Goal: Information Seeking & Learning: Learn about a topic

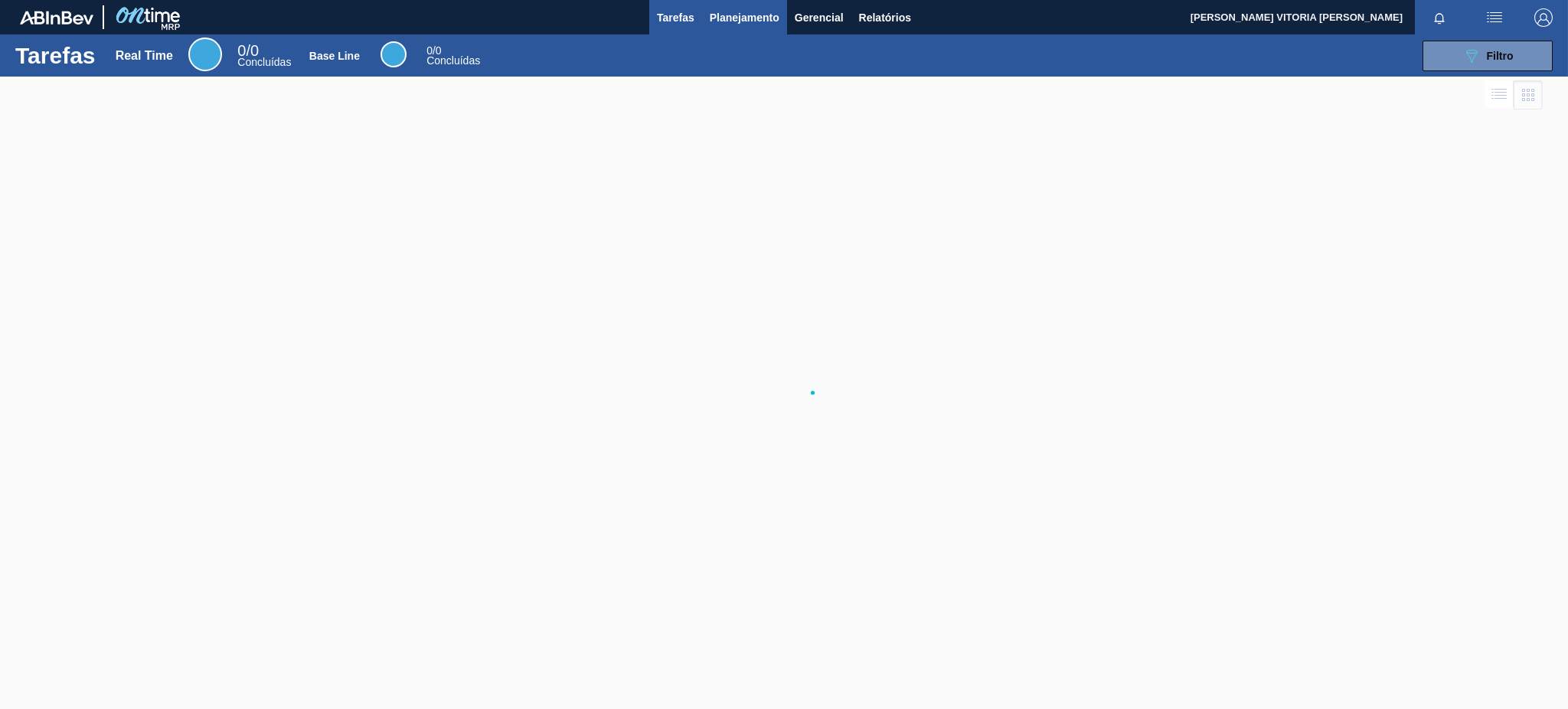
click at [762, 17] on span "Planejamento" at bounding box center [744, 17] width 70 height 18
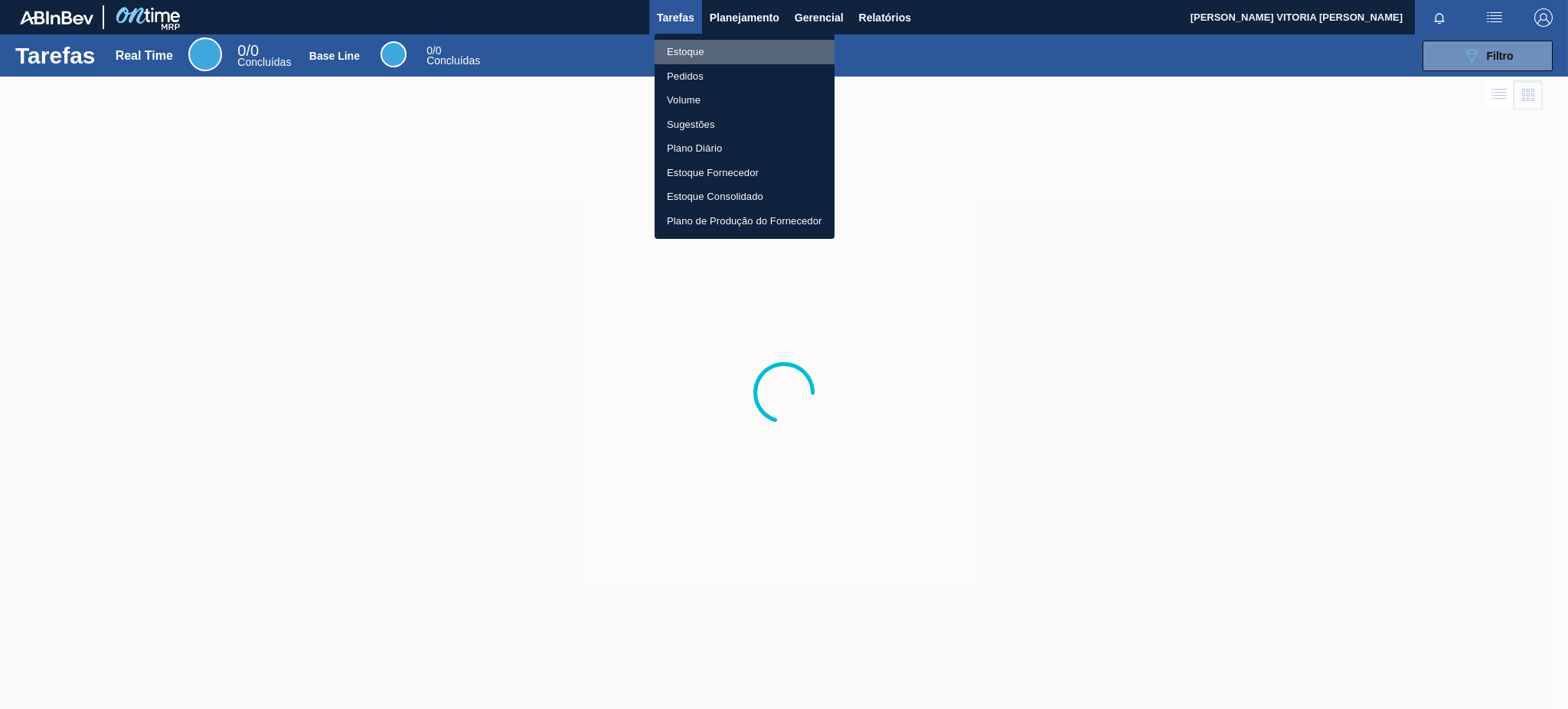
click at [755, 44] on li "Estoque" at bounding box center [744, 52] width 180 height 24
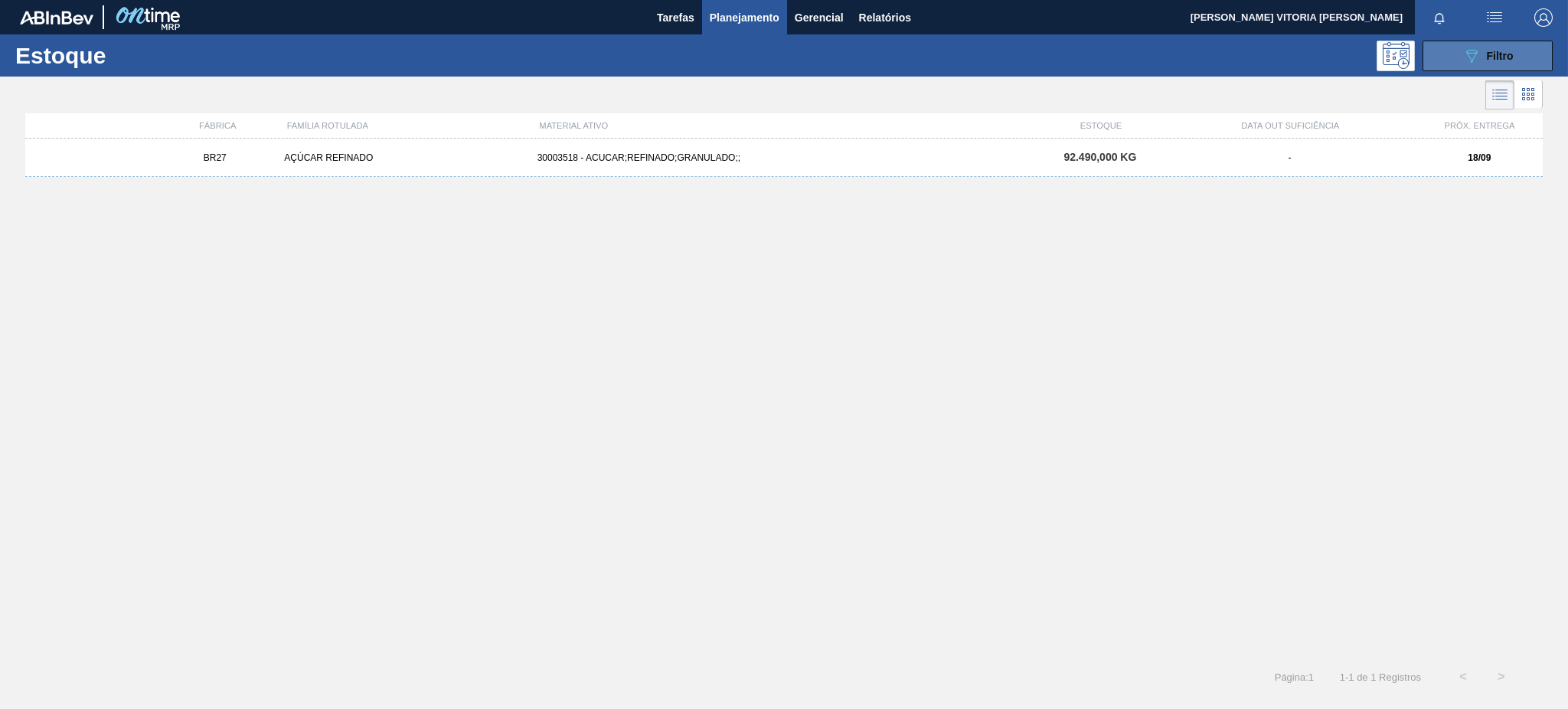
click at [1465, 59] on icon "089F7B8B-B2A5-4AFE-B5C0-19BA573D28AC" at bounding box center [1471, 55] width 18 height 18
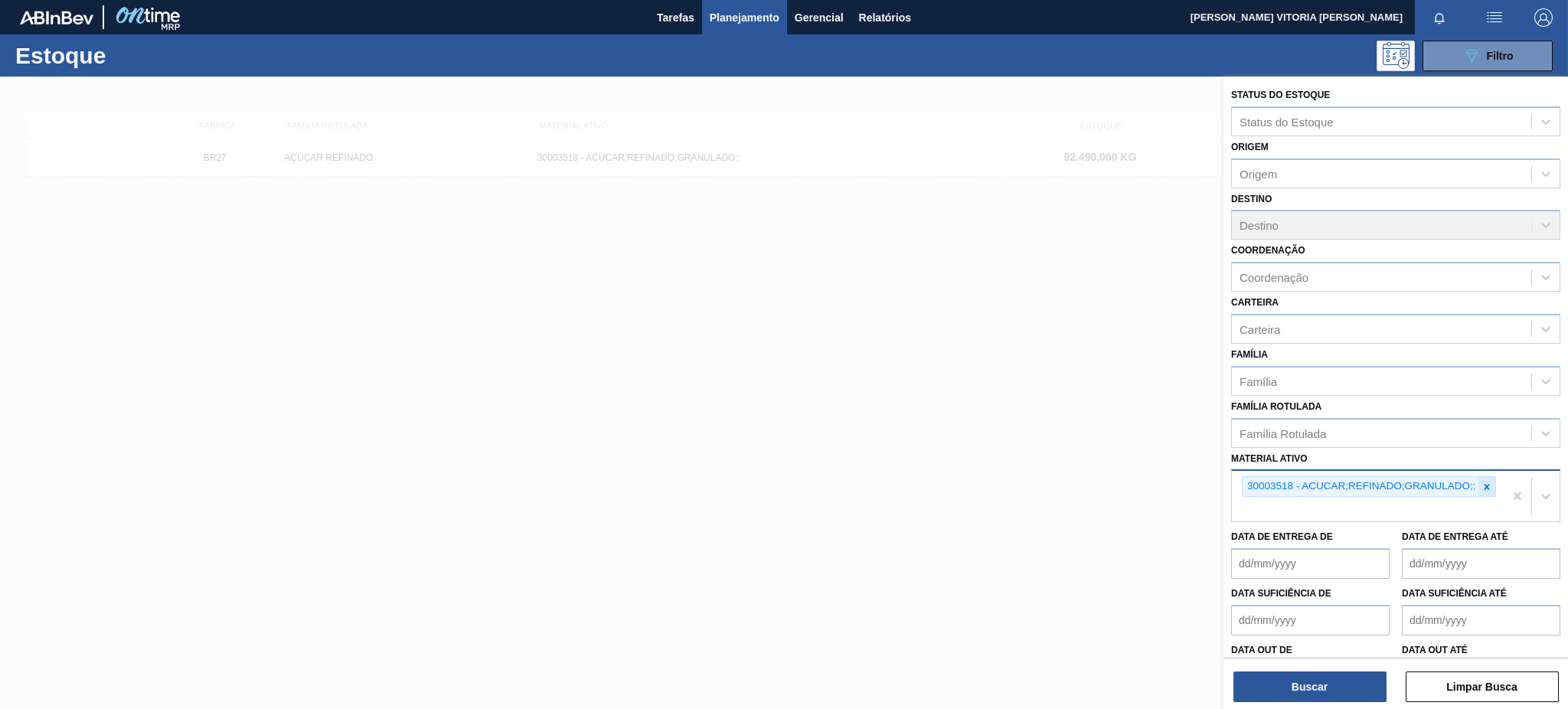
click at [1482, 481] on icon at bounding box center [1487, 487] width 11 height 11
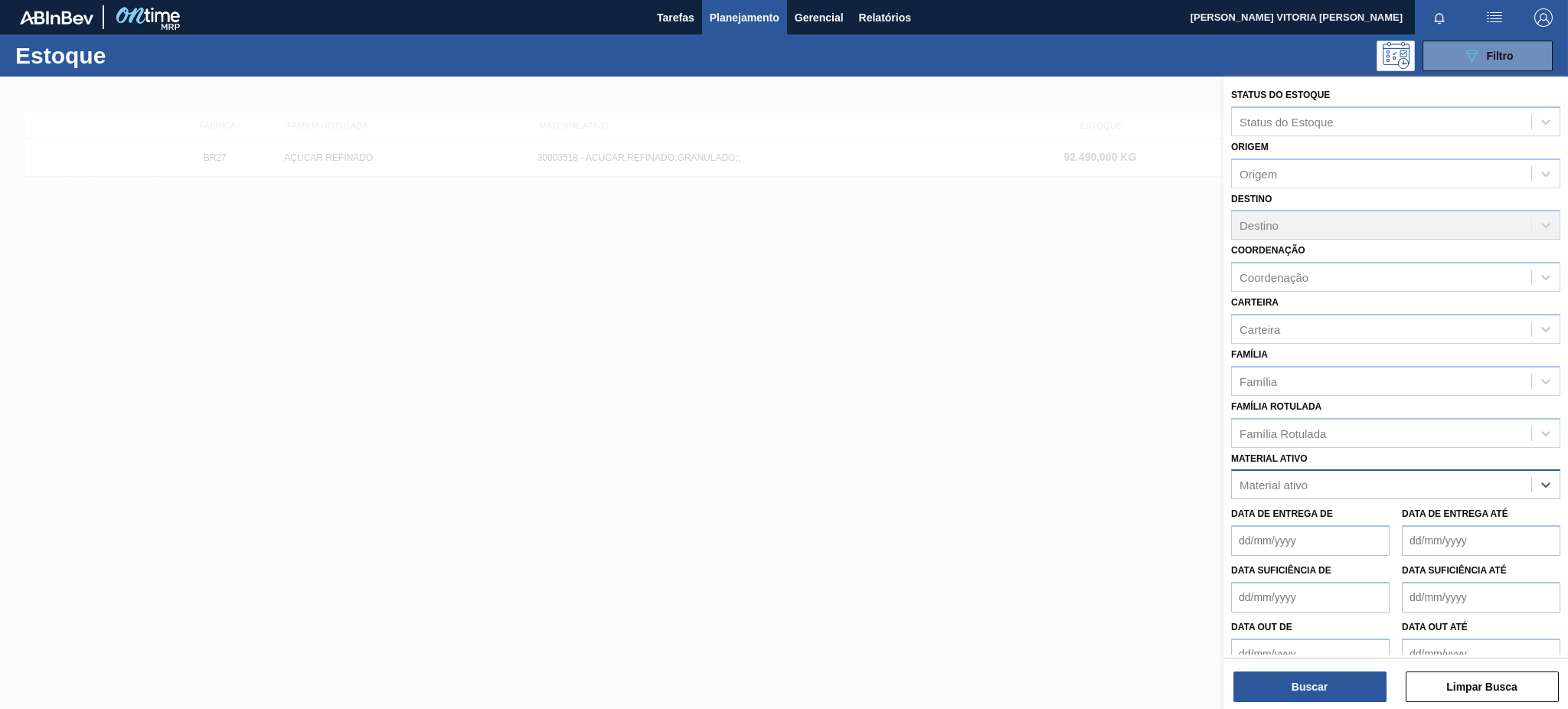
paste ativo "20002047"
type ativo "20002047"
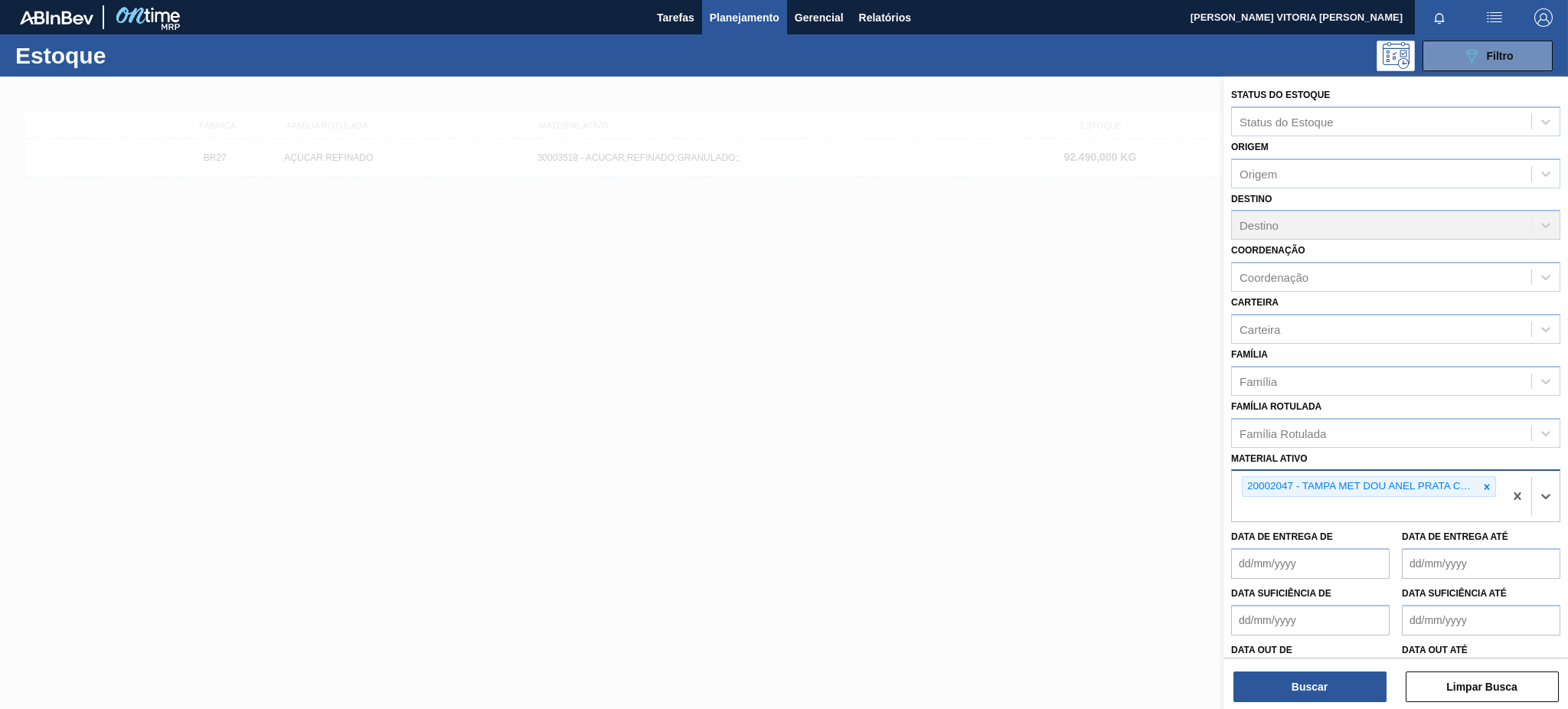
paste ativo "20002047"
type ativo "20002048"
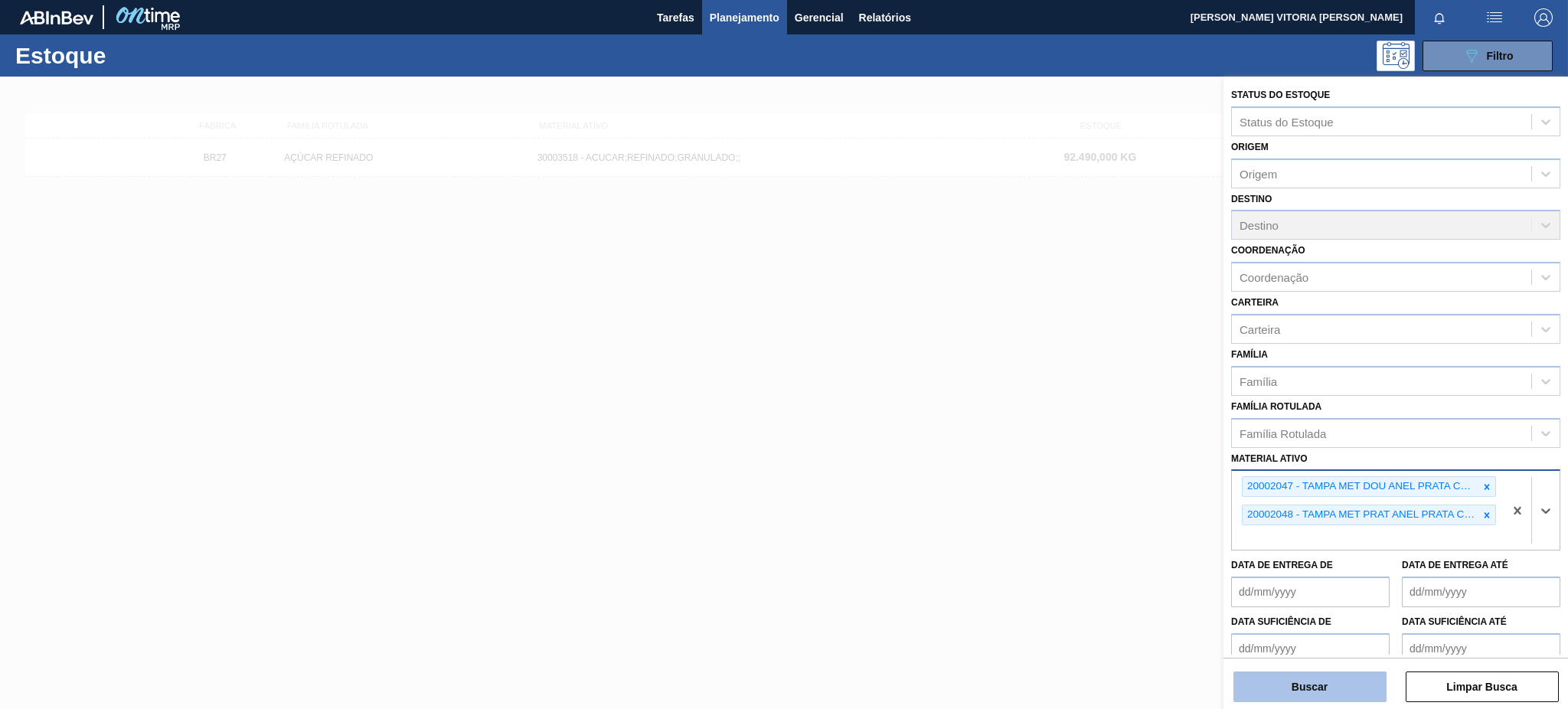
click at [1305, 679] on button "Buscar" at bounding box center [1310, 686] width 153 height 31
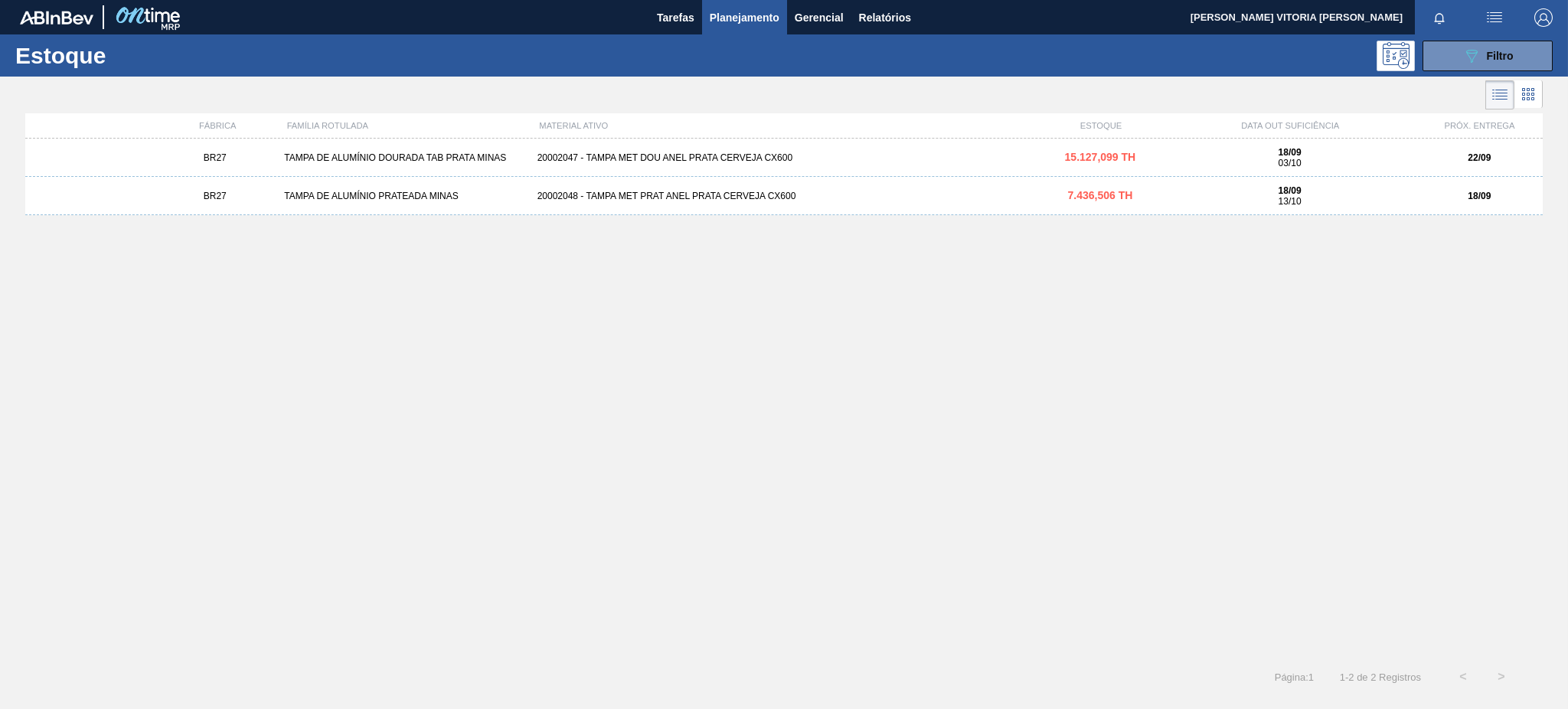
click at [849, 169] on div "BR27 TAMPA DE ALUMÍNIO DOURADA TAB PRATA MINAS 20002047 - TAMPA MET DOU ANEL PR…" at bounding box center [784, 158] width 1518 height 38
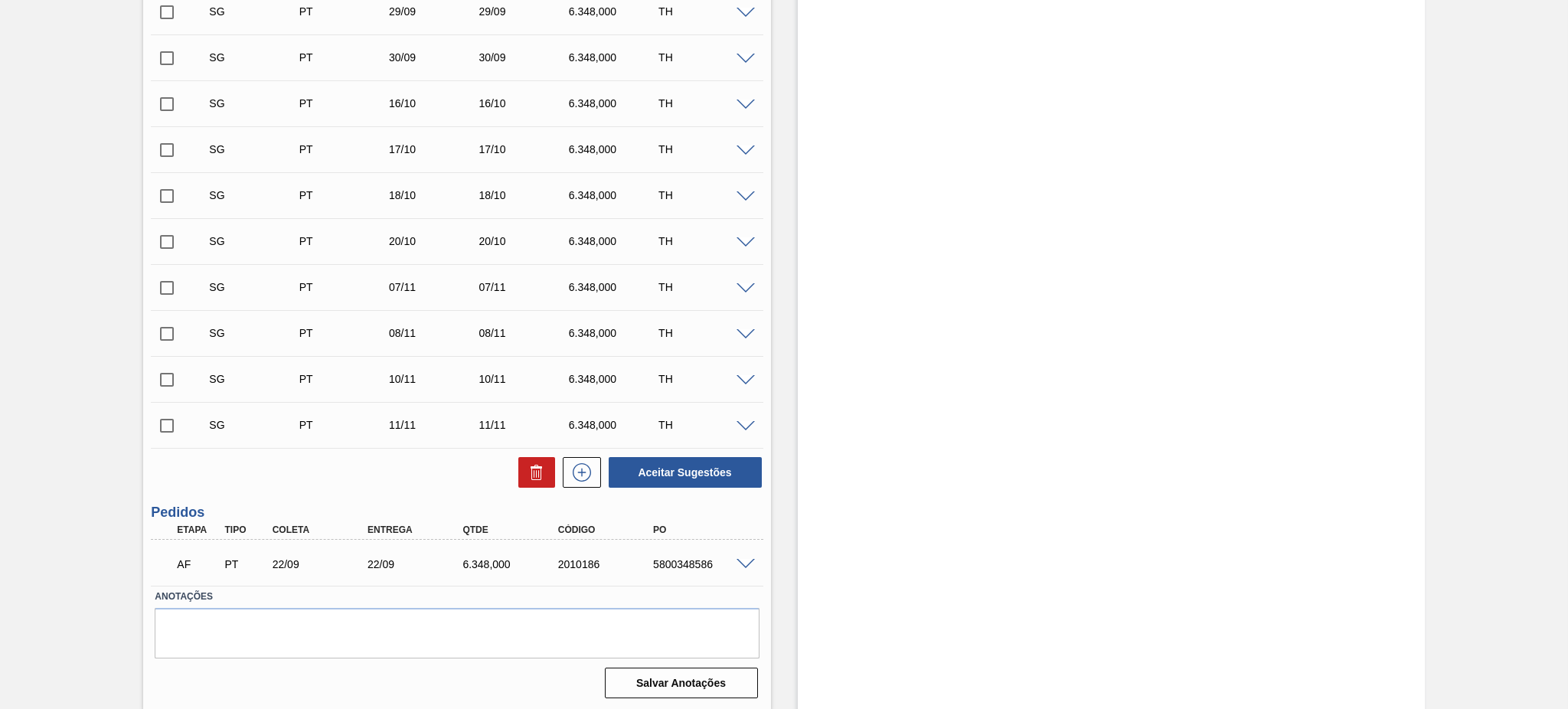
scroll to position [556, 0]
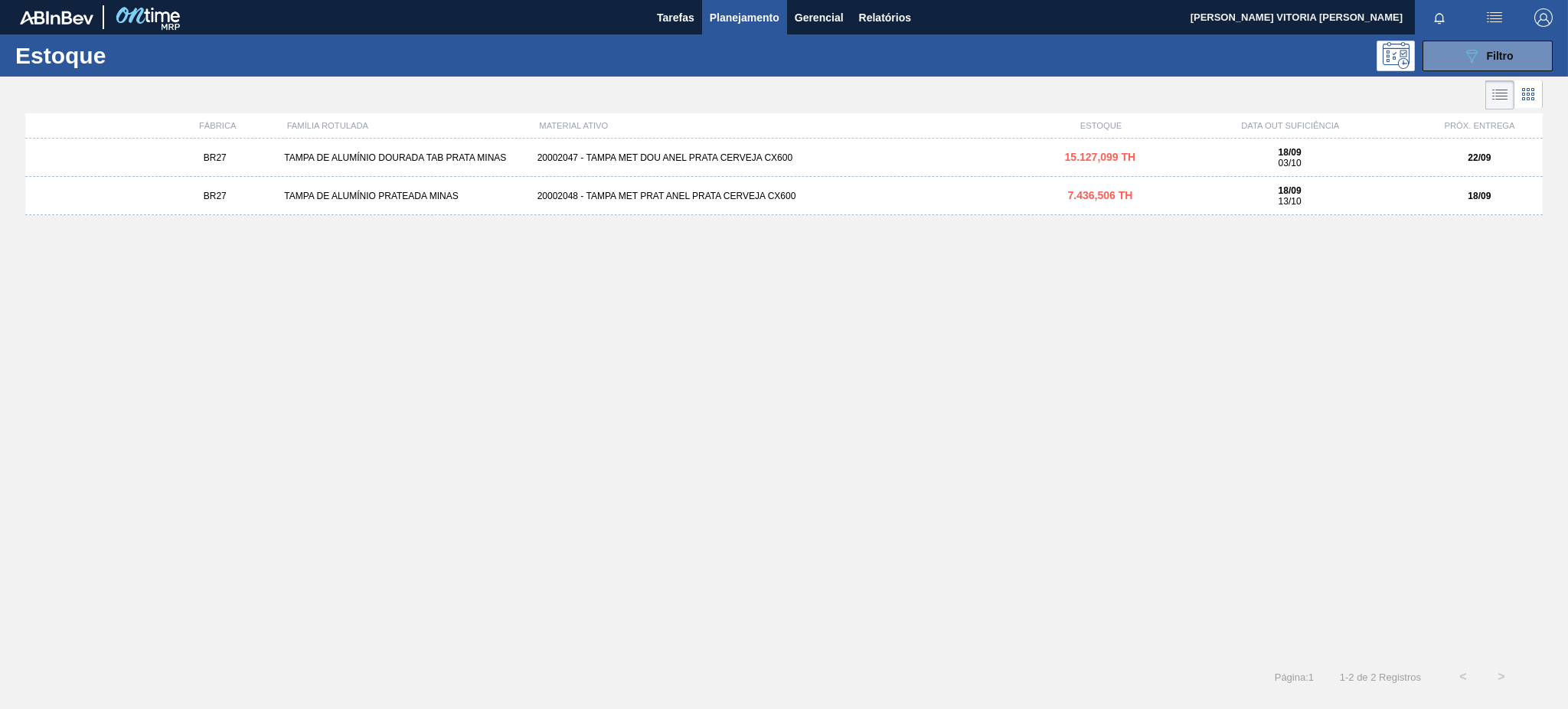
click at [879, 199] on div "20002048 - TAMPA MET PRAT ANEL PRATA CERVEJA CX600" at bounding box center [784, 196] width 506 height 11
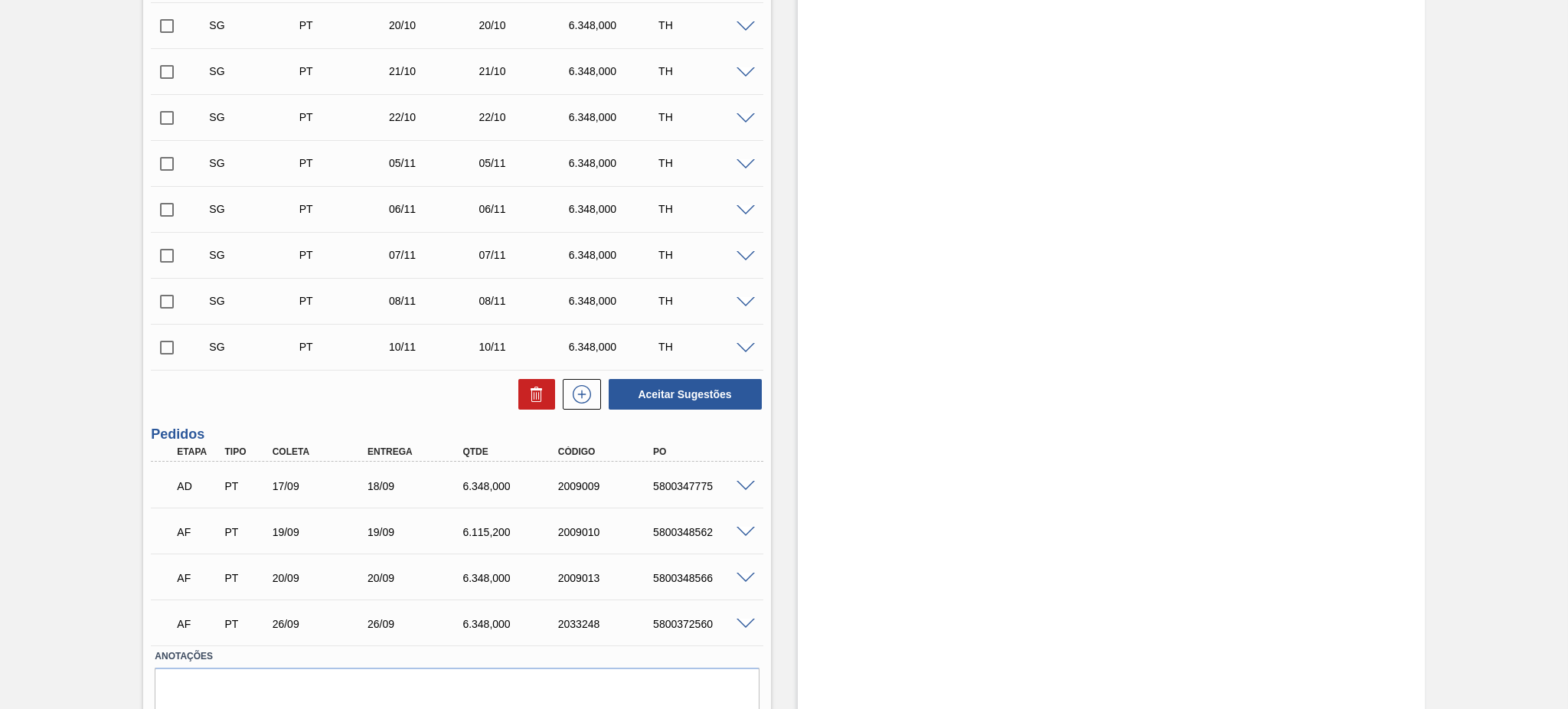
scroll to position [740, 0]
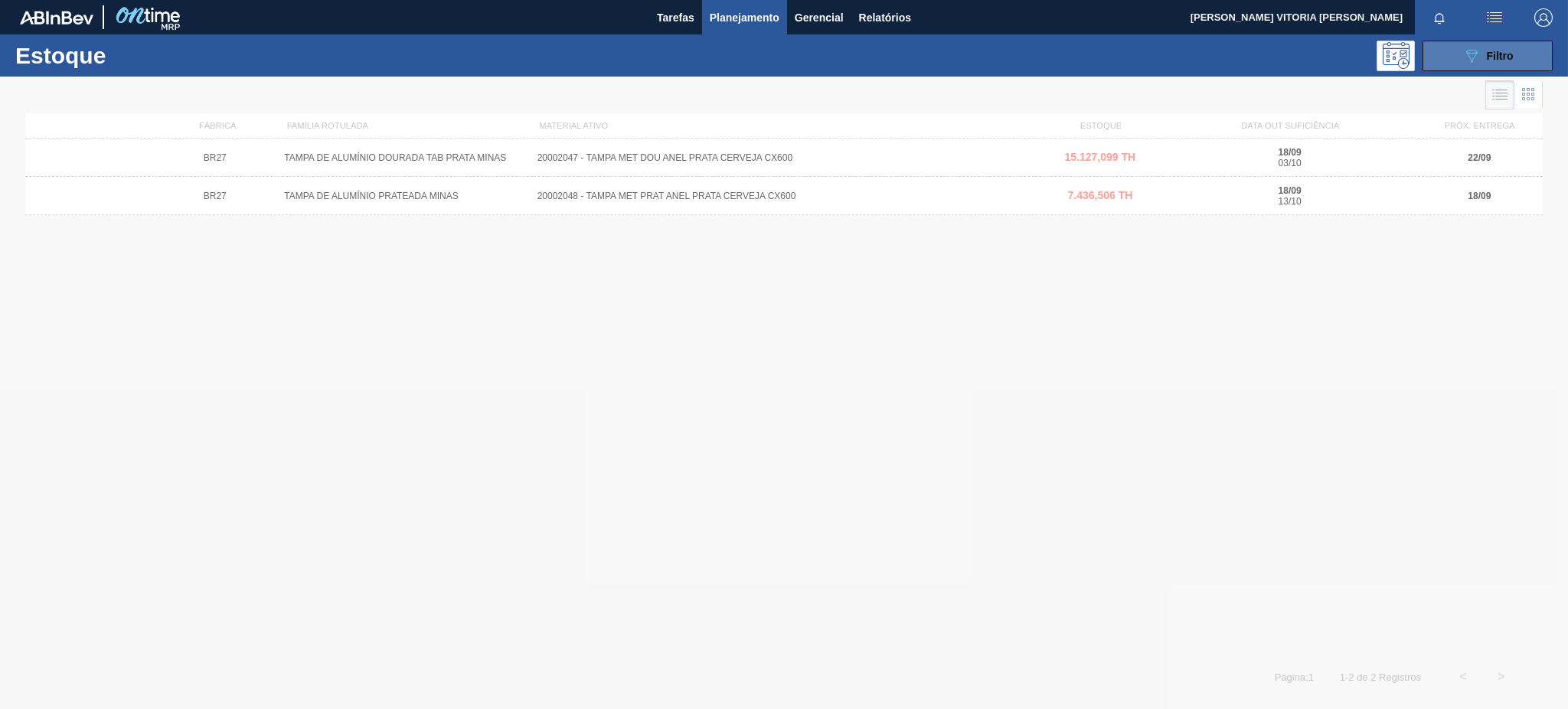
click at [1460, 50] on button "089F7B8B-B2A5-4AFE-B5C0-19BA573D28AC Filtro" at bounding box center [1488, 56] width 130 height 31
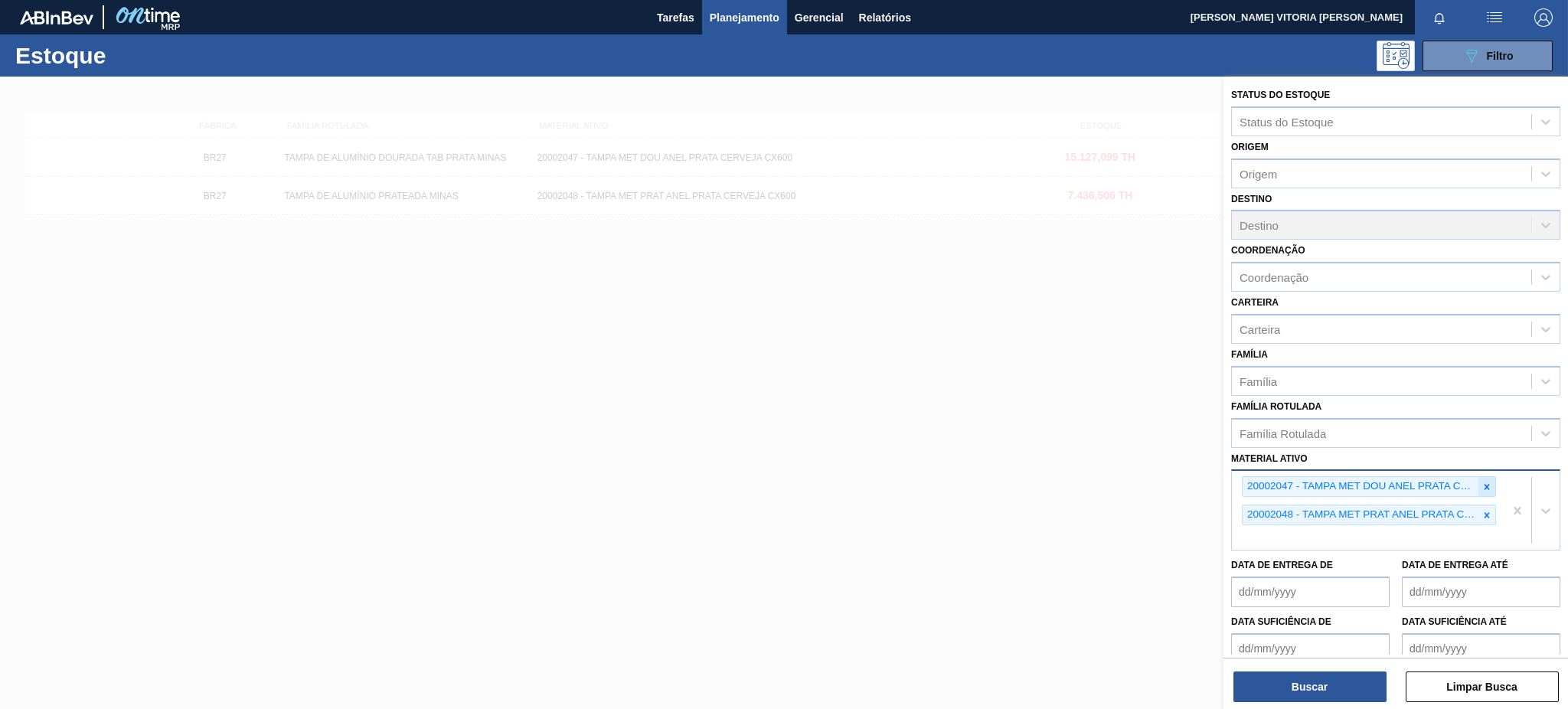
click at [1489, 489] on div at bounding box center [1486, 487] width 16 height 19
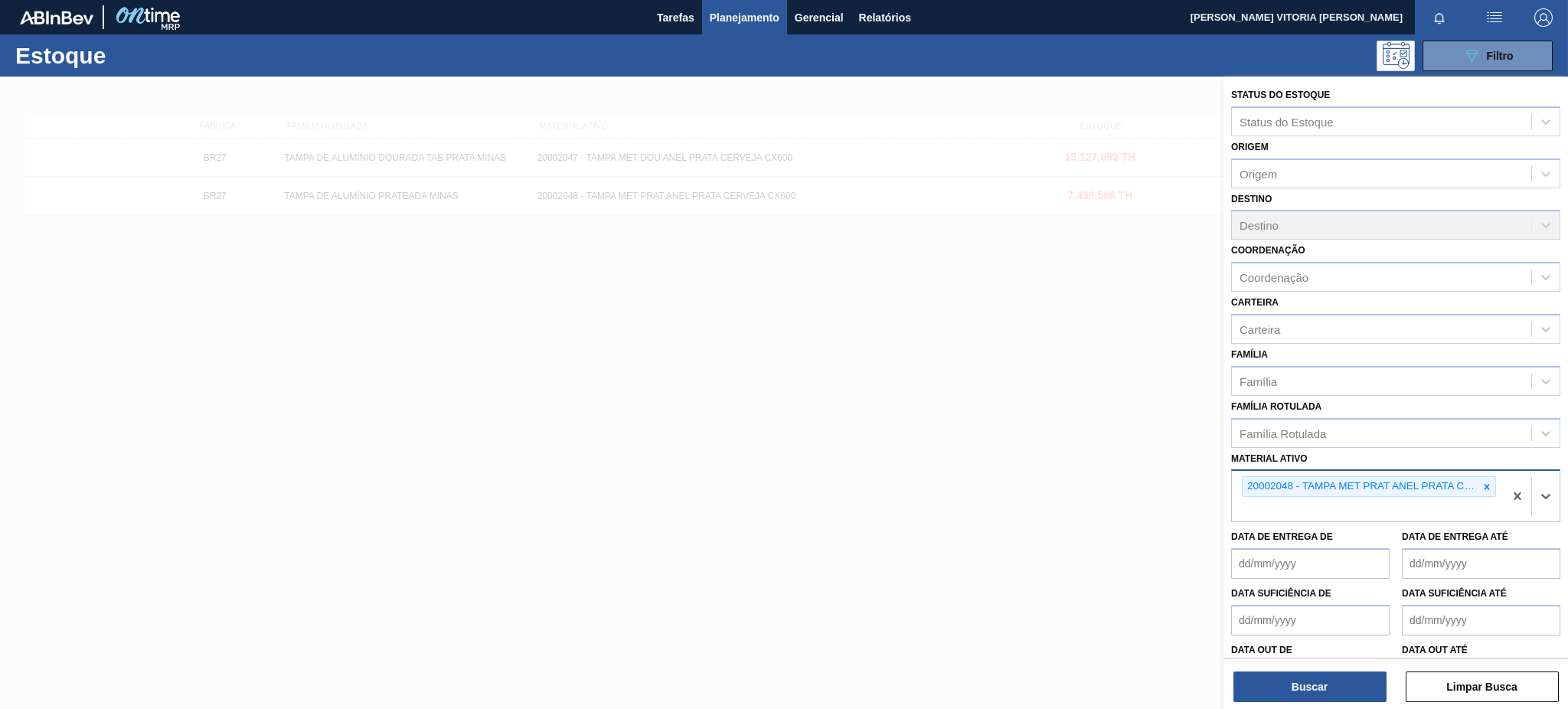
click at [1488, 486] on icon at bounding box center [1487, 487] width 11 height 11
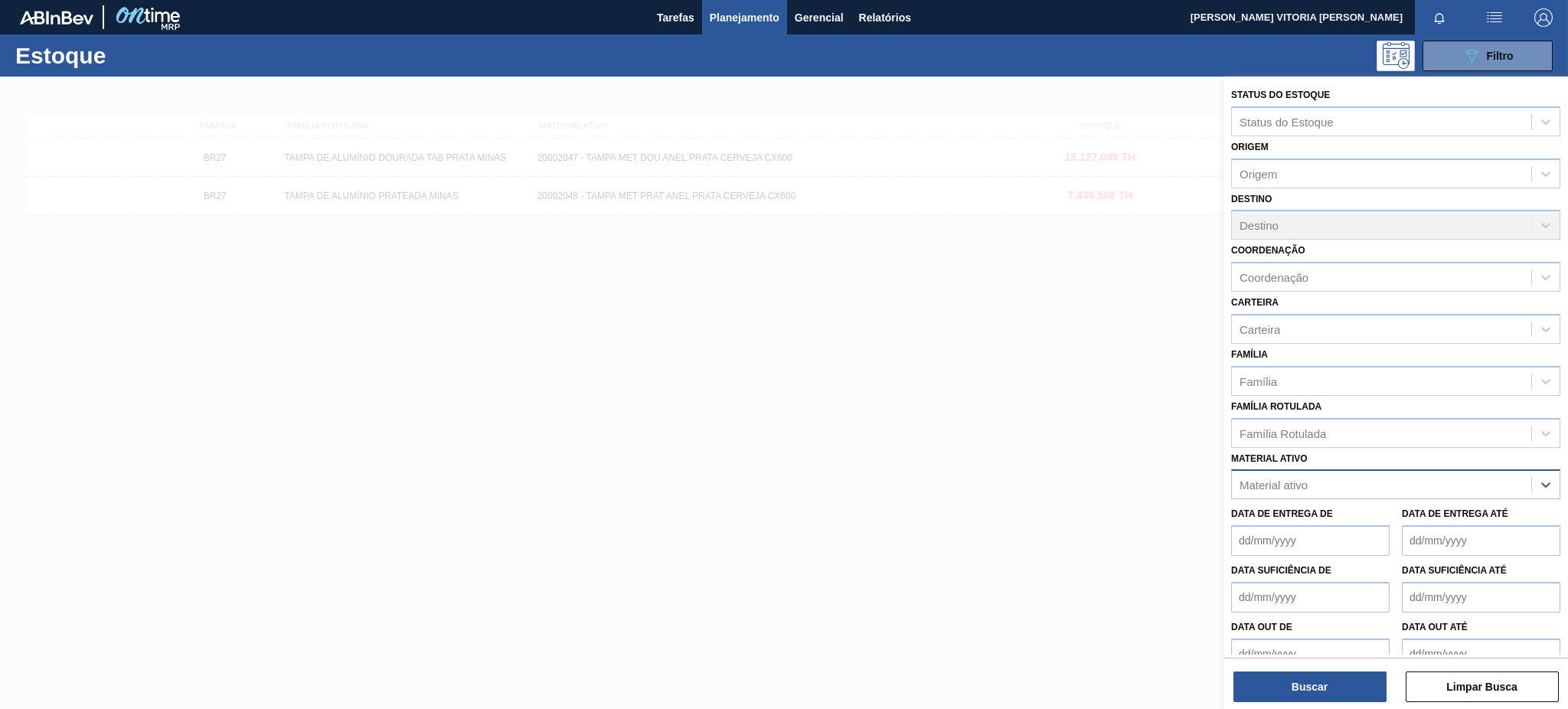
click at [1488, 486] on div "Material ativo" at bounding box center [1381, 485] width 299 height 22
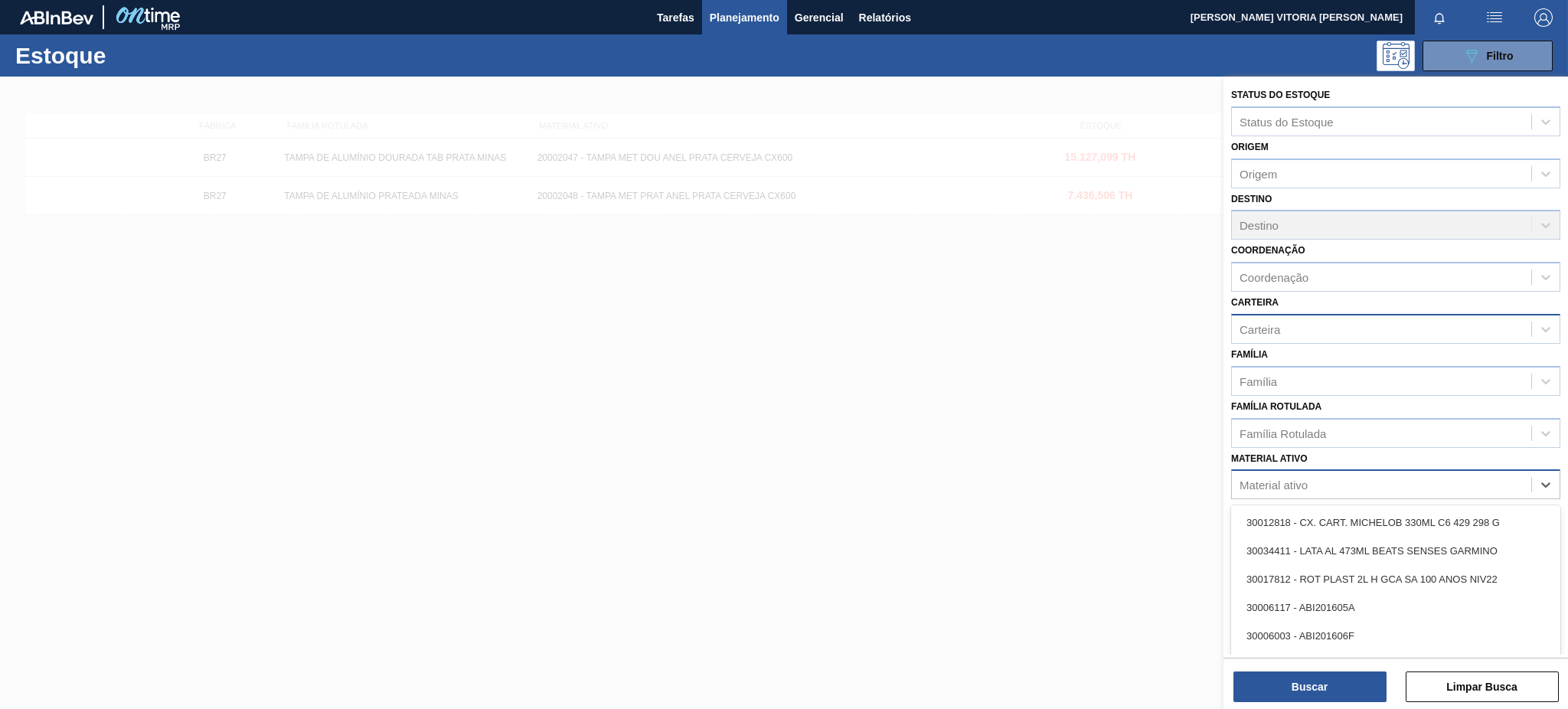
click at [1331, 318] on div "Carteira" at bounding box center [1381, 329] width 299 height 22
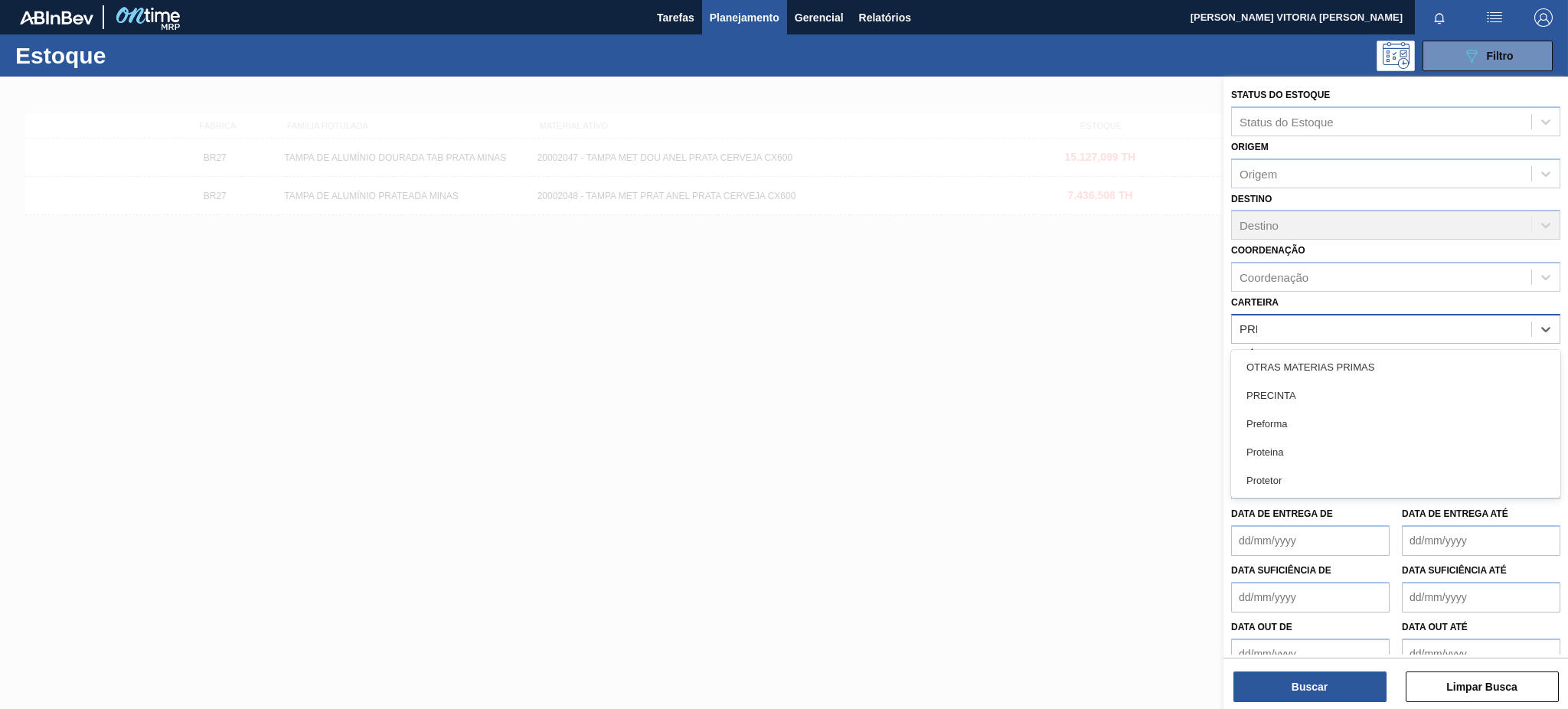
type input "PREF"
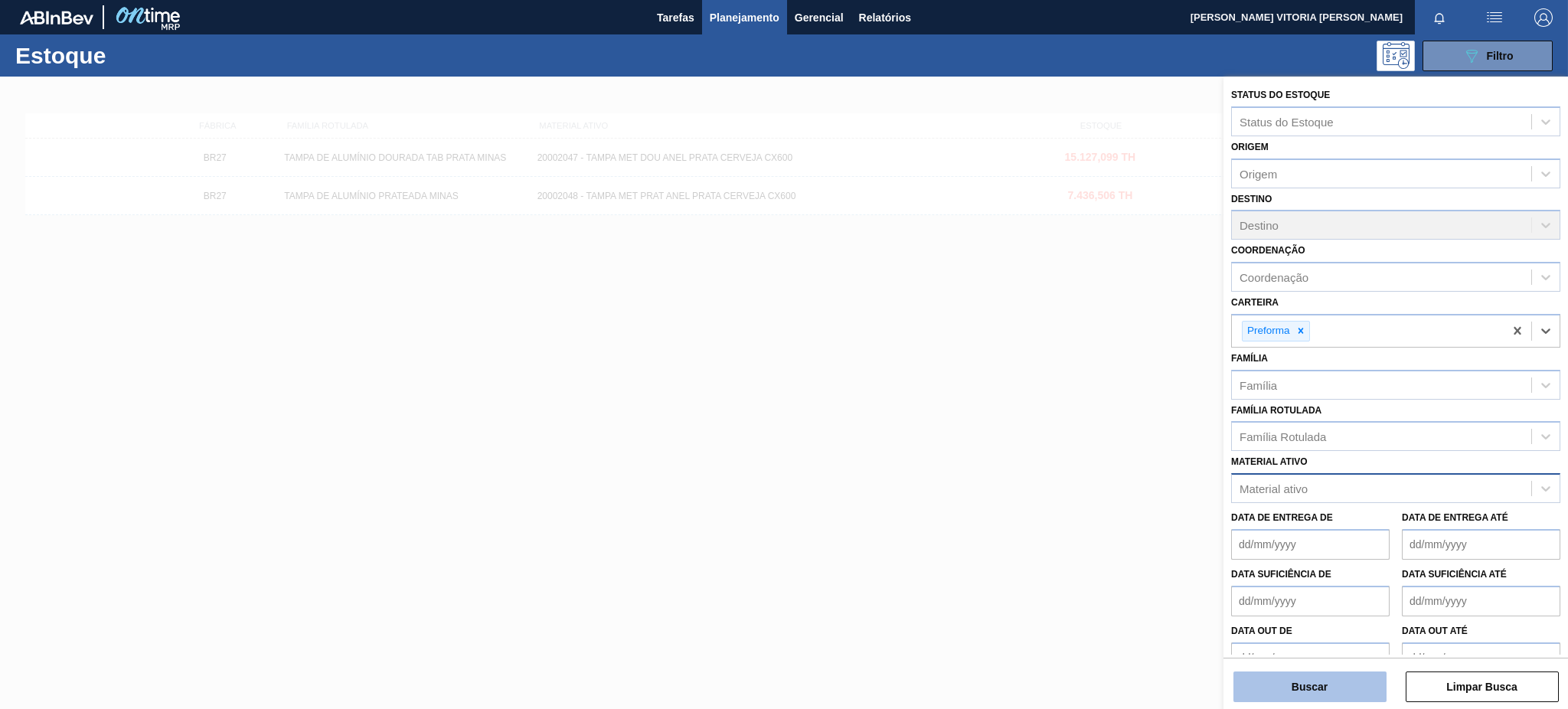
click at [1303, 688] on button "Buscar" at bounding box center [1310, 686] width 153 height 31
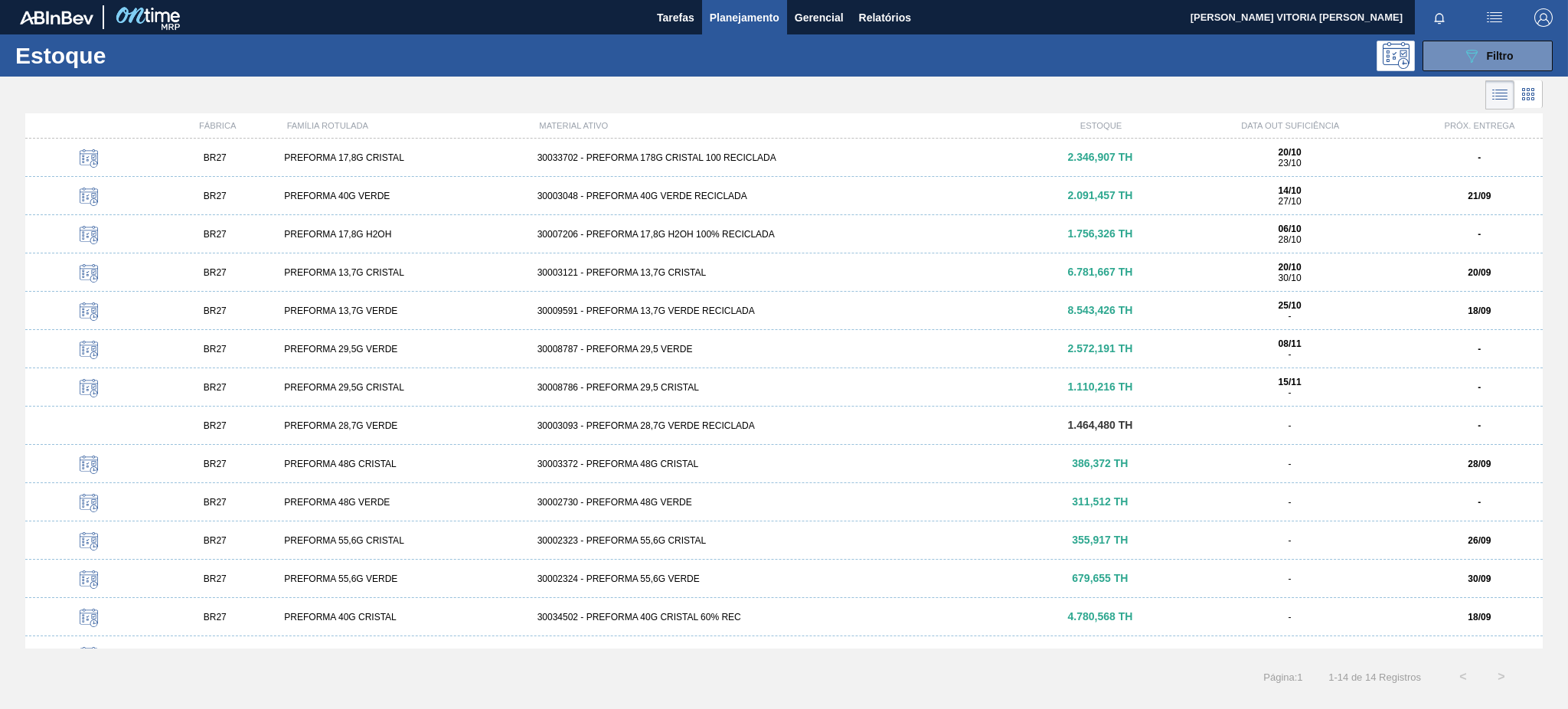
click at [731, 308] on div "30009591 - PREFORMA 13,7G VERDE RECICLADA" at bounding box center [784, 311] width 506 height 11
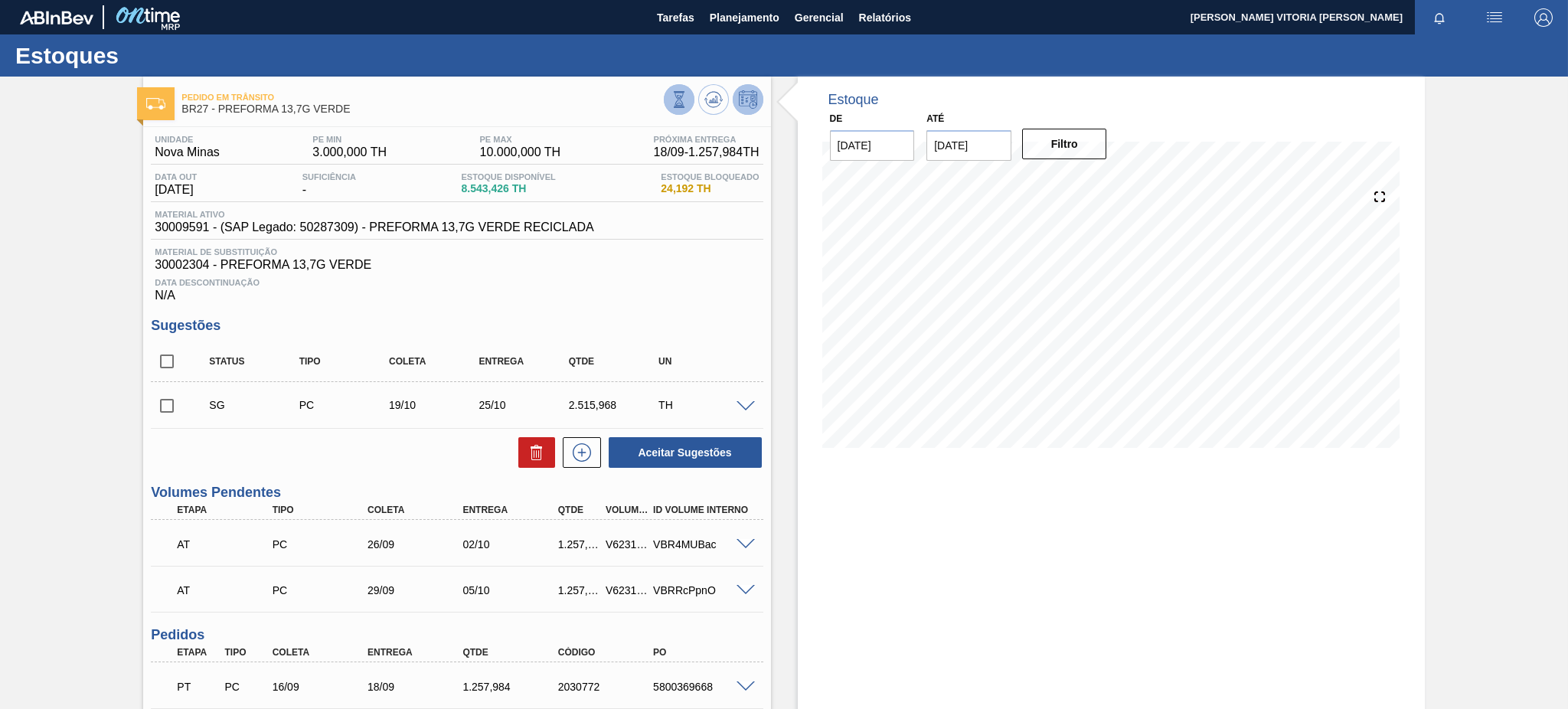
click at [671, 97] on icon at bounding box center [678, 99] width 16 height 16
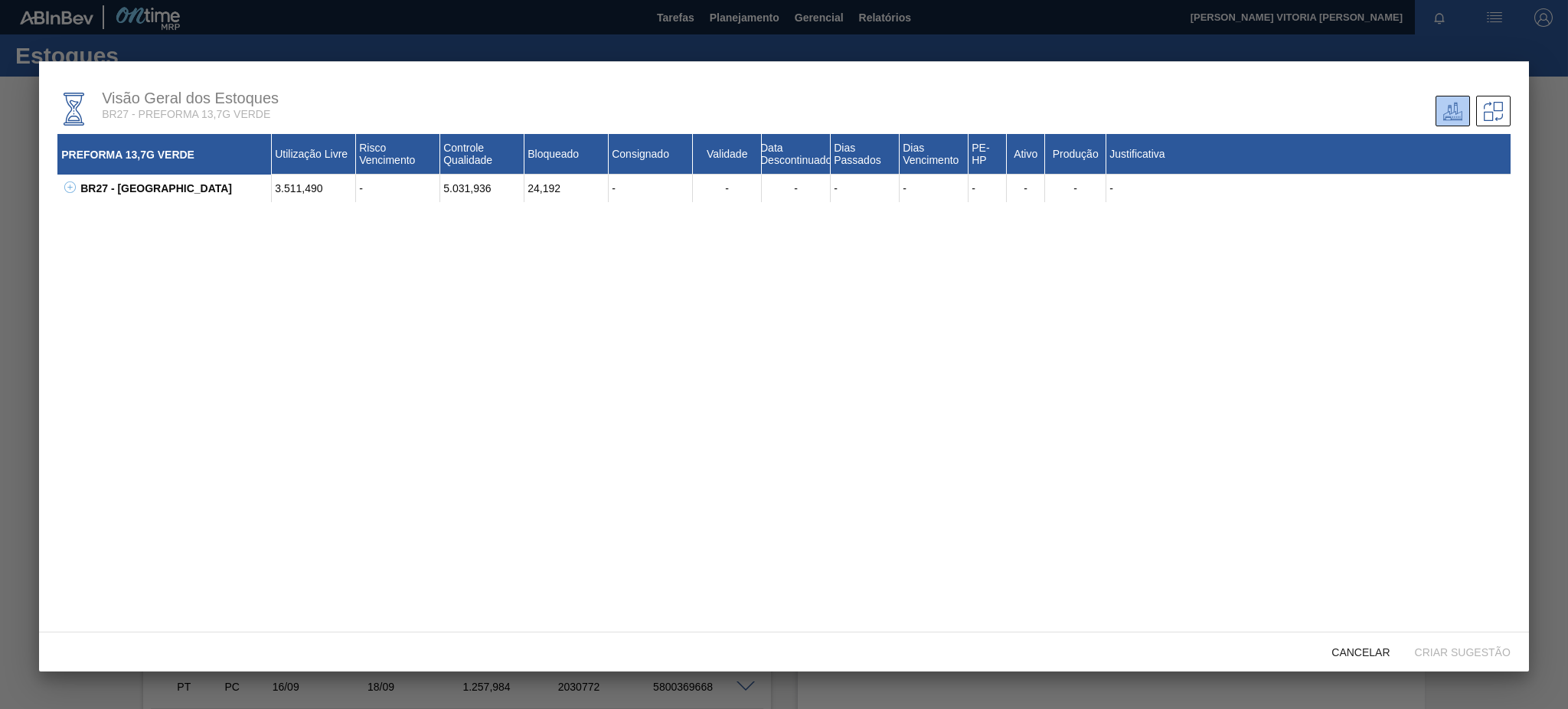
click at [71, 188] on icon at bounding box center [70, 187] width 12 height 12
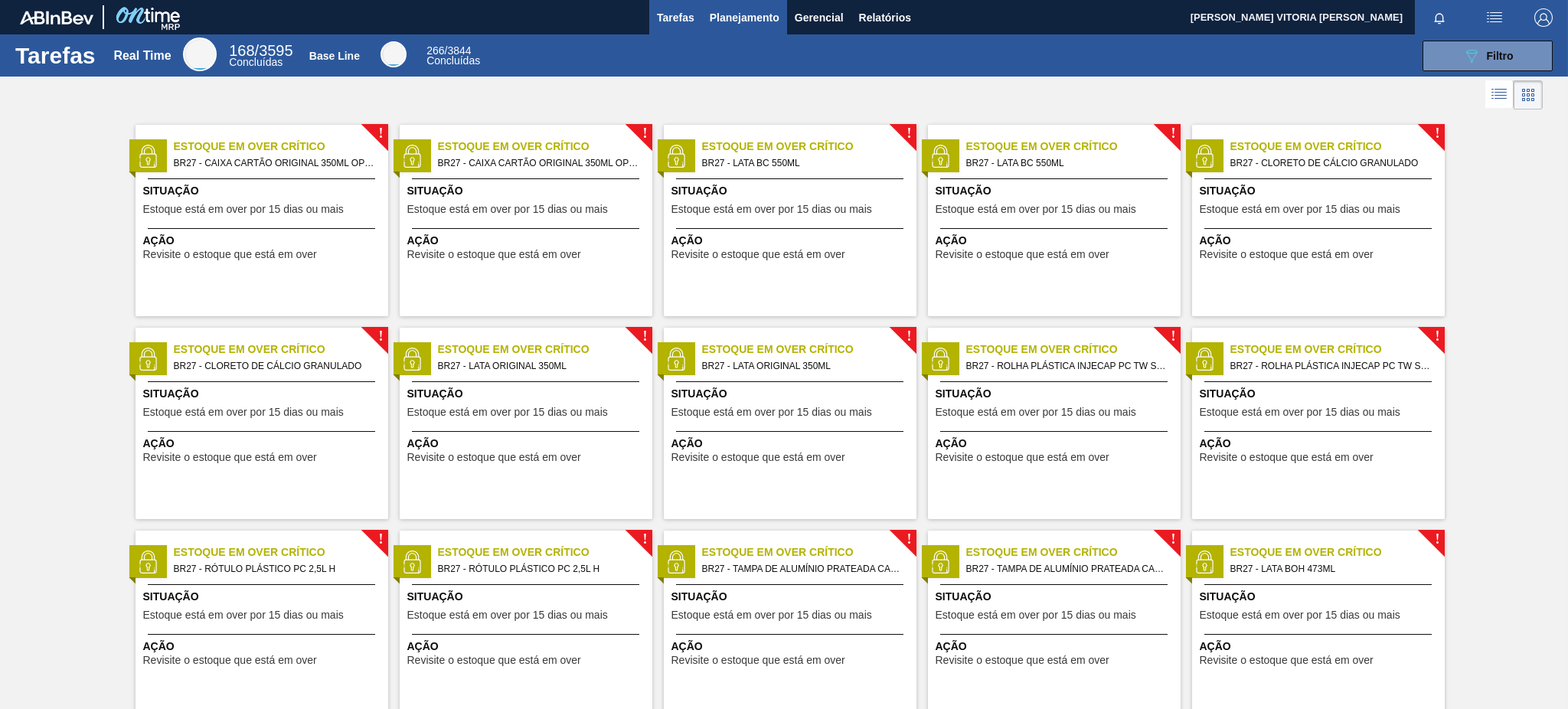
click at [740, 25] on span "Planejamento" at bounding box center [744, 17] width 70 height 18
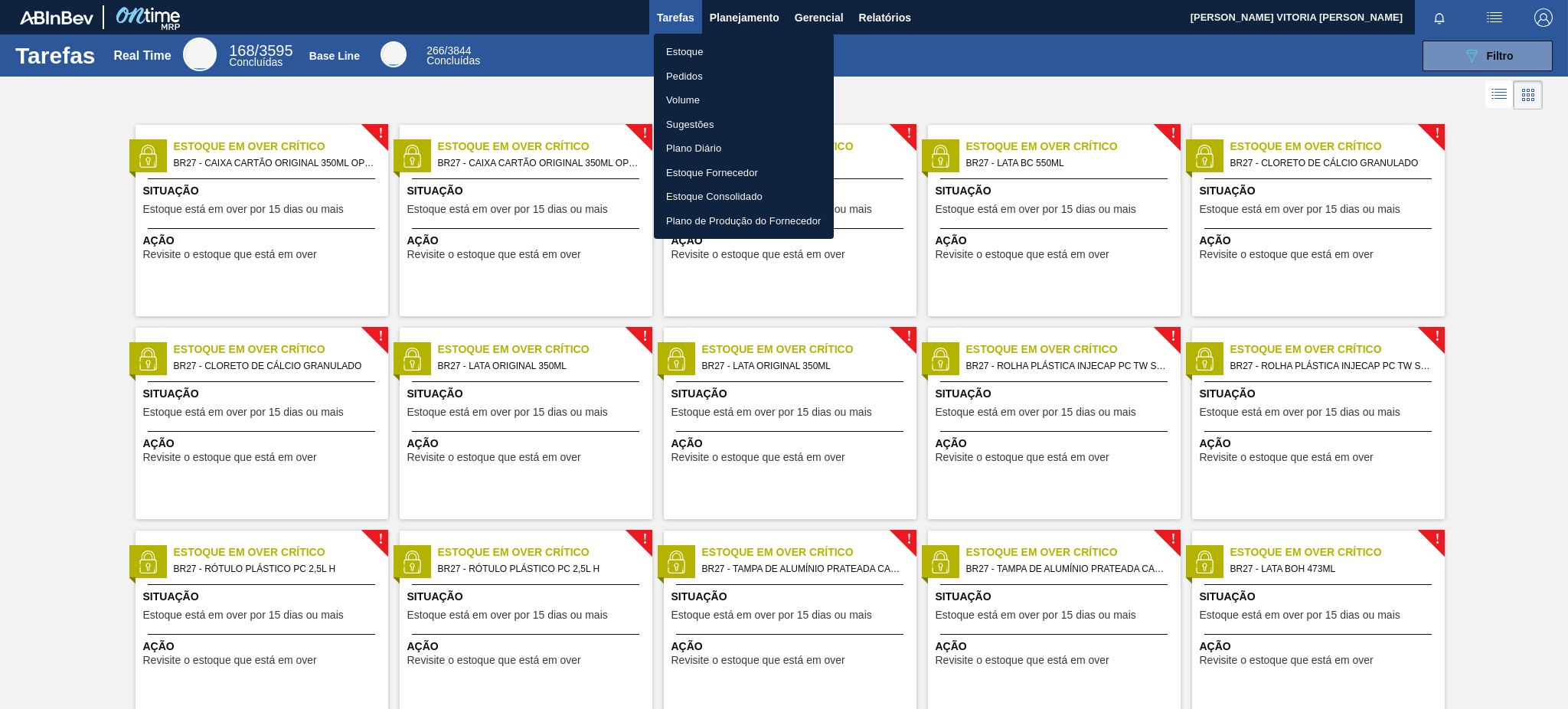
click at [739, 46] on li "Estoque" at bounding box center [744, 52] width 180 height 24
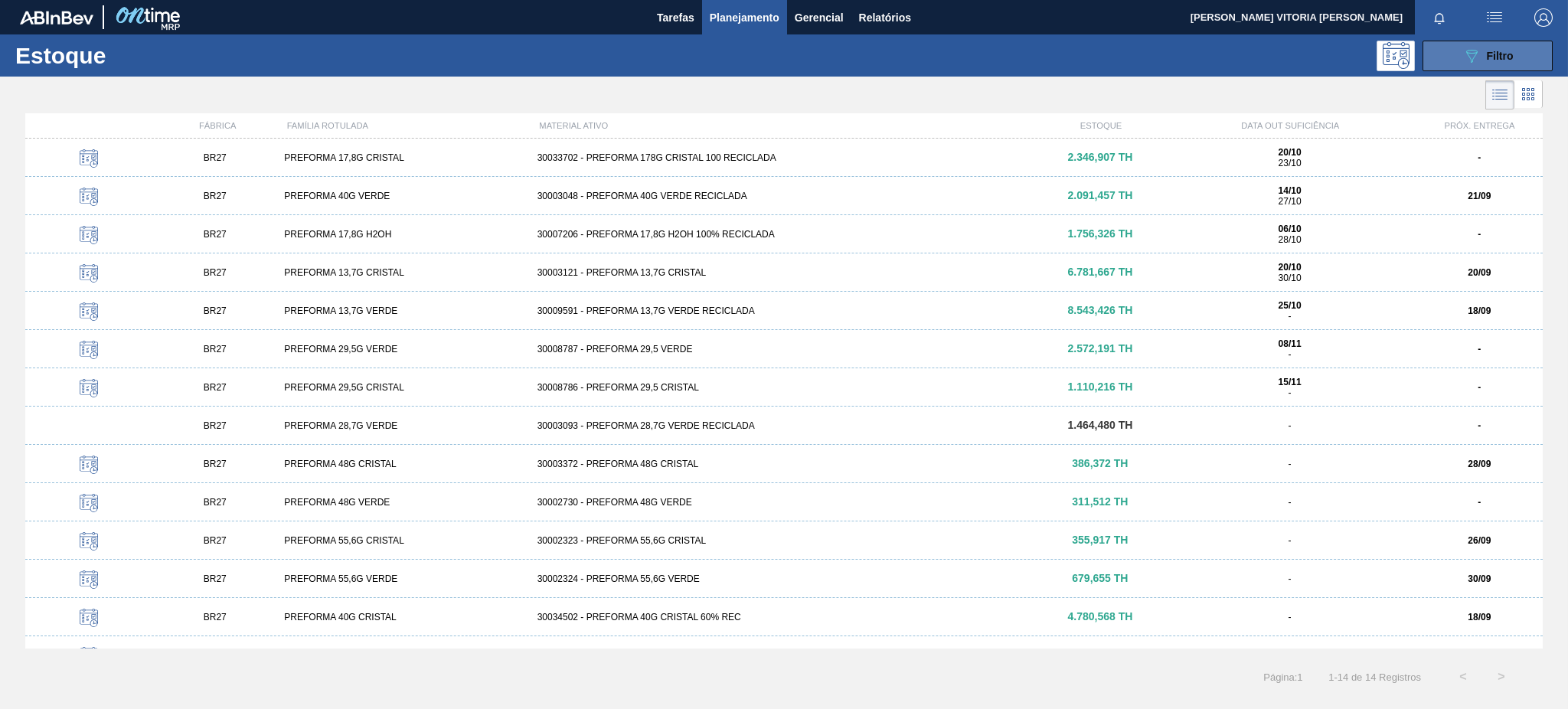
click at [1537, 64] on button "089F7B8B-B2A5-4AFE-B5C0-19BA573D28AC Filtro" at bounding box center [1488, 56] width 130 height 31
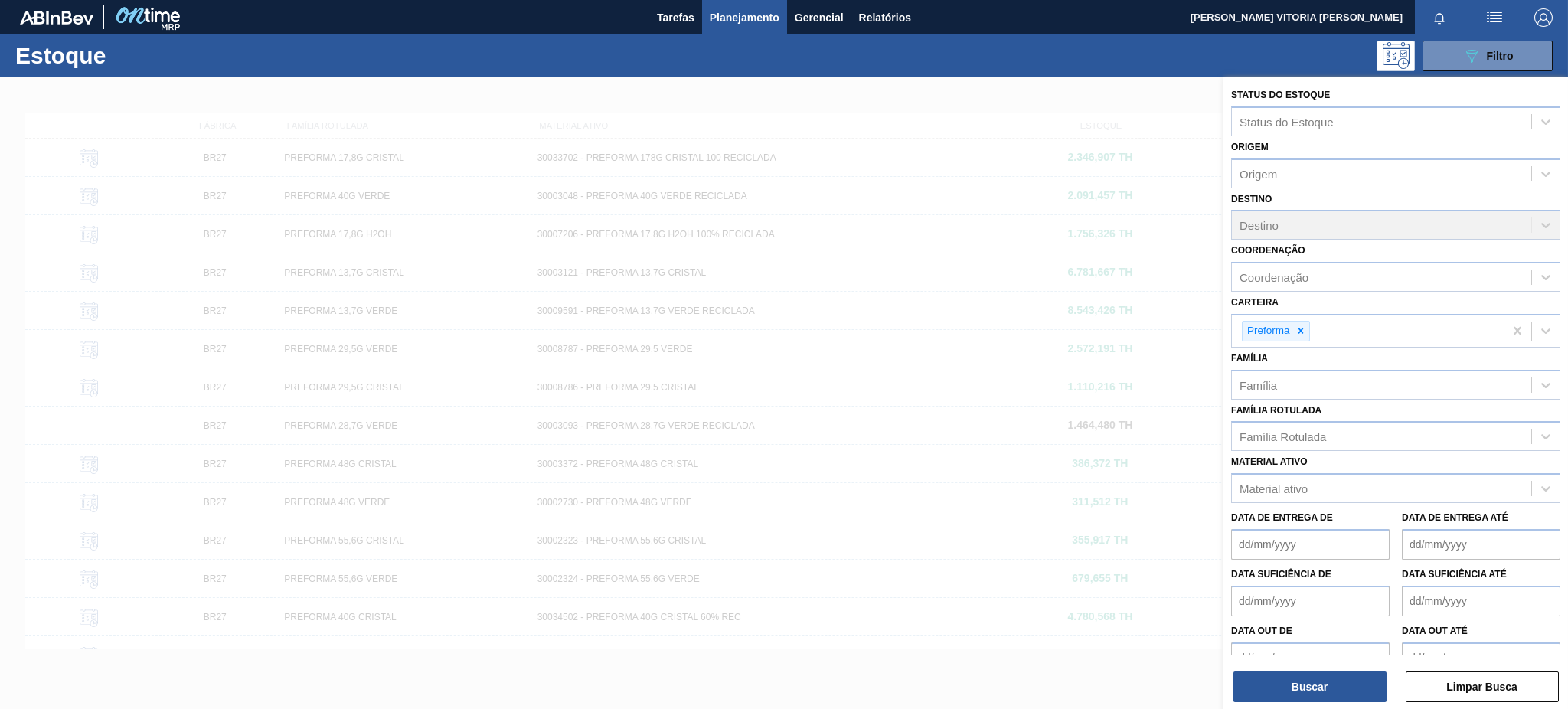
click at [1089, 332] on div at bounding box center [784, 431] width 1568 height 709
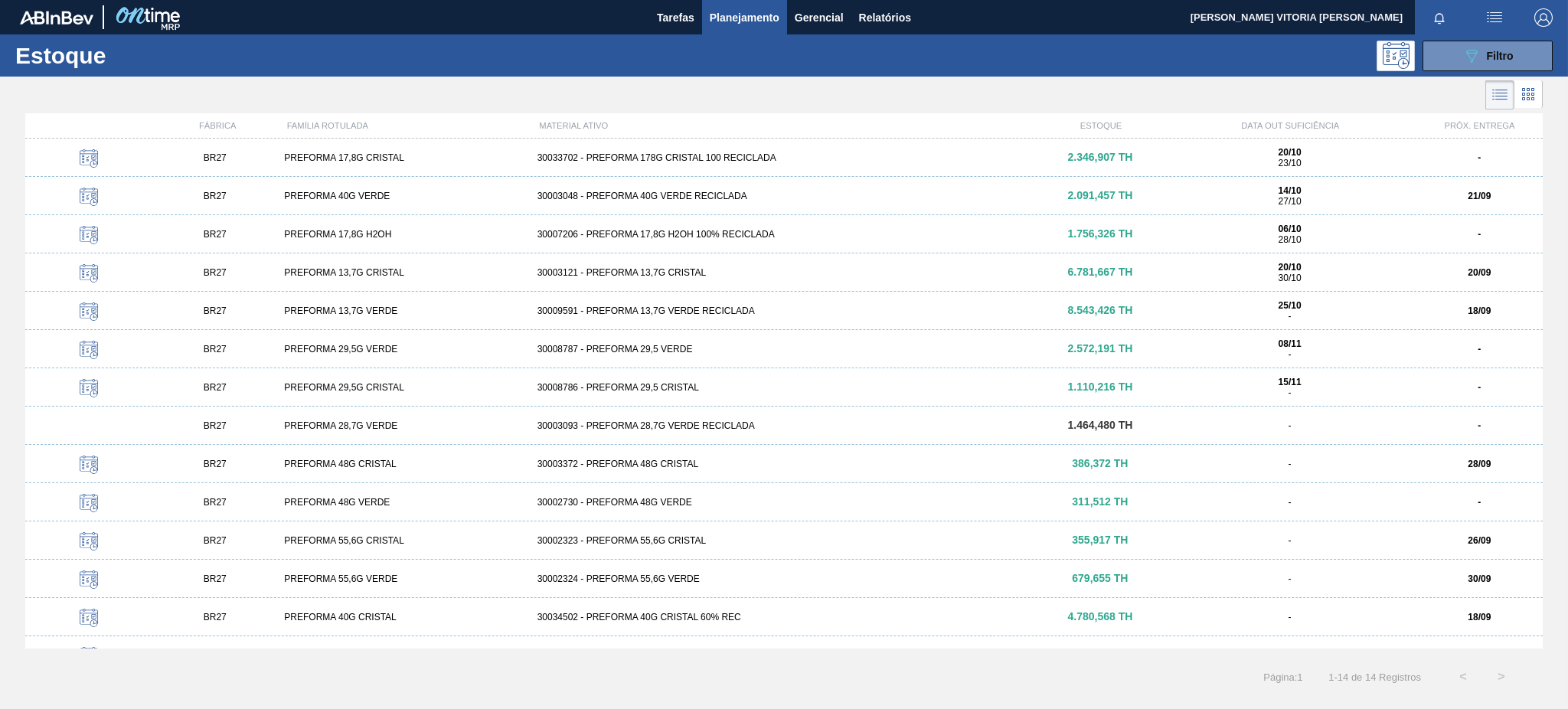
click at [751, 207] on div "BR27 PREFORMA 40G VERDE 30003048 - PREFORMA 40G VERDE RECICLADA 2.091,457 TH 14…" at bounding box center [784, 196] width 1518 height 38
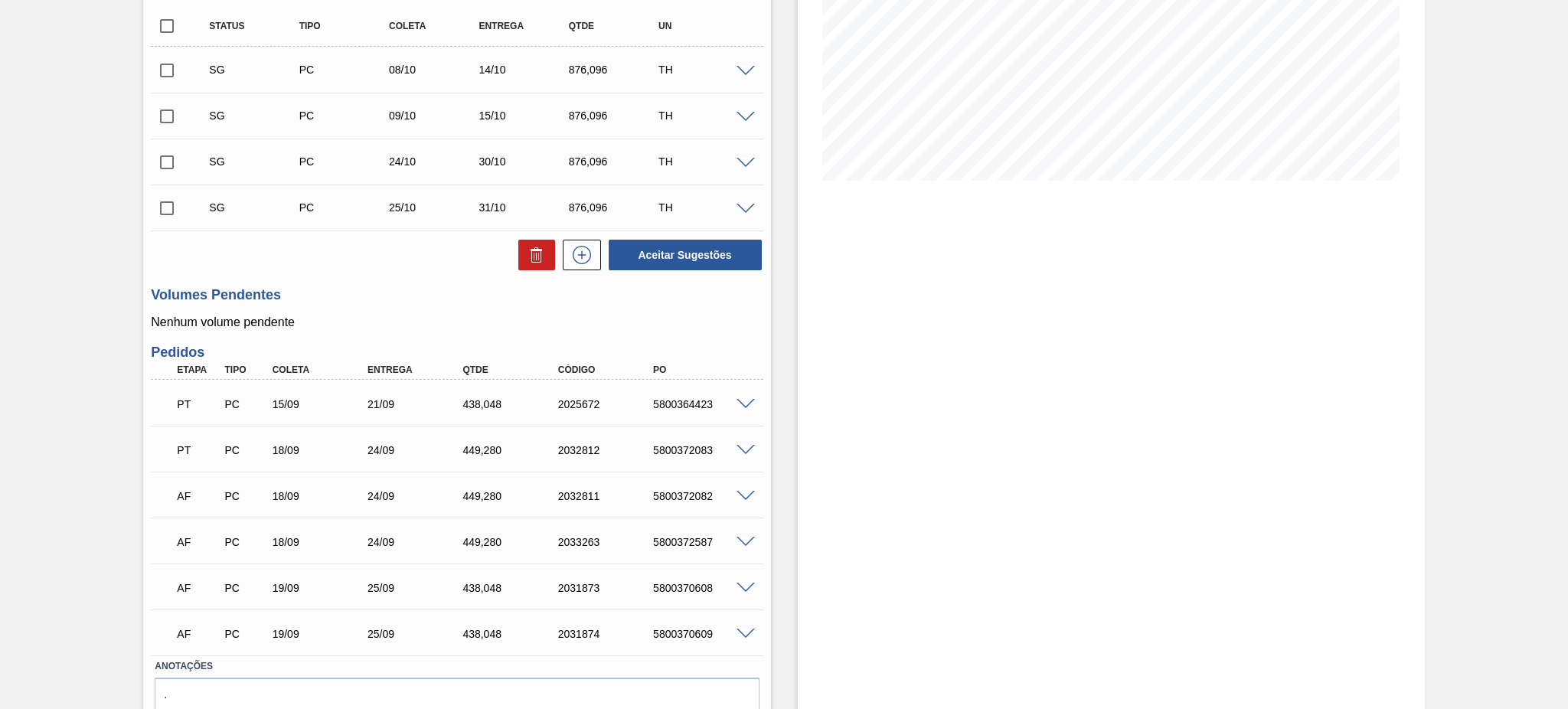
scroll to position [338, 0]
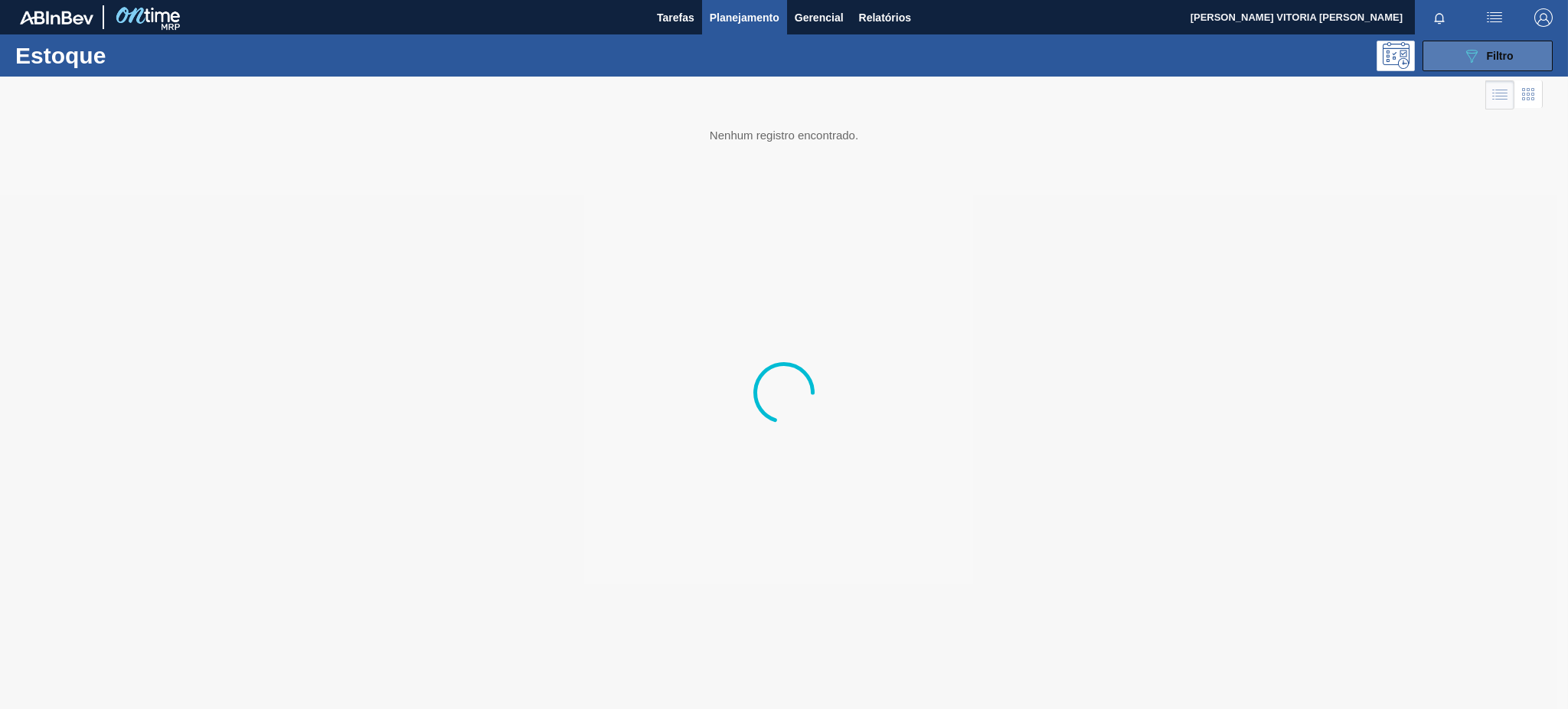
click at [1504, 52] on span "Filtro" at bounding box center [1500, 56] width 27 height 13
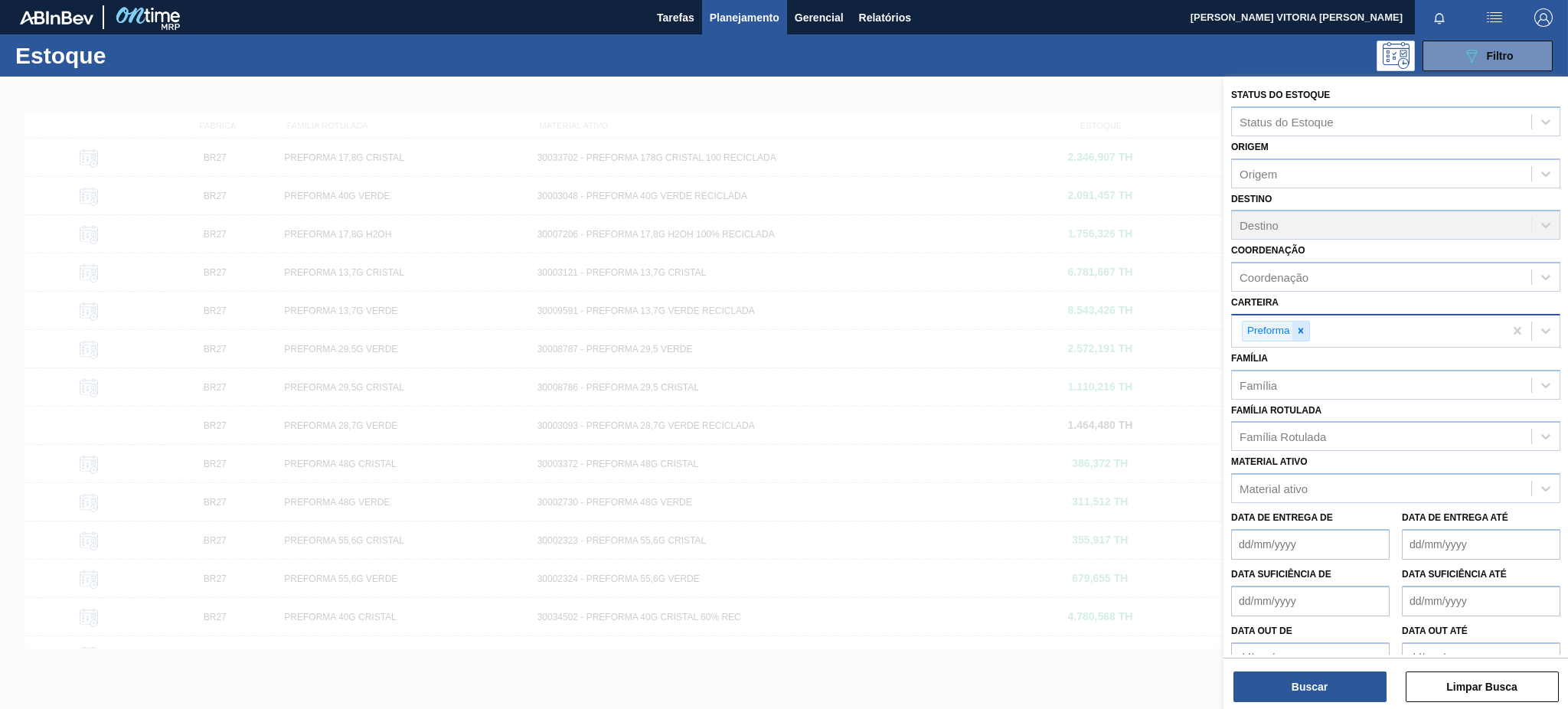
click at [1301, 331] on icon at bounding box center [1301, 331] width 11 height 11
click at [1300, 325] on icon at bounding box center [1301, 331] width 11 height 11
click at [1303, 430] on div "Família Rotulada" at bounding box center [1283, 433] width 86 height 13
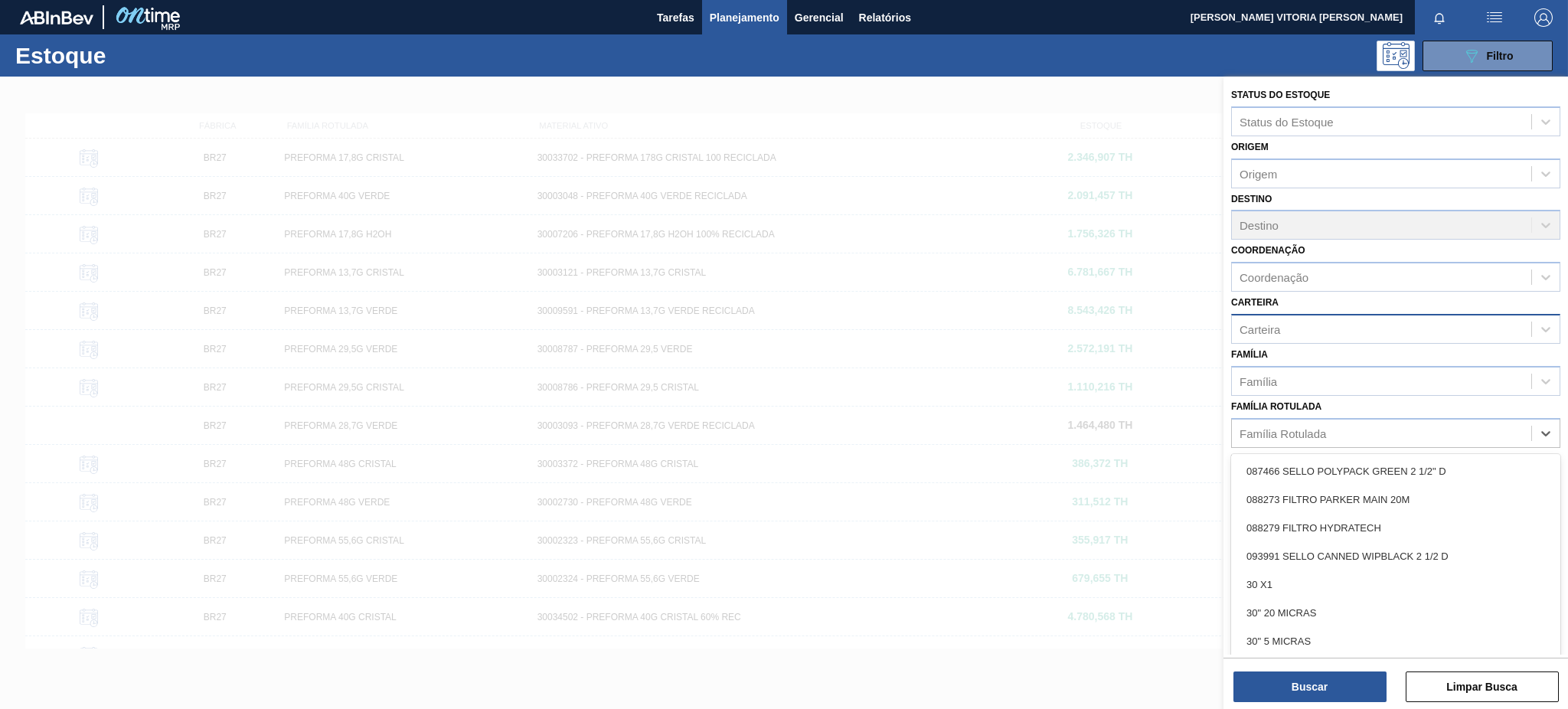
click at [1205, 436] on div at bounding box center [784, 431] width 1568 height 709
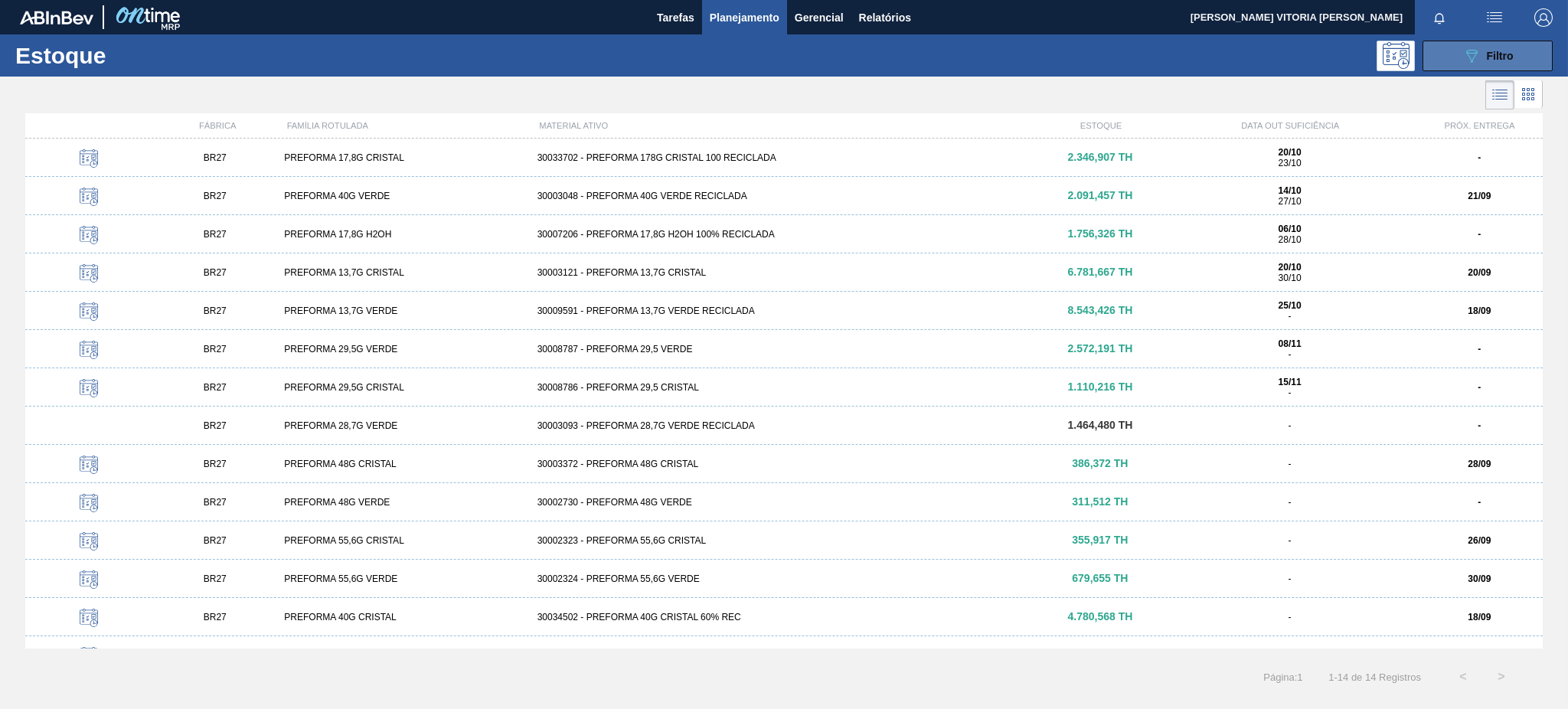
click at [1497, 52] on span "Filtro" at bounding box center [1500, 56] width 27 height 13
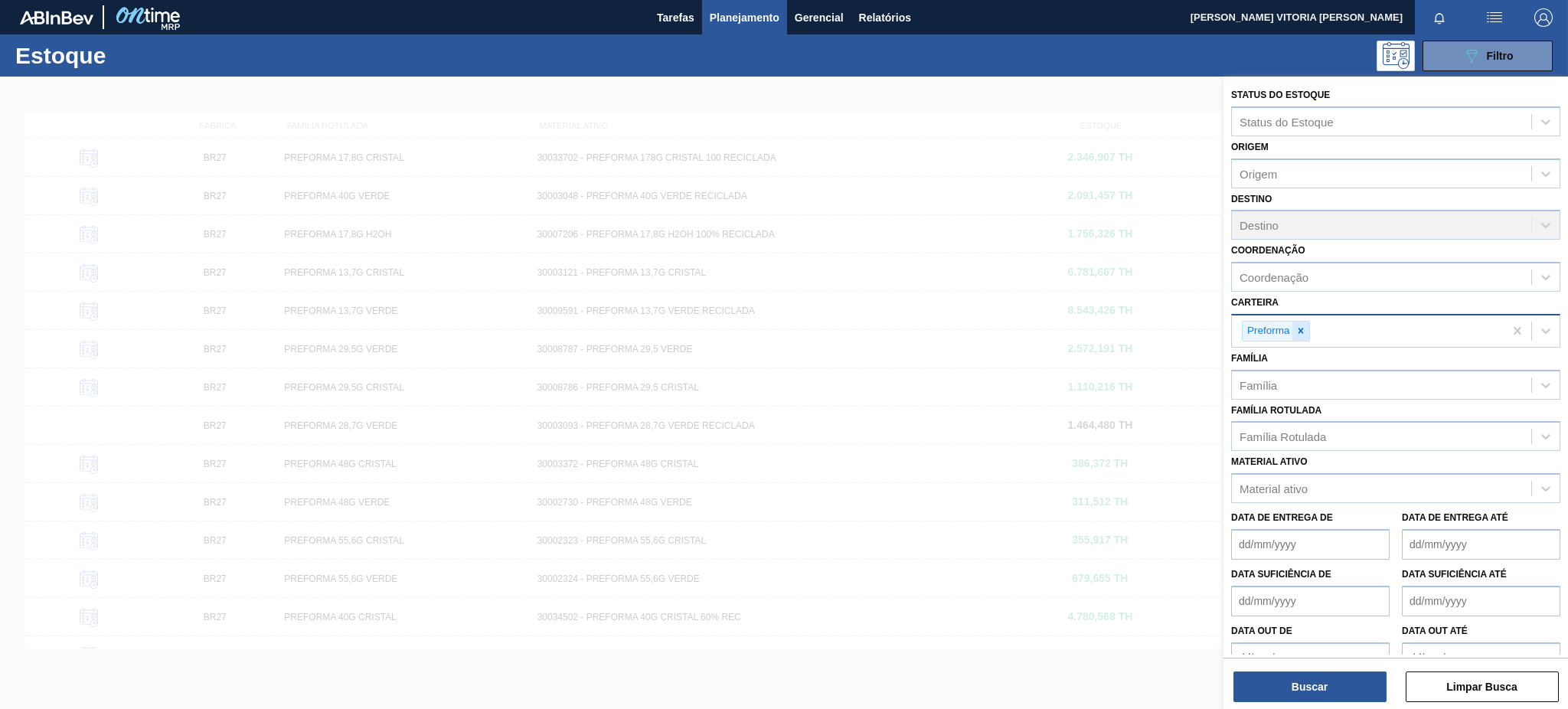
click at [1304, 328] on icon at bounding box center [1301, 331] width 11 height 11
type input "r"
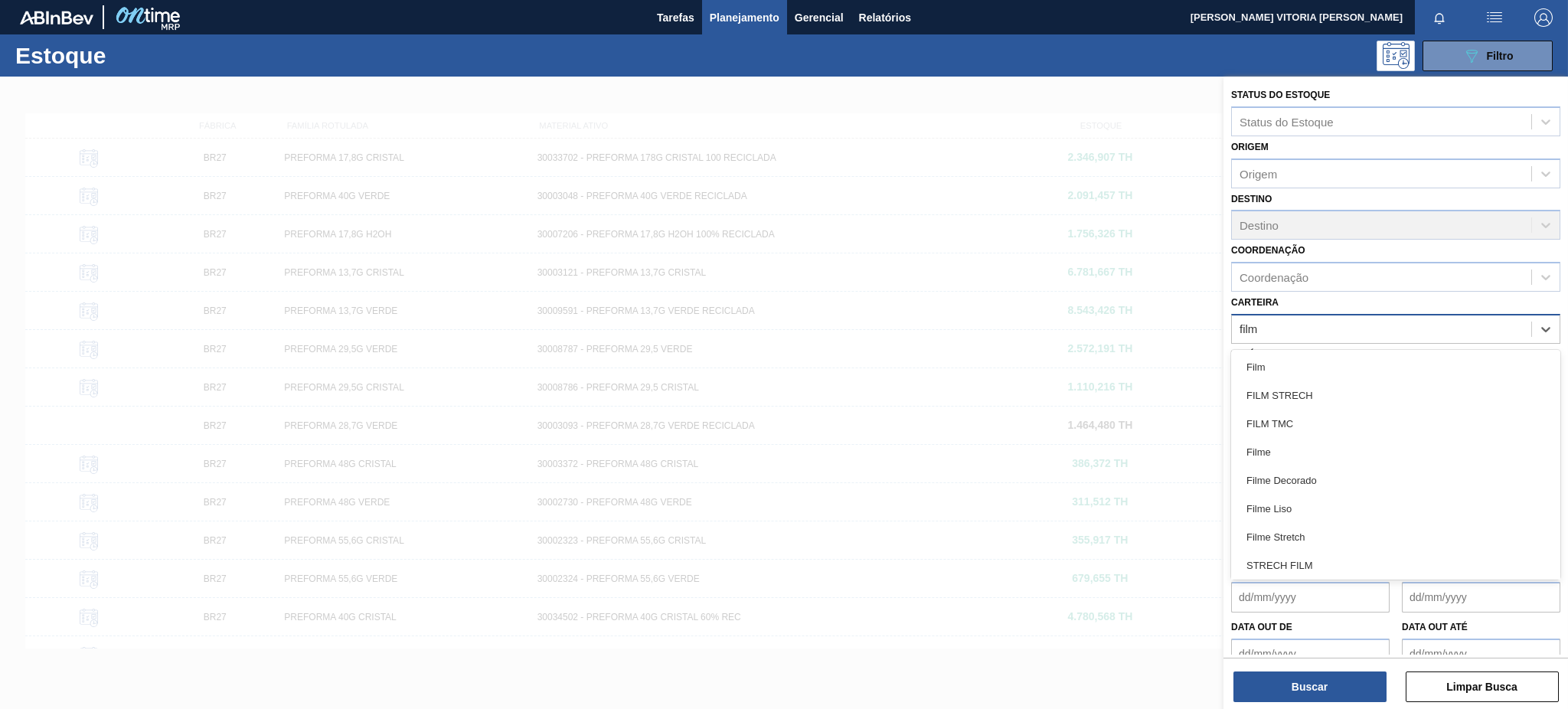
type input "film"
click at [1219, 437] on div at bounding box center [784, 431] width 1568 height 709
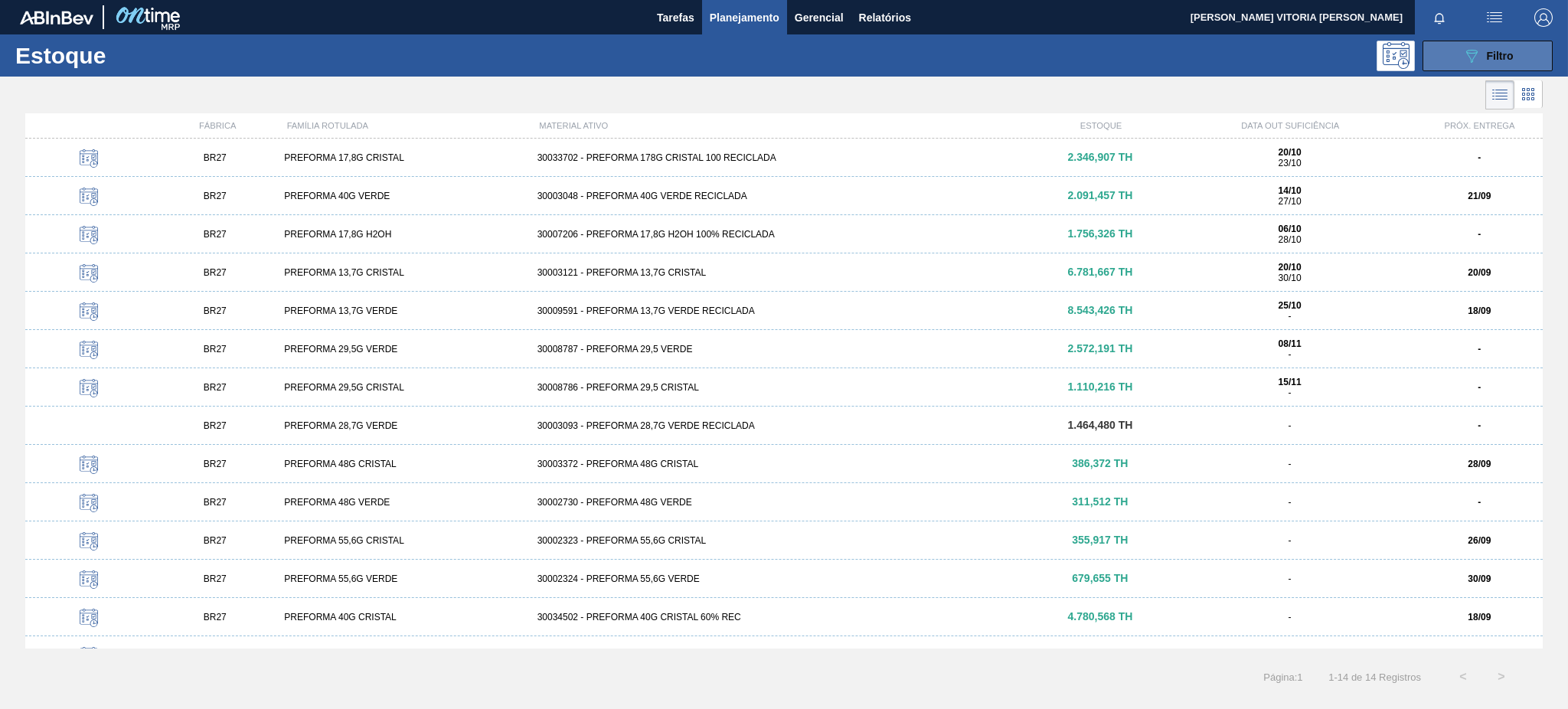
click at [1460, 58] on button "089F7B8B-B2A5-4AFE-B5C0-19BA573D28AC Filtro" at bounding box center [1488, 56] width 130 height 31
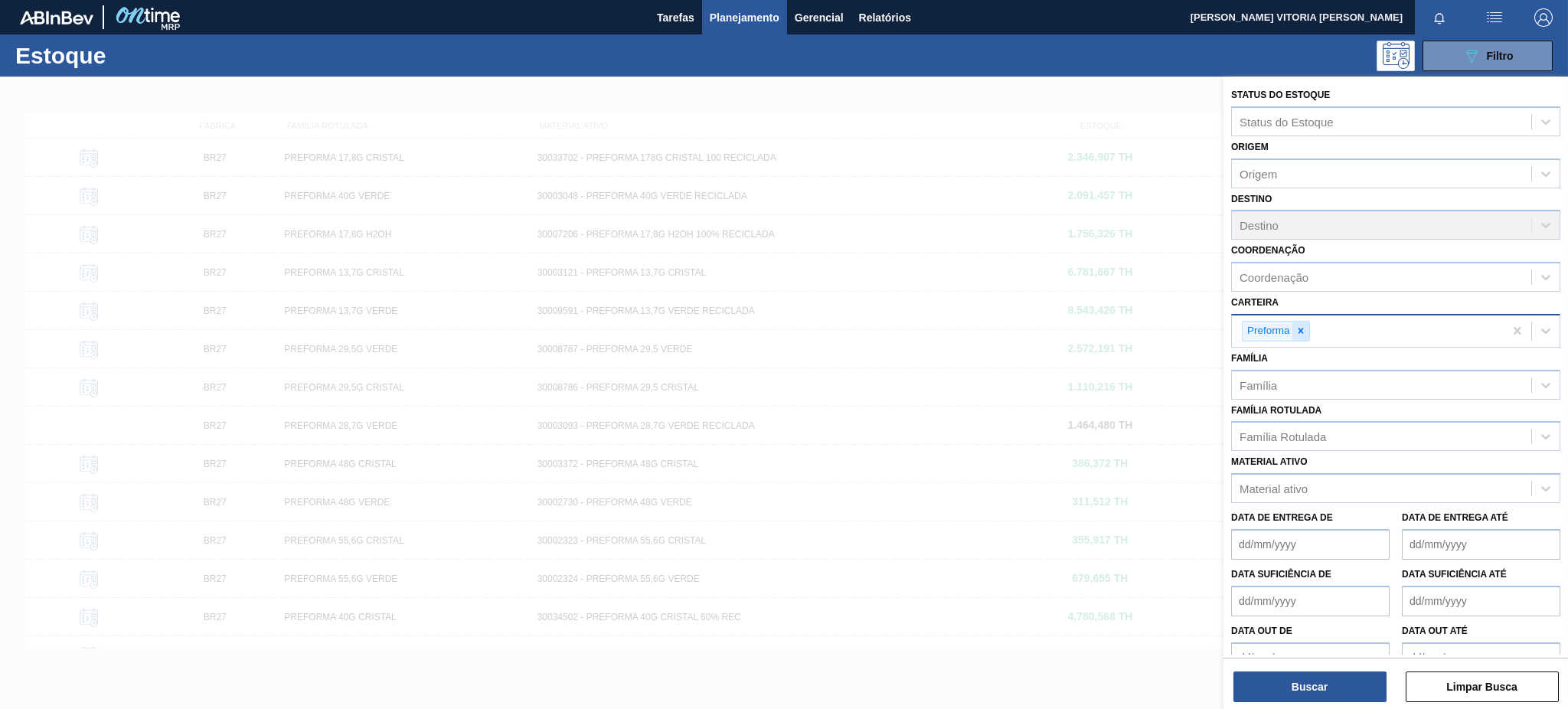
click at [1304, 327] on icon at bounding box center [1301, 331] width 11 height 11
click at [1292, 474] on div "Material ativo" at bounding box center [1381, 485] width 299 height 22
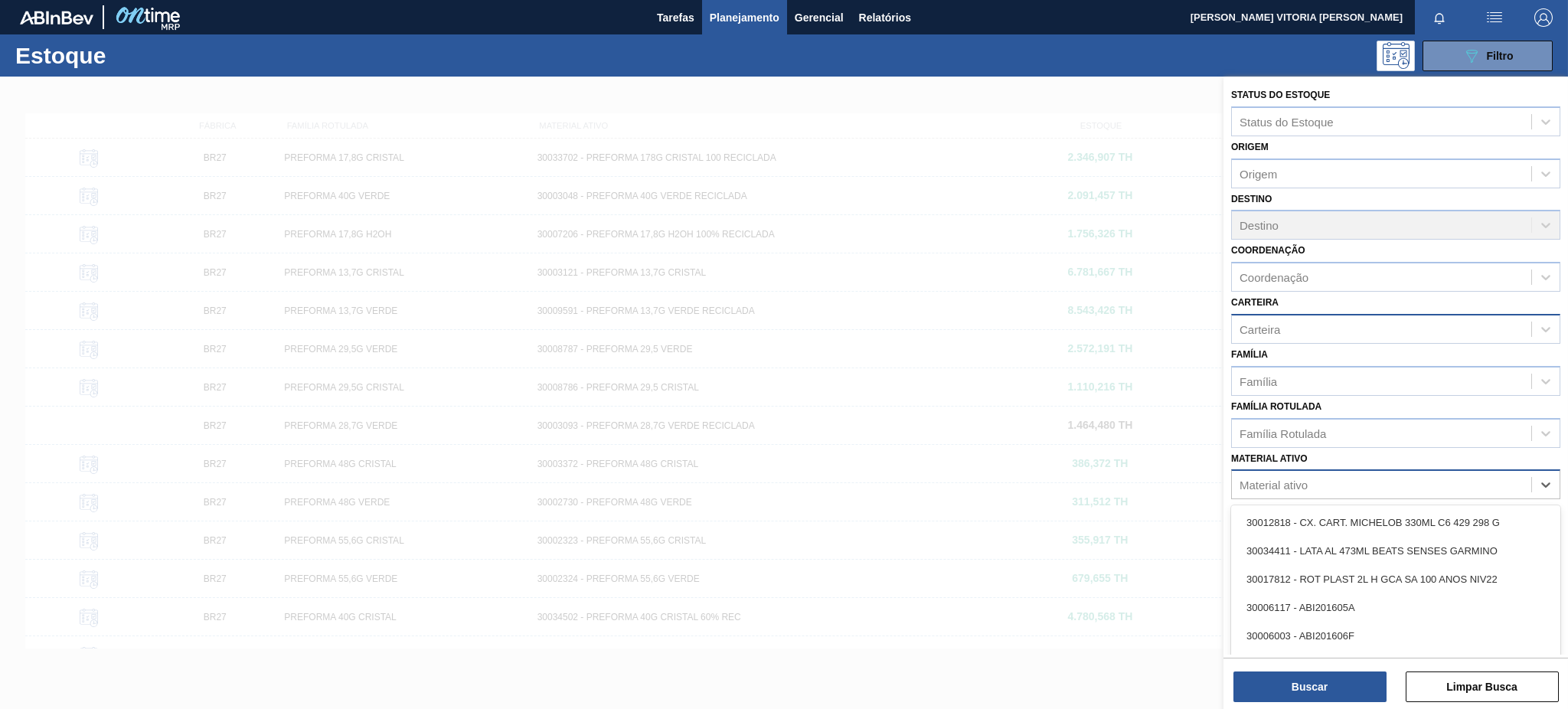
paste ativo "30034436"
type ativo "30034436"
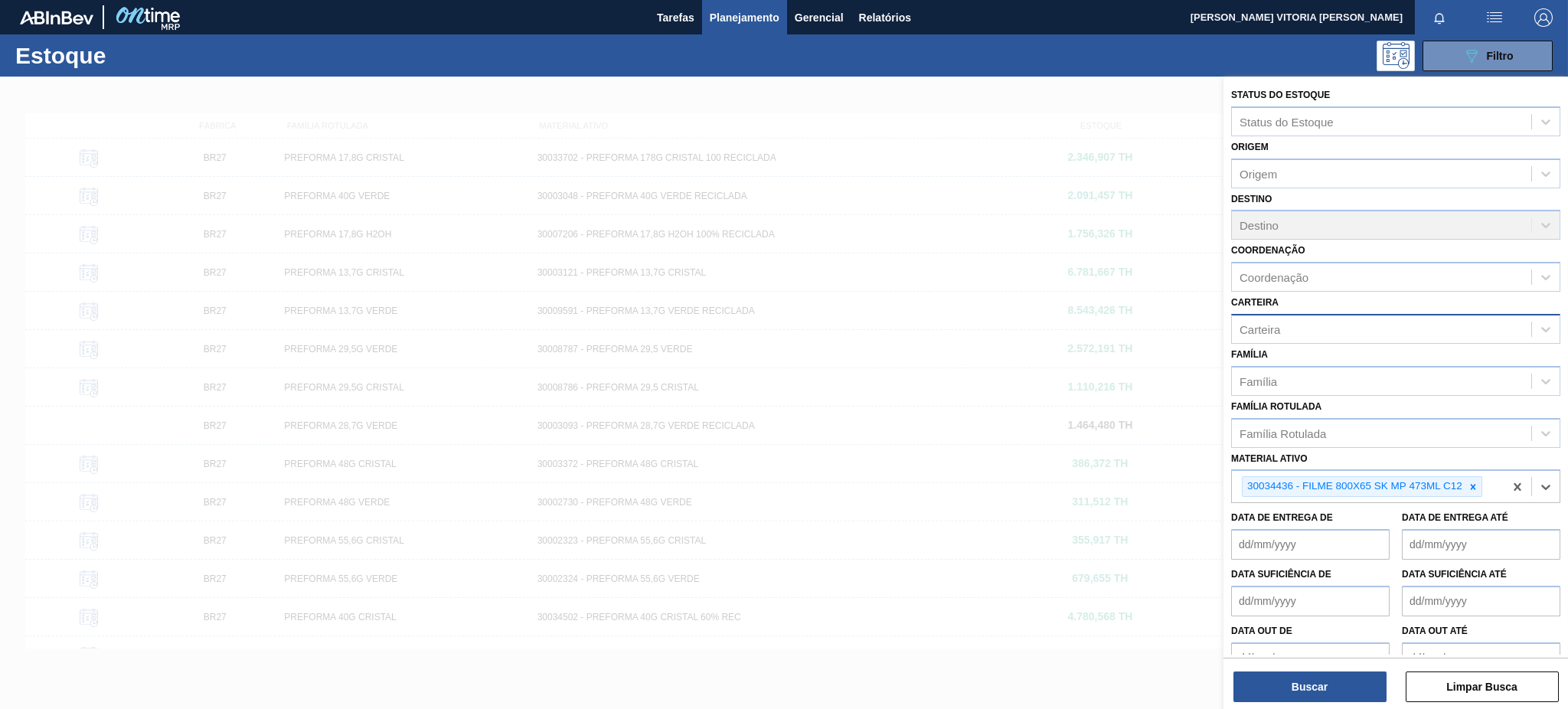
paste ativo "30031289"
type ativo "30031289"
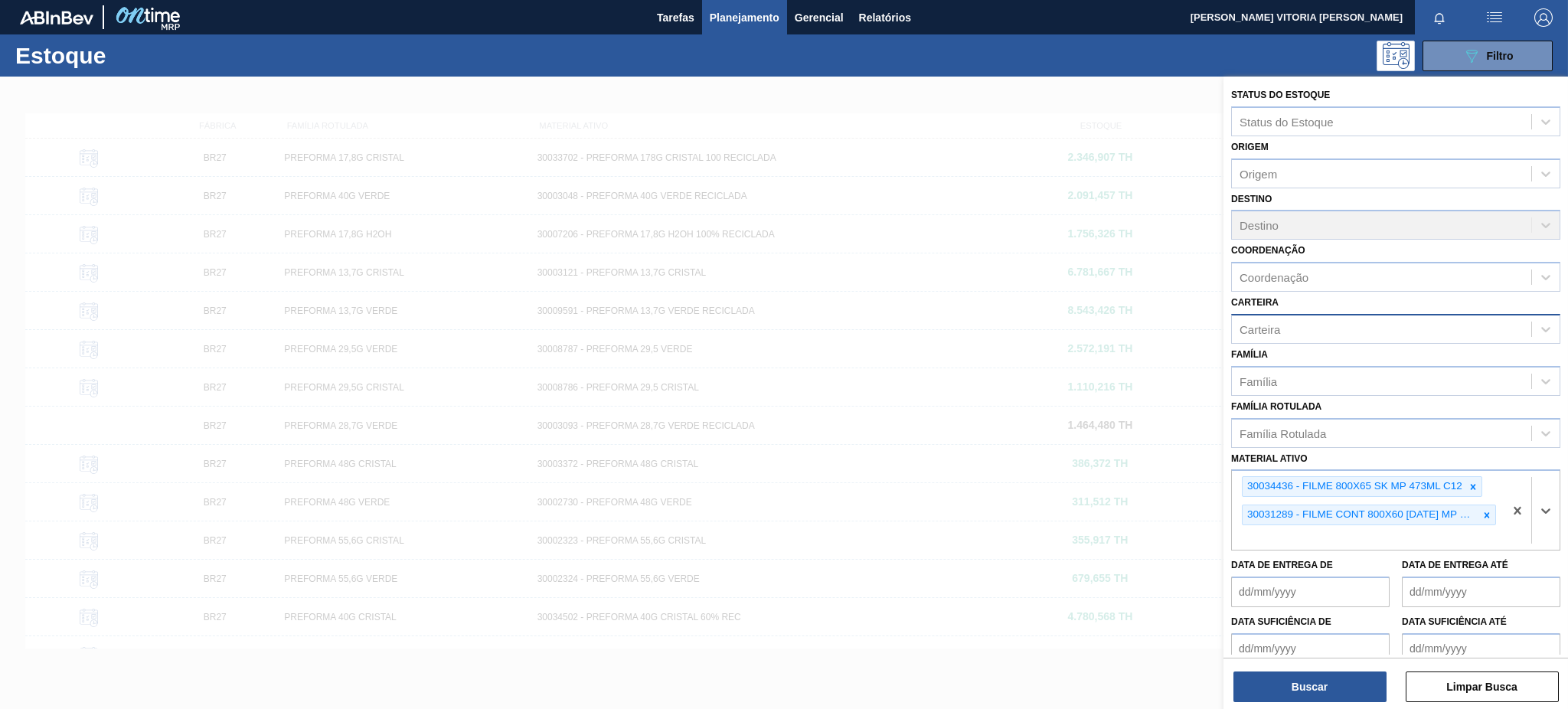
paste ativo "30029828"
type ativo "30029828"
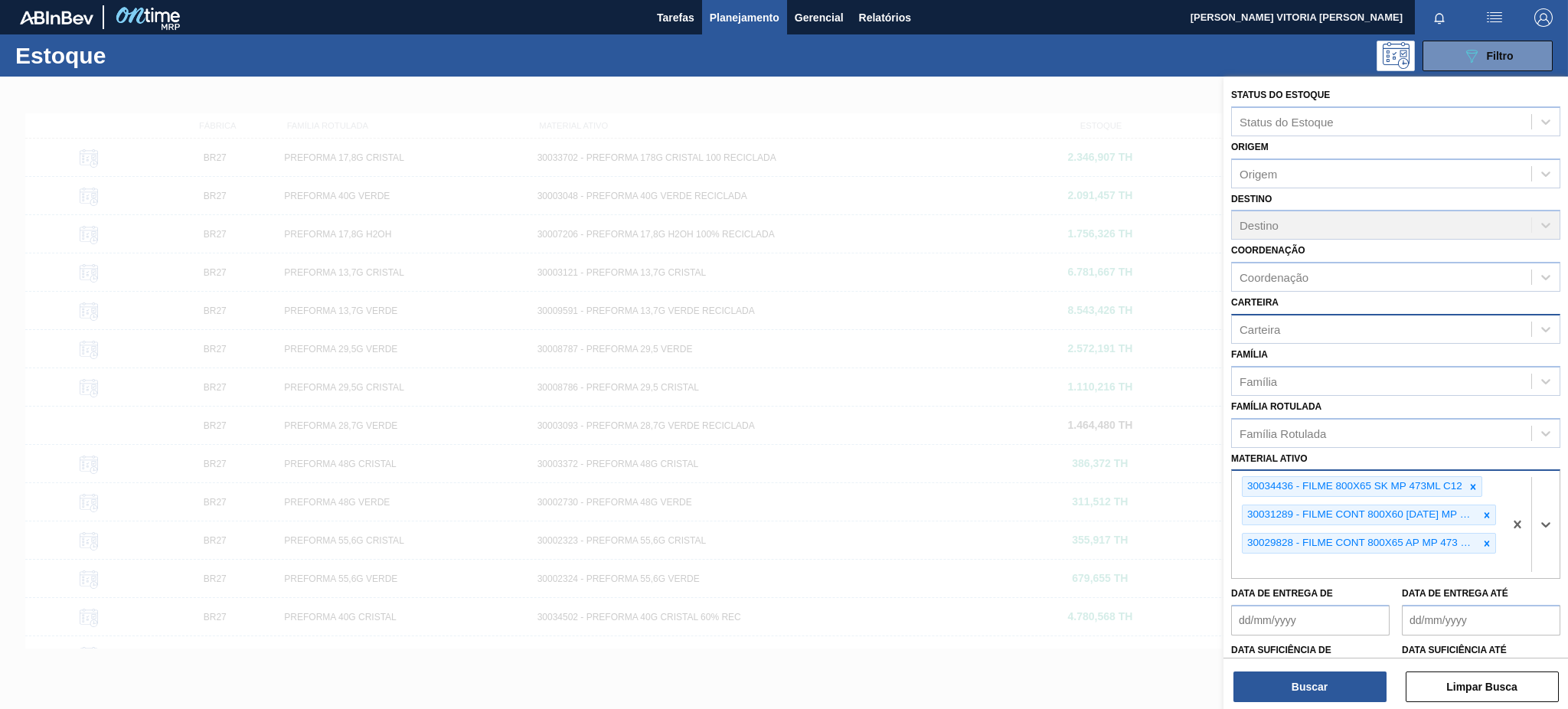
paste ativo "30033805"
type ativo "30033805"
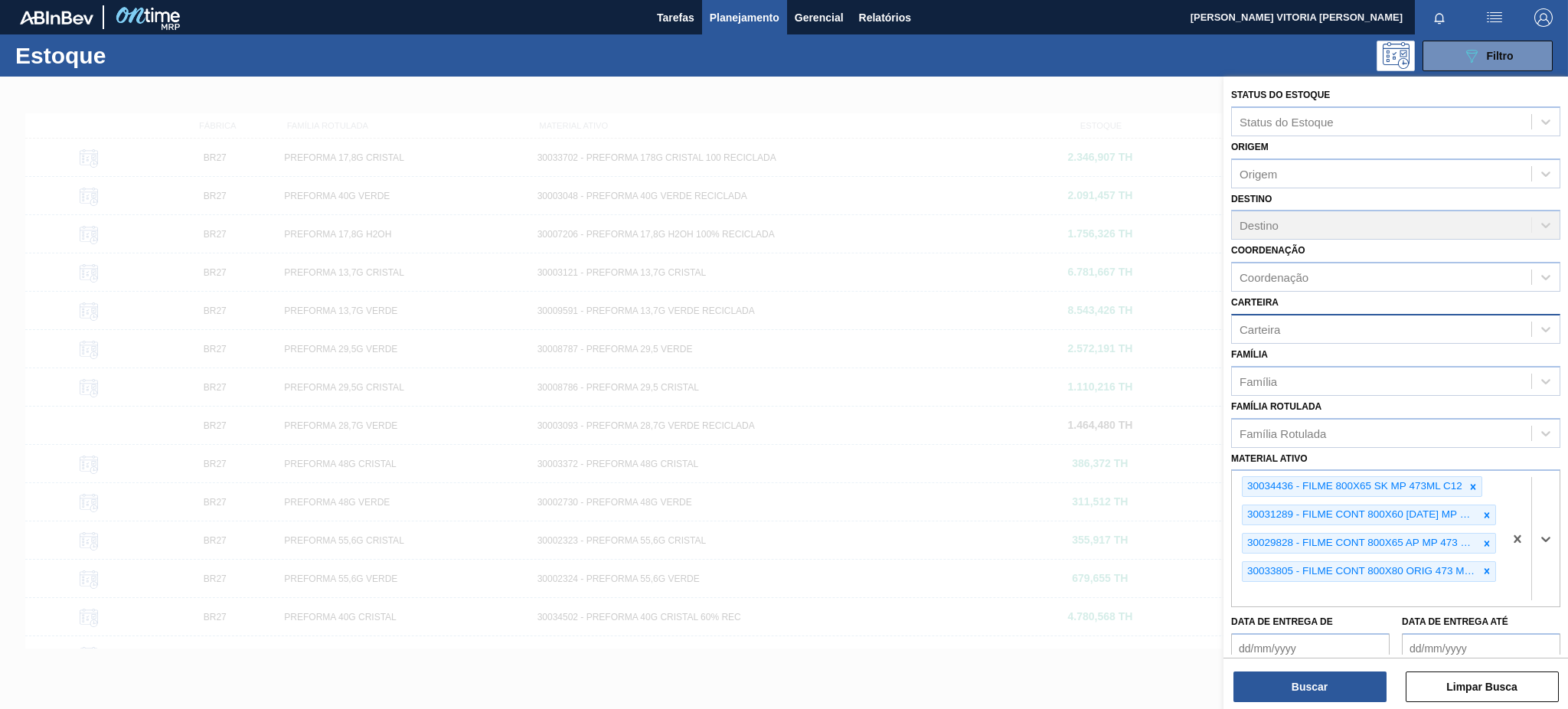
paste ativo "30003014"
type ativo "30003014"
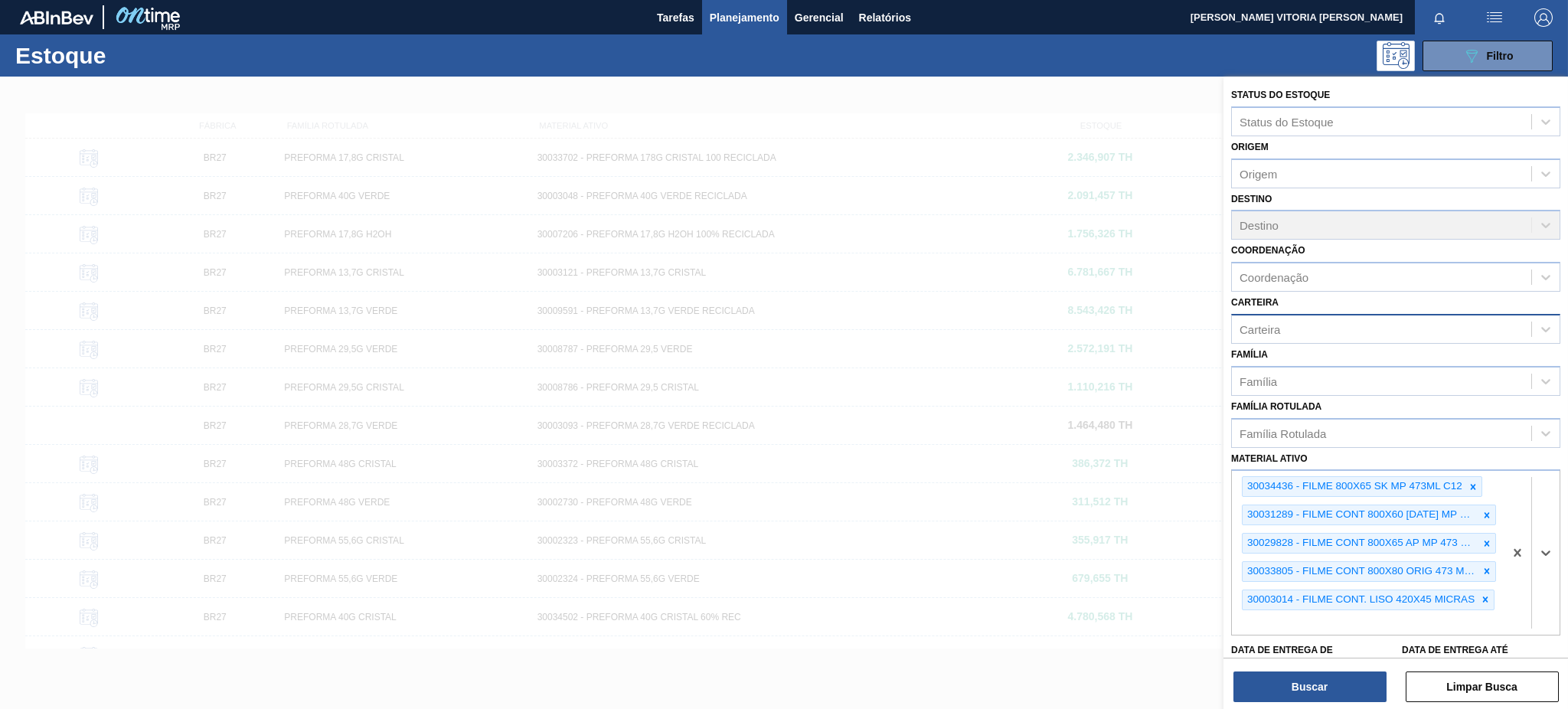
paste ativo "30008614"
type ativo "30008614"
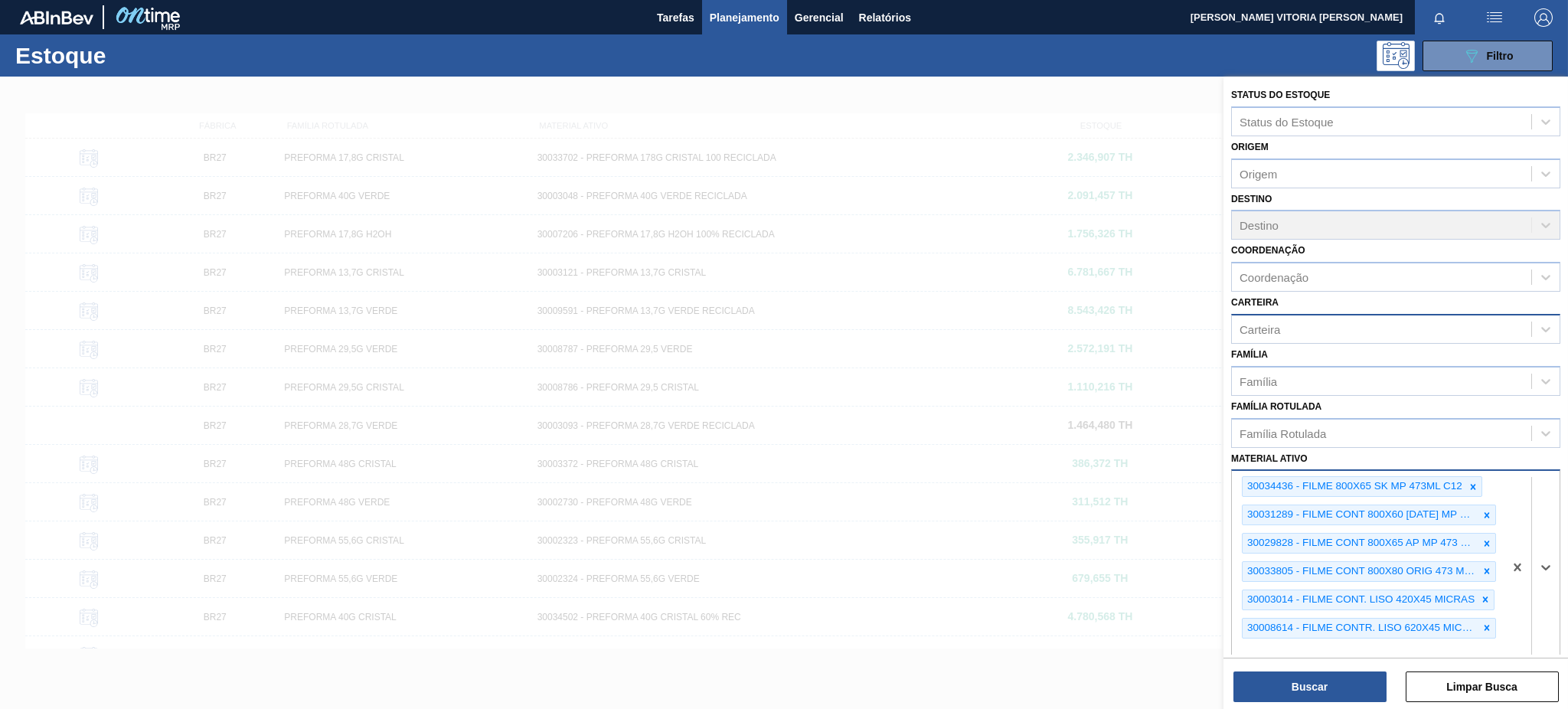
paste ativo "30003617"
type ativo "30003617"
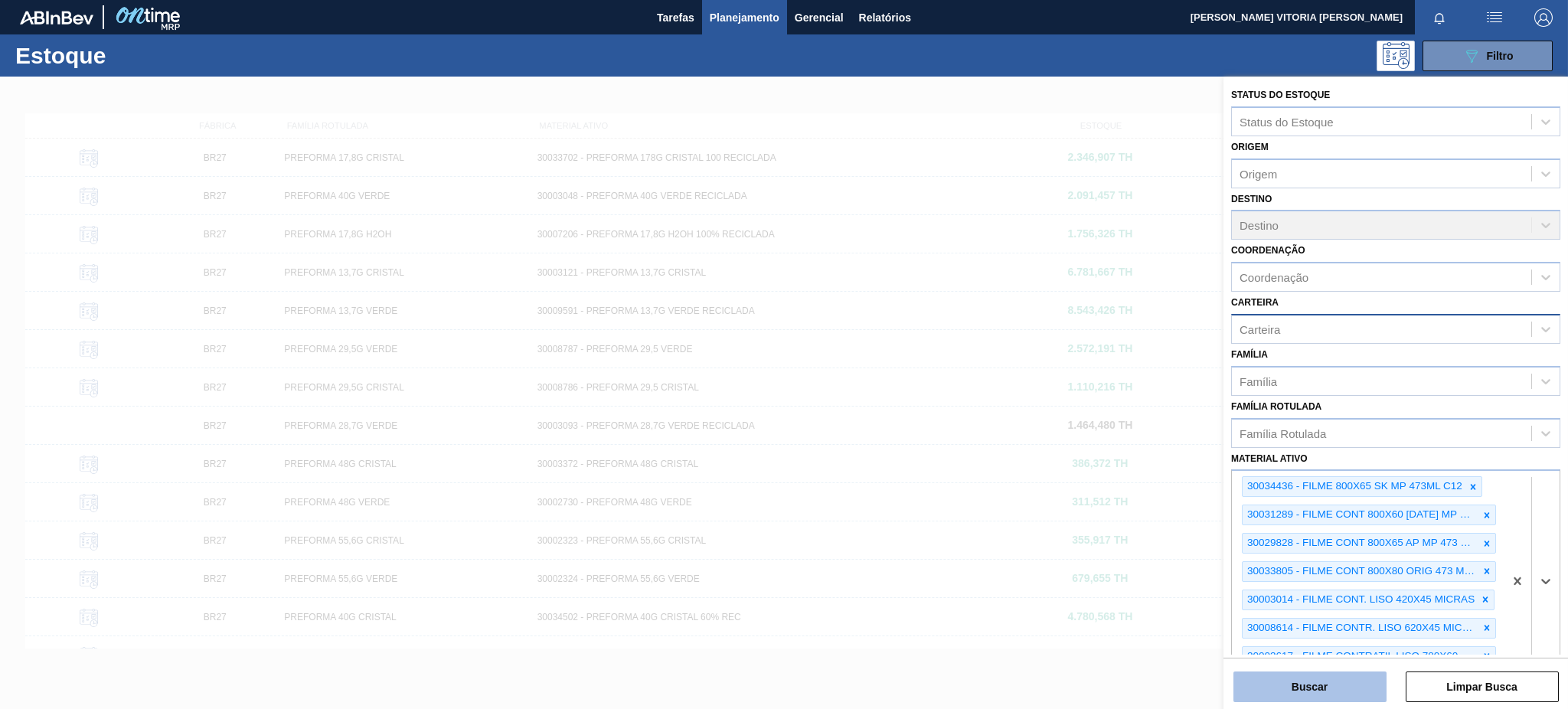
click at [1347, 674] on button "Buscar" at bounding box center [1310, 686] width 153 height 31
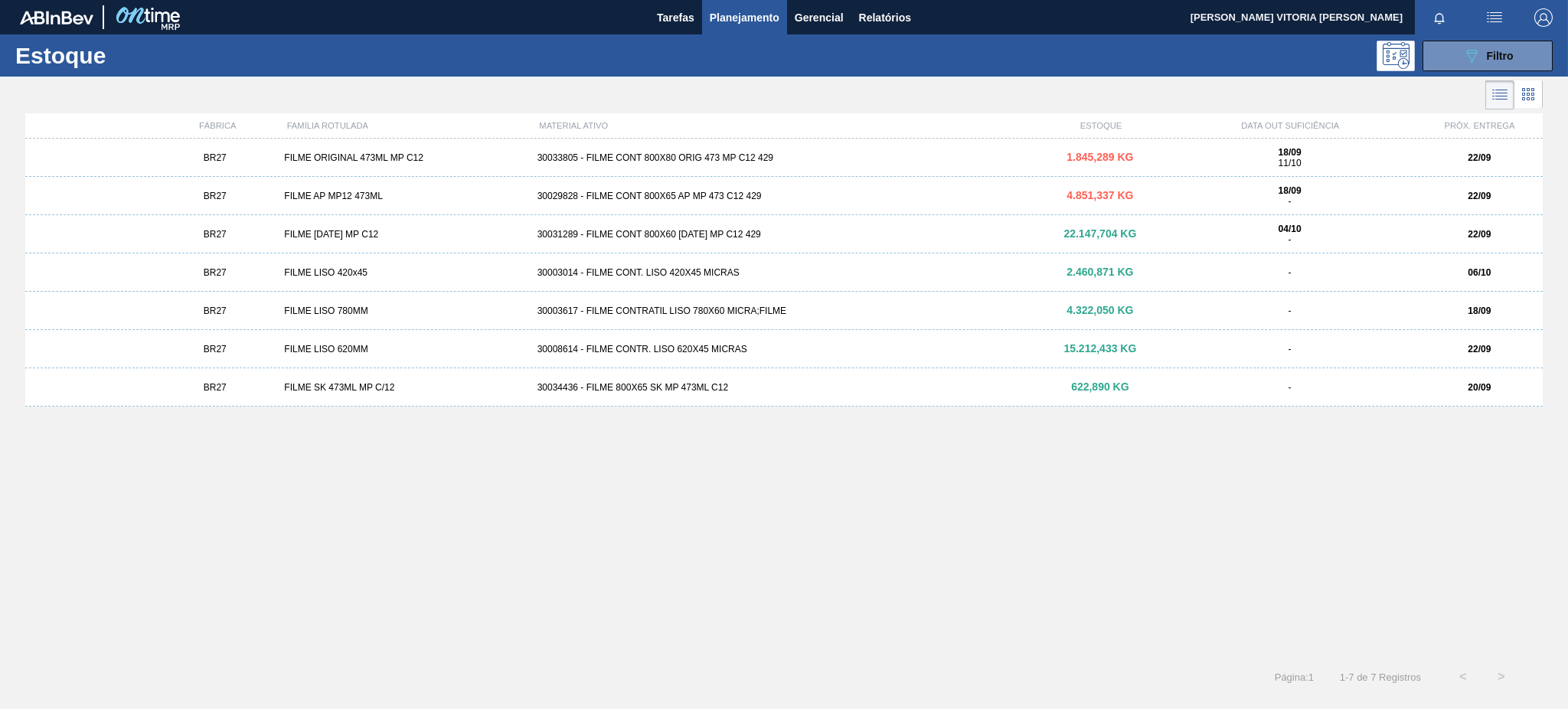
click at [1278, 199] on div "18/09 -" at bounding box center [1289, 196] width 240 height 21
click at [686, 160] on div "30033805 - FILME CONT 800X80 ORIG 473 MP C12 429" at bounding box center [784, 158] width 506 height 11
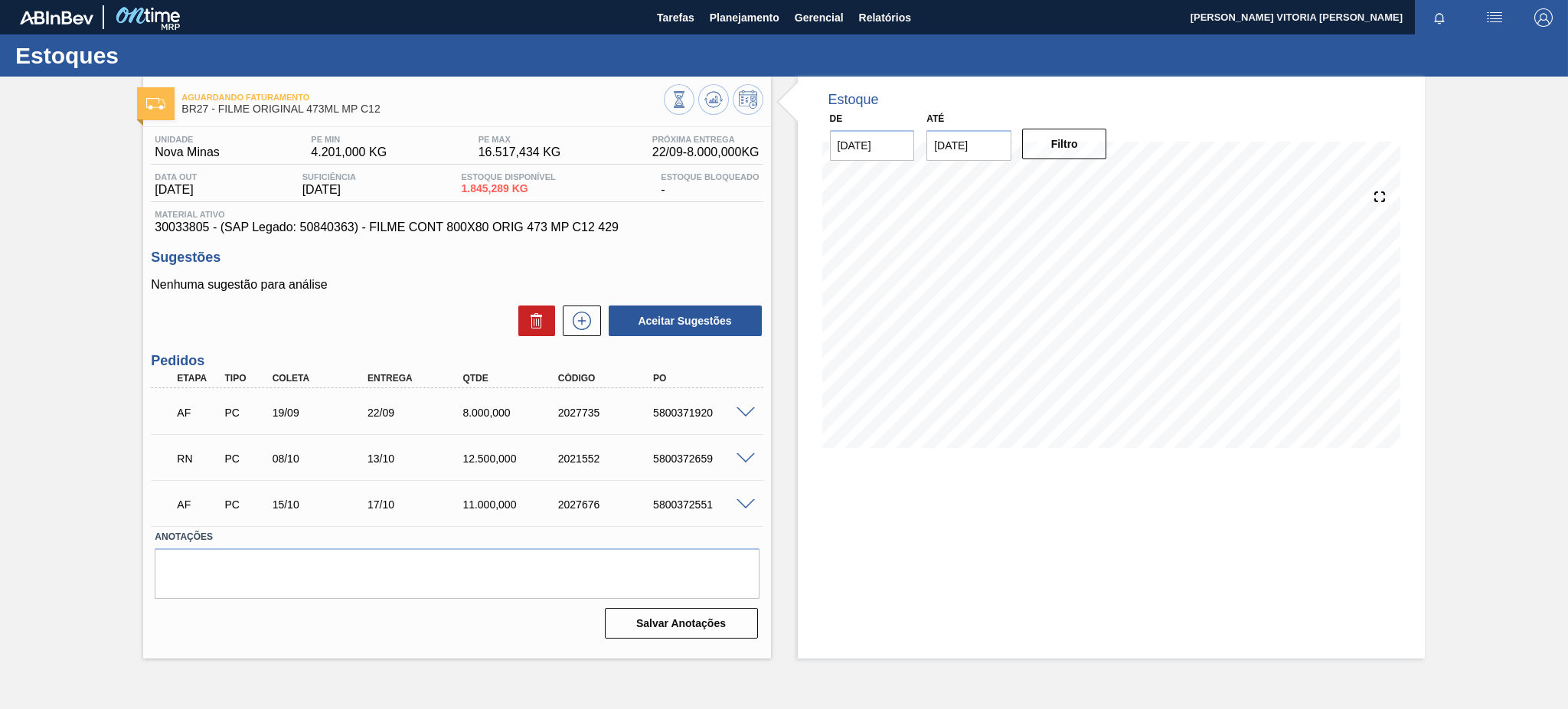
click at [740, 414] on span at bounding box center [745, 413] width 18 height 12
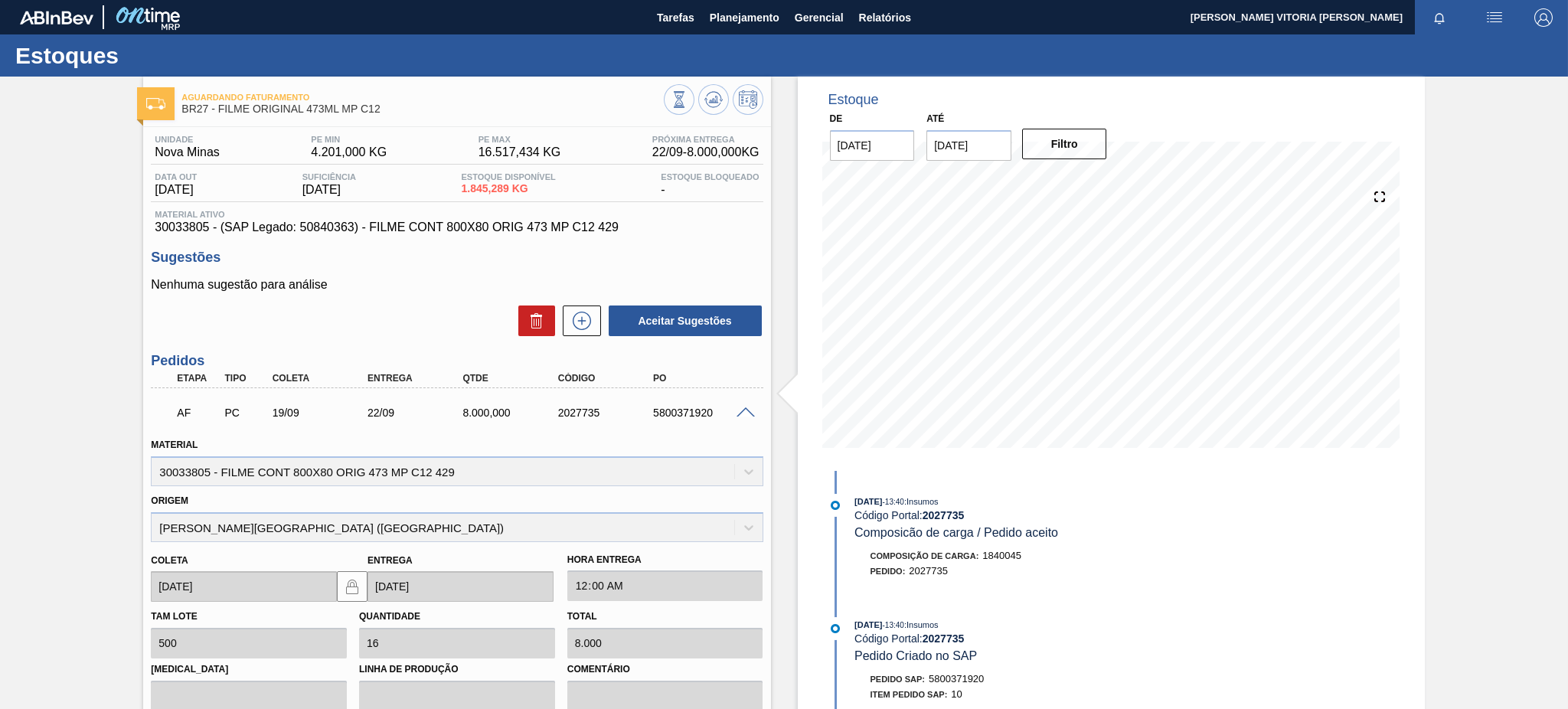
click at [742, 411] on span at bounding box center [745, 413] width 18 height 12
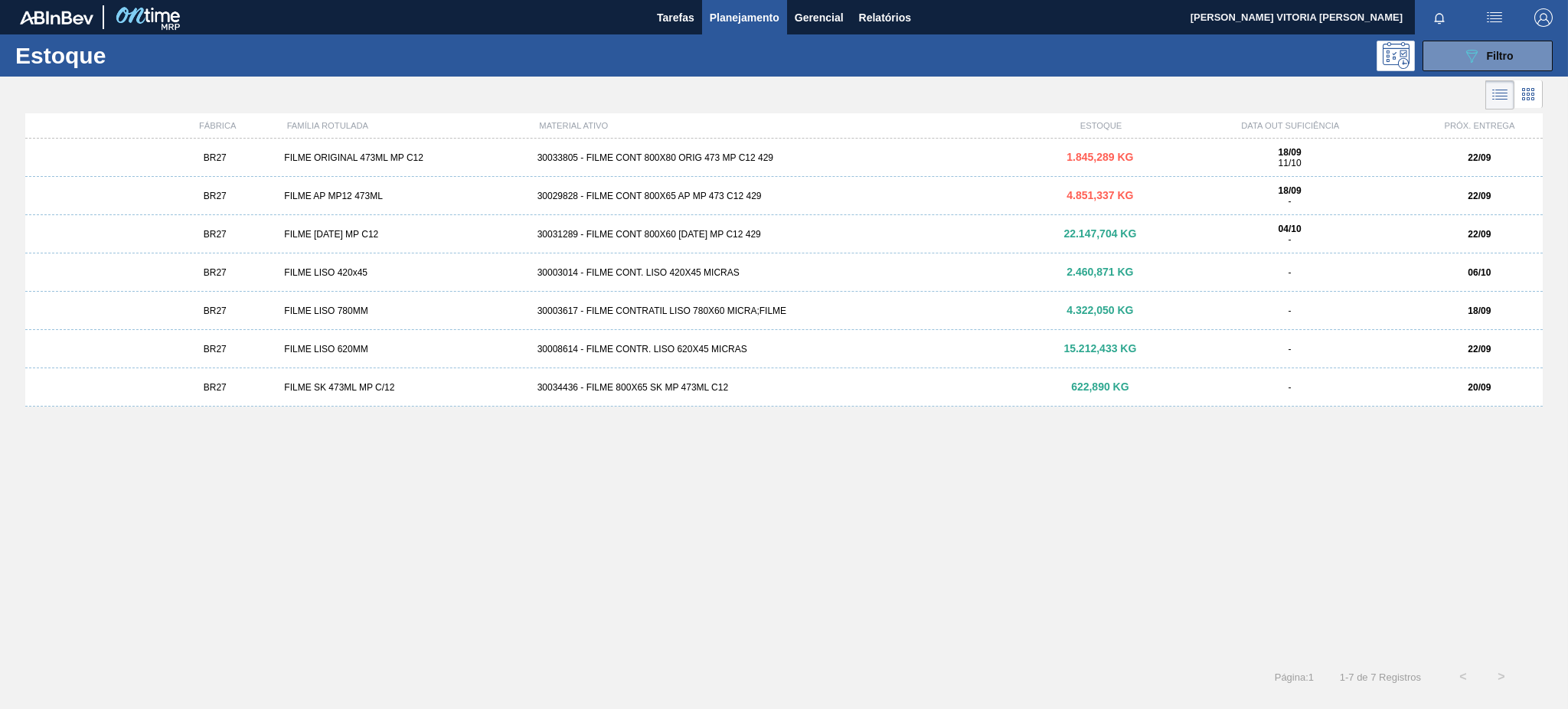
click at [748, 243] on div "BR27 FILME [DATE] MP C12 30031289 - FILME CONT 800X60 [DATE] MP C12 429 22.147,…" at bounding box center [784, 234] width 1518 height 38
click at [851, 305] on div "30003617 - FILME CONTRATIL LISO 780X60 MICRA;FILME" at bounding box center [784, 311] width 506 height 11
click at [1561, 43] on div "Estoque 089F7B8B-B2A5-4AFE-B5C0-19BA573D28AC Filtro" at bounding box center [784, 56] width 1568 height 42
click at [1526, 48] on button "089F7B8B-B2A5-4AFE-B5C0-19BA573D28AC Filtro" at bounding box center [1488, 56] width 130 height 31
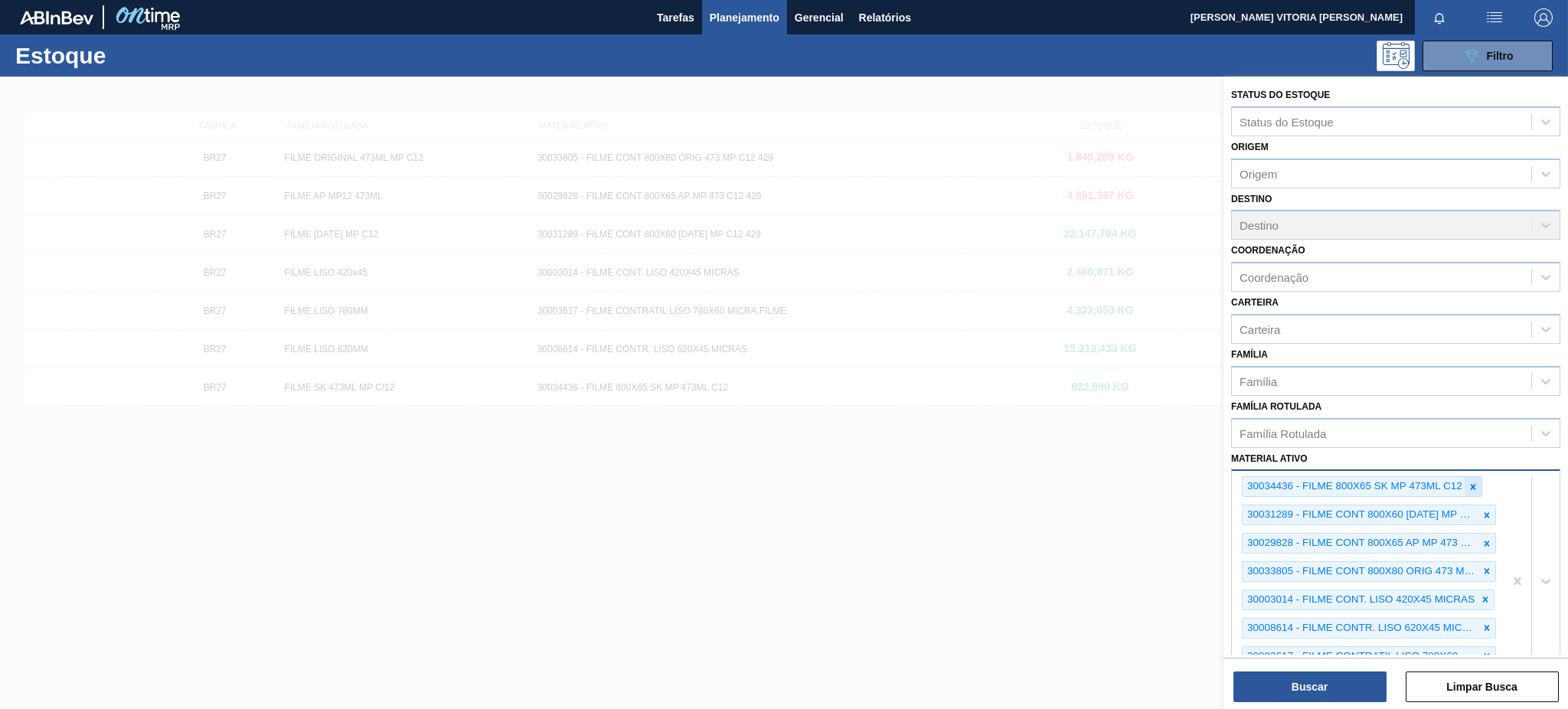
click at [1478, 481] on div at bounding box center [1473, 487] width 16 height 19
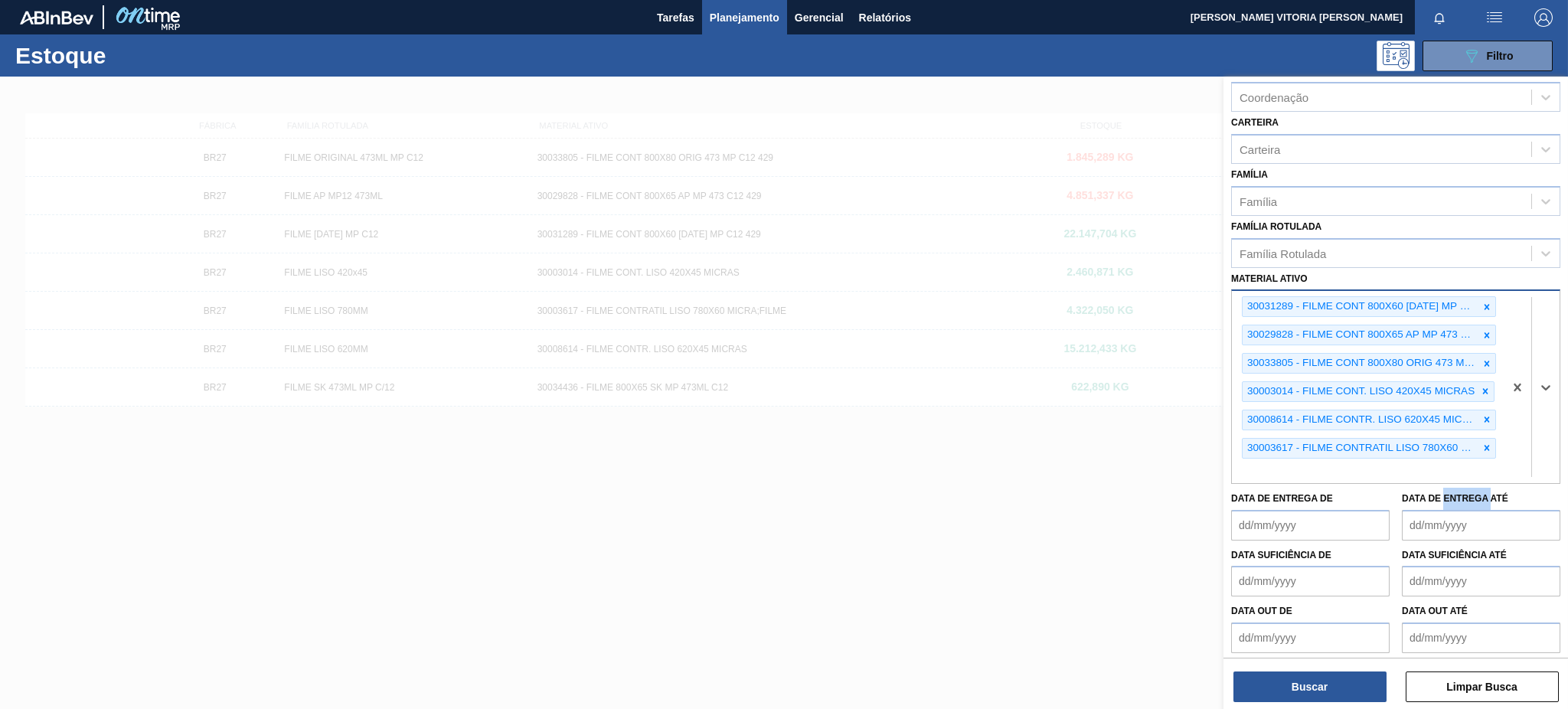
click at [1478, 484] on div "Data de Entrega de Data de Entrega até" at bounding box center [1395, 512] width 342 height 57
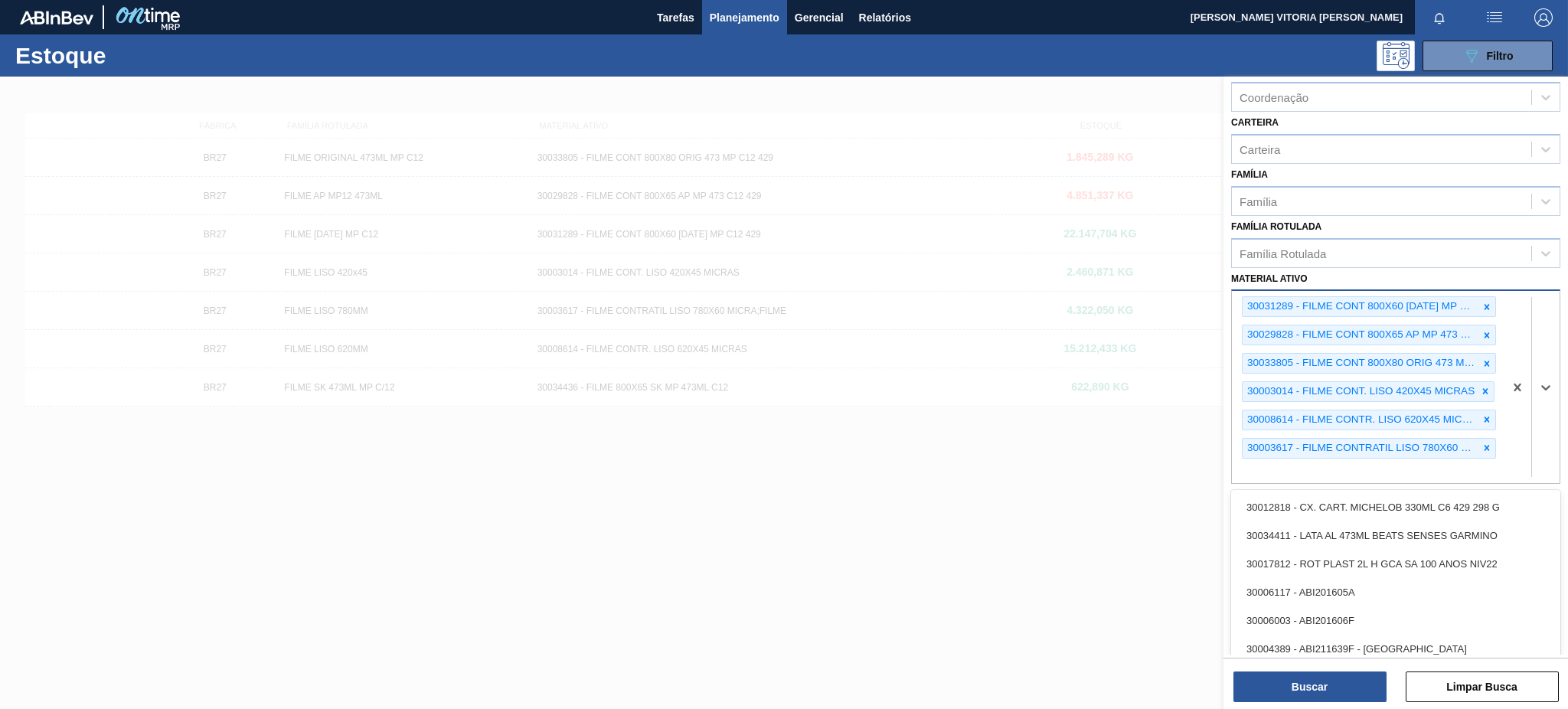
click at [1475, 304] on div "30031289 - FILME CONT 800X60 [DATE] MP C12 429" at bounding box center [1361, 306] width 236 height 19
click at [1483, 302] on icon at bounding box center [1487, 307] width 11 height 11
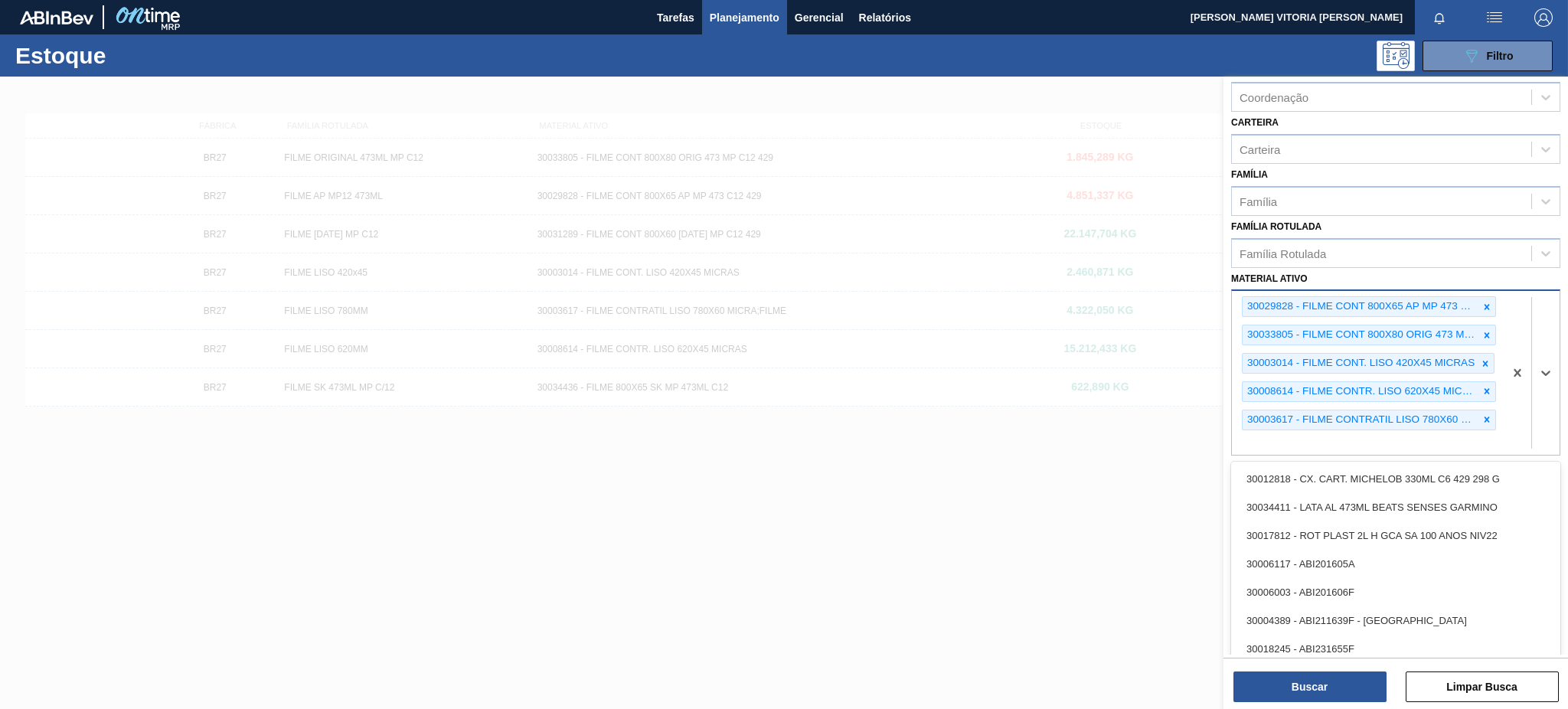
click at [1483, 302] on icon at bounding box center [1487, 307] width 11 height 11
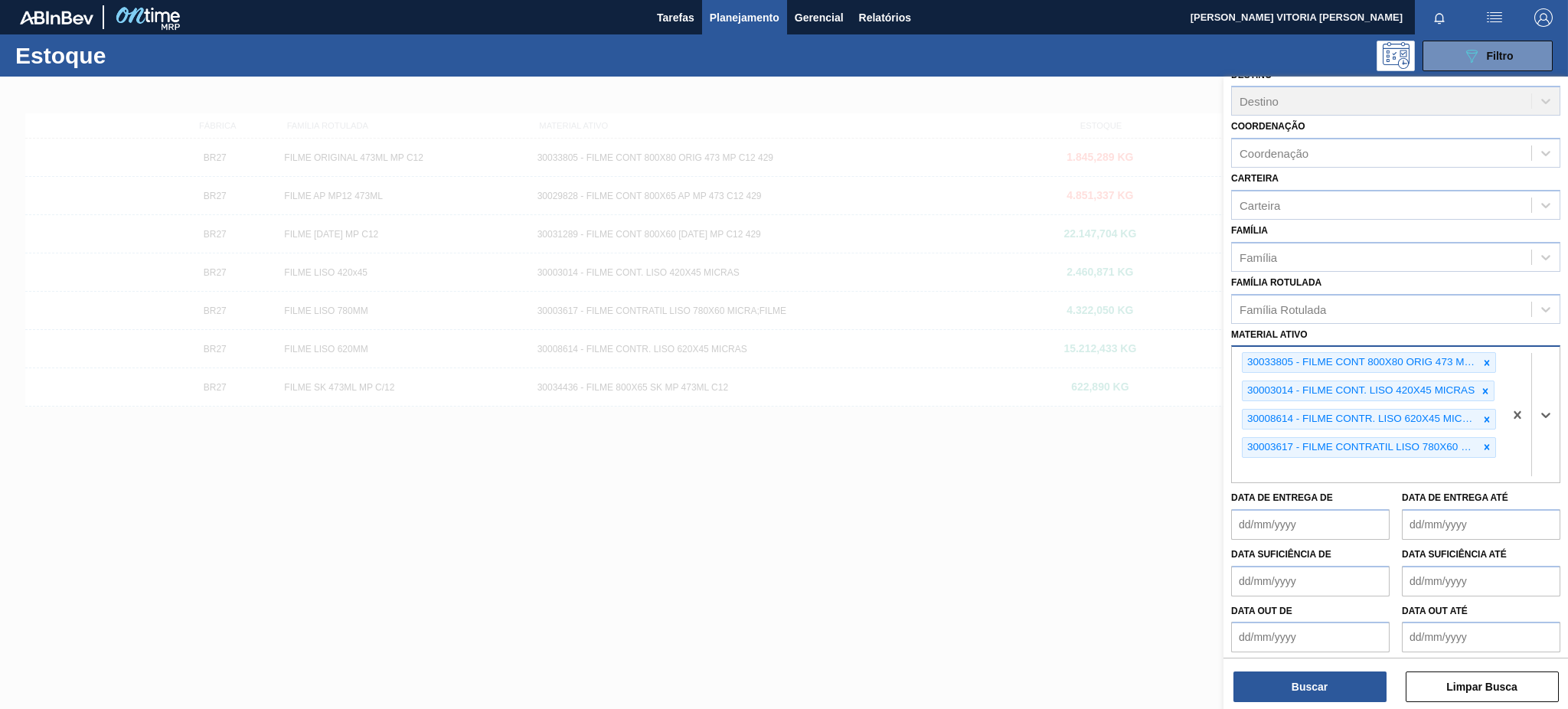
click at [1483, 298] on div "Status do Estoque Status do Estoque Origem Origem Destino Destino Coordenação C…" at bounding box center [1395, 306] width 345 height 707
click at [1483, 298] on div "Família Rotulada" at bounding box center [1381, 309] width 299 height 22
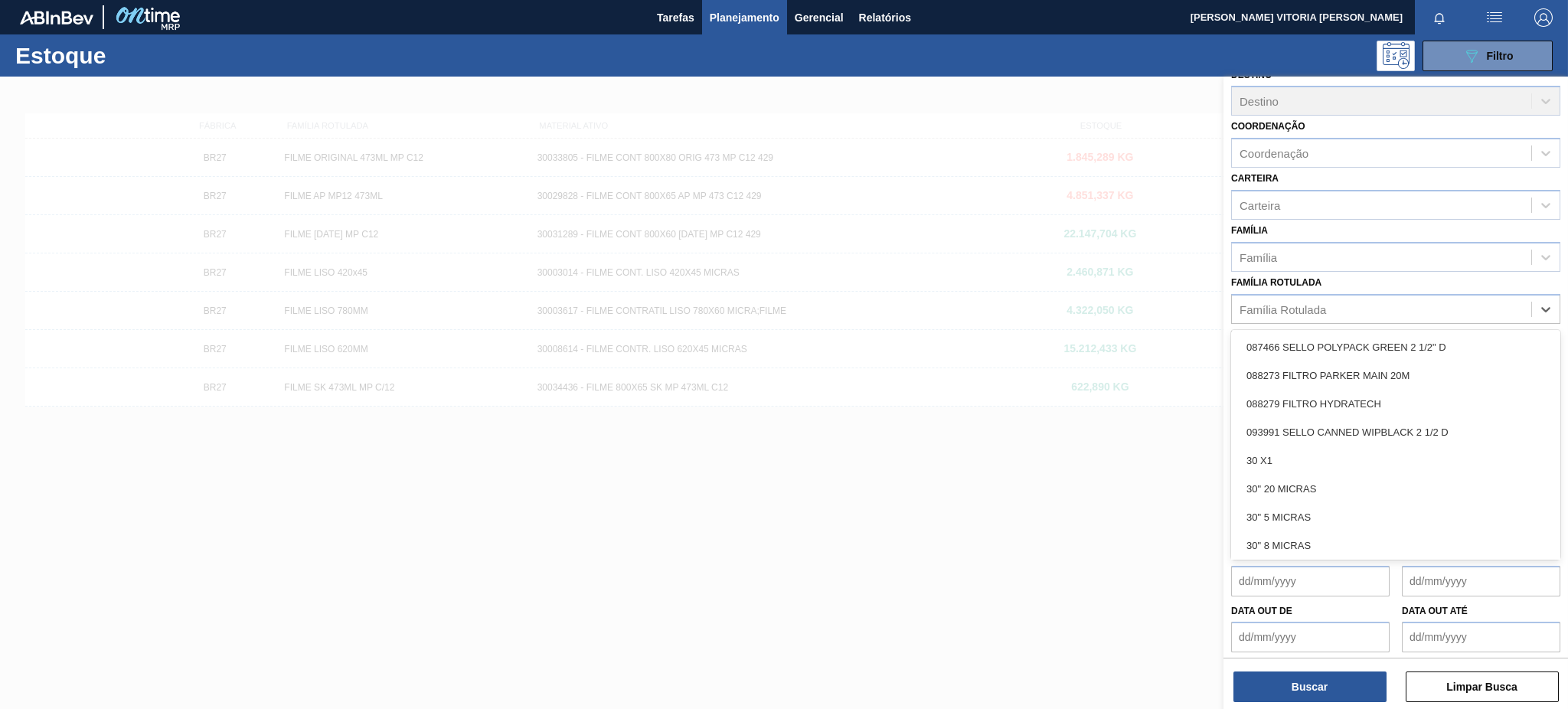
drag, startPoint x: 1521, startPoint y: 332, endPoint x: 1475, endPoint y: 327, distance: 46.3
click at [1516, 333] on div "087466 SELLO POLYPACK GREEN 2 1/2" D" at bounding box center [1395, 347] width 329 height 28
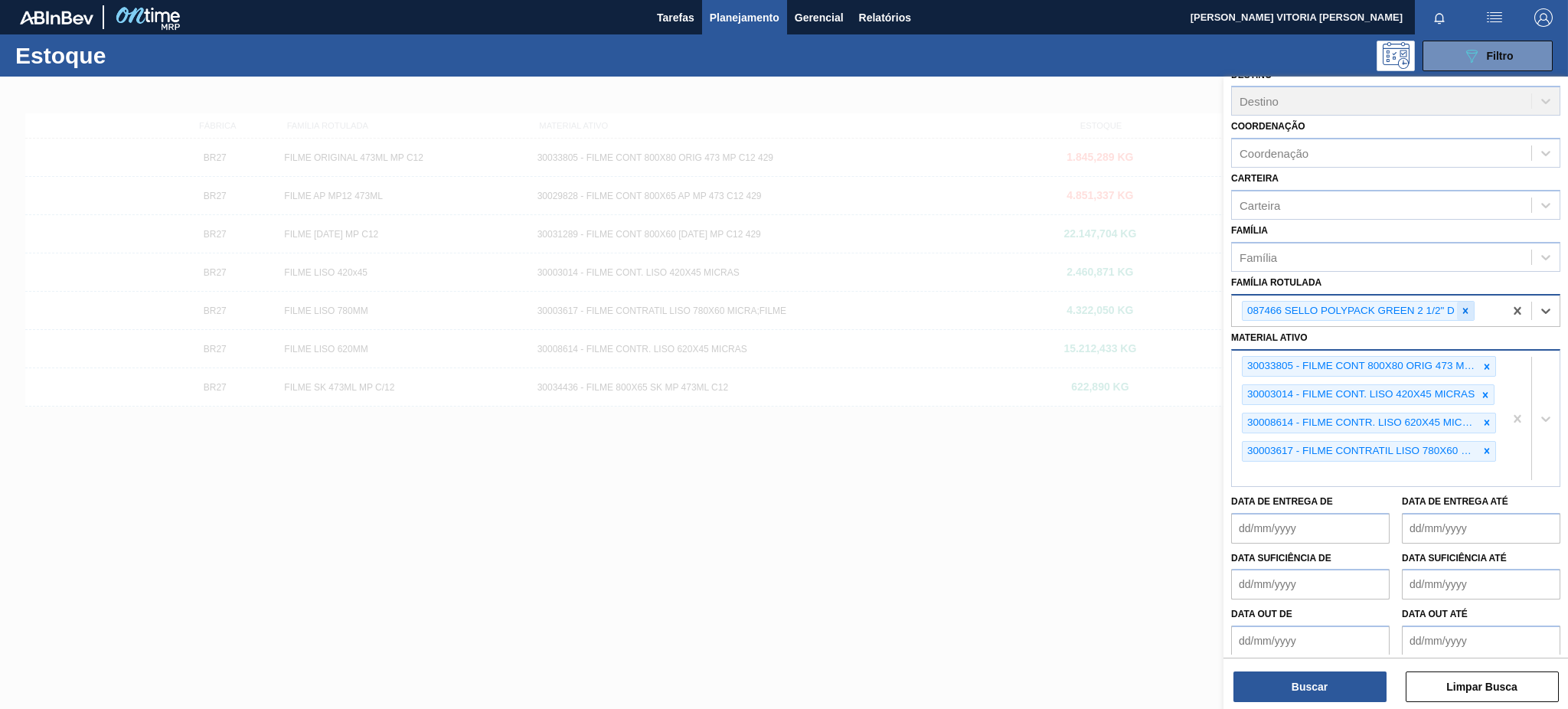
click at [1464, 309] on icon at bounding box center [1466, 311] width 11 height 11
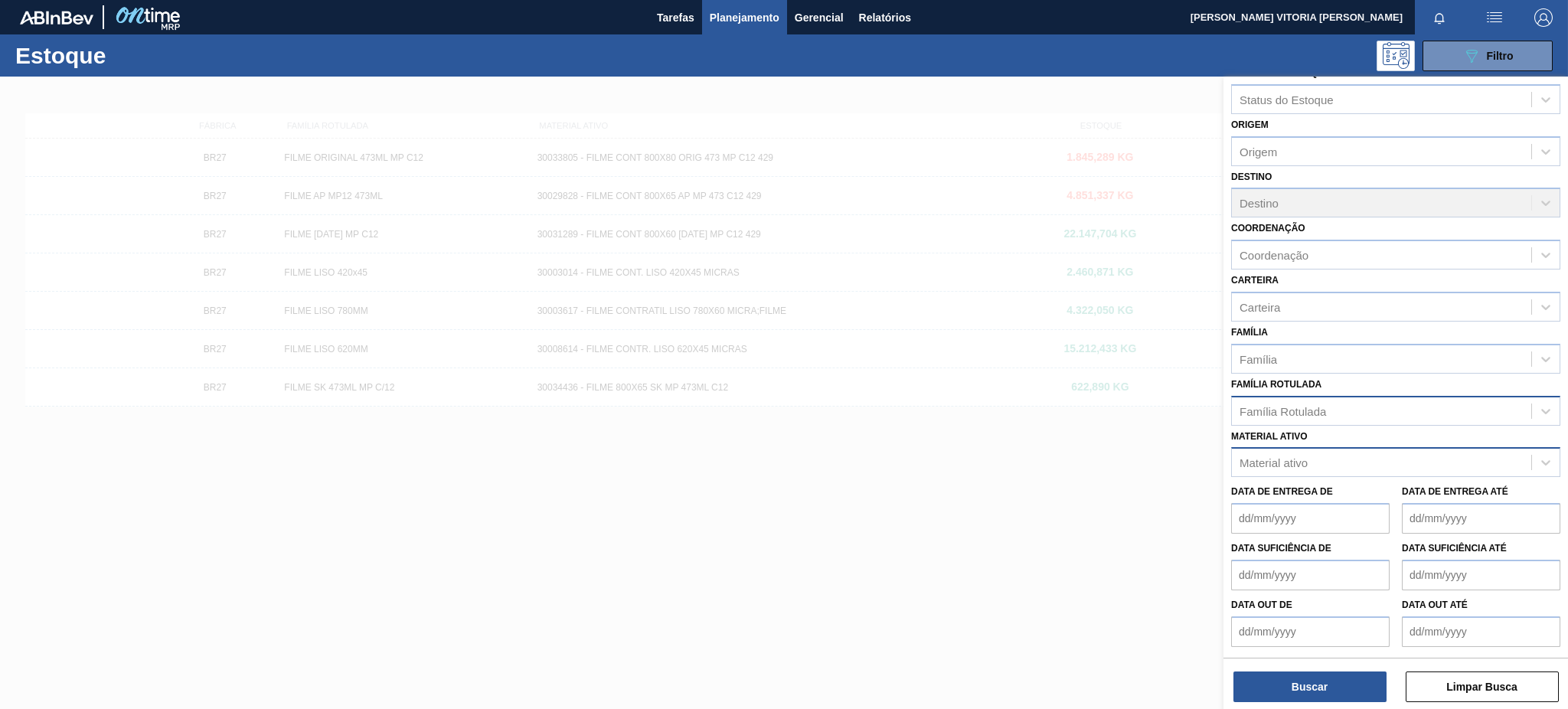
scroll to position [16, 0]
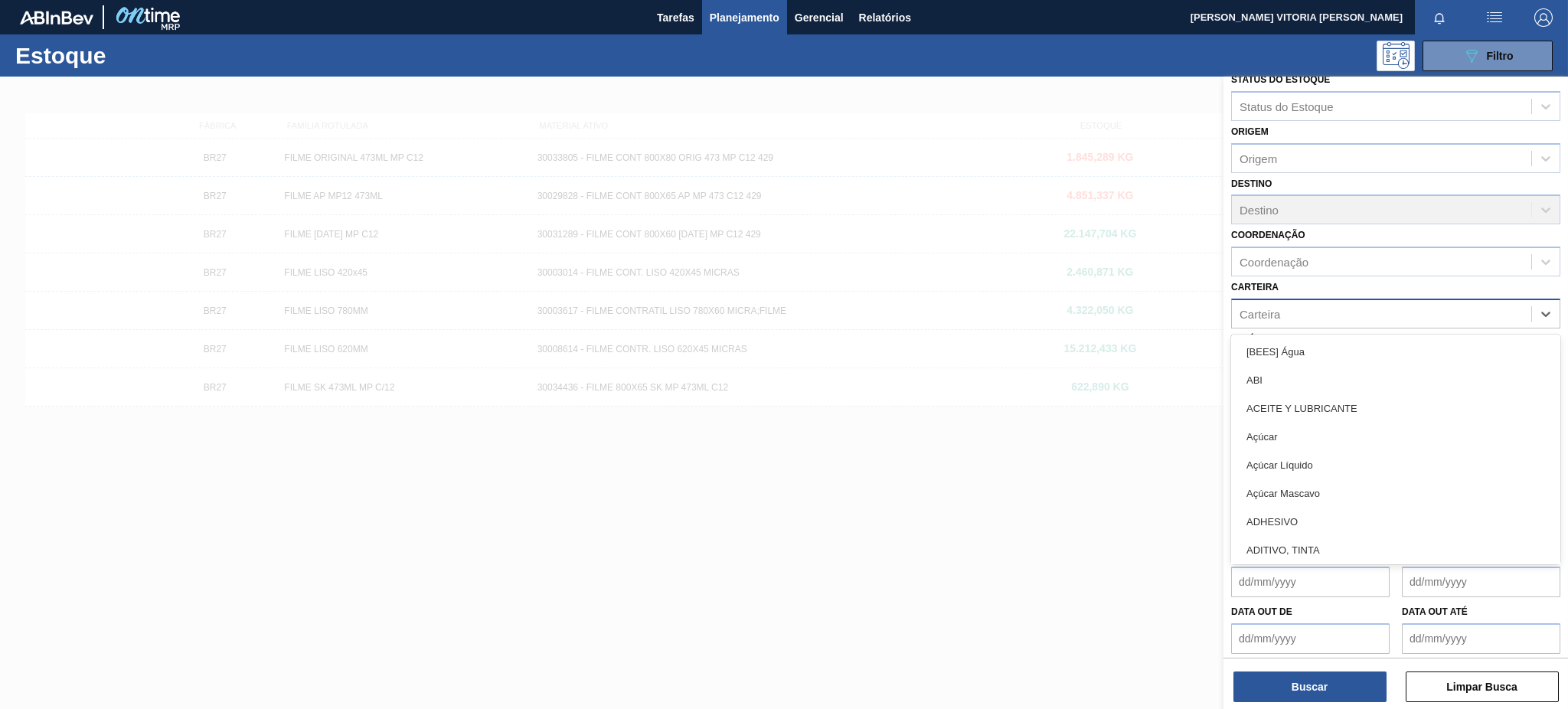
click at [1297, 318] on div "Carteira" at bounding box center [1381, 313] width 299 height 22
type input "ROL"
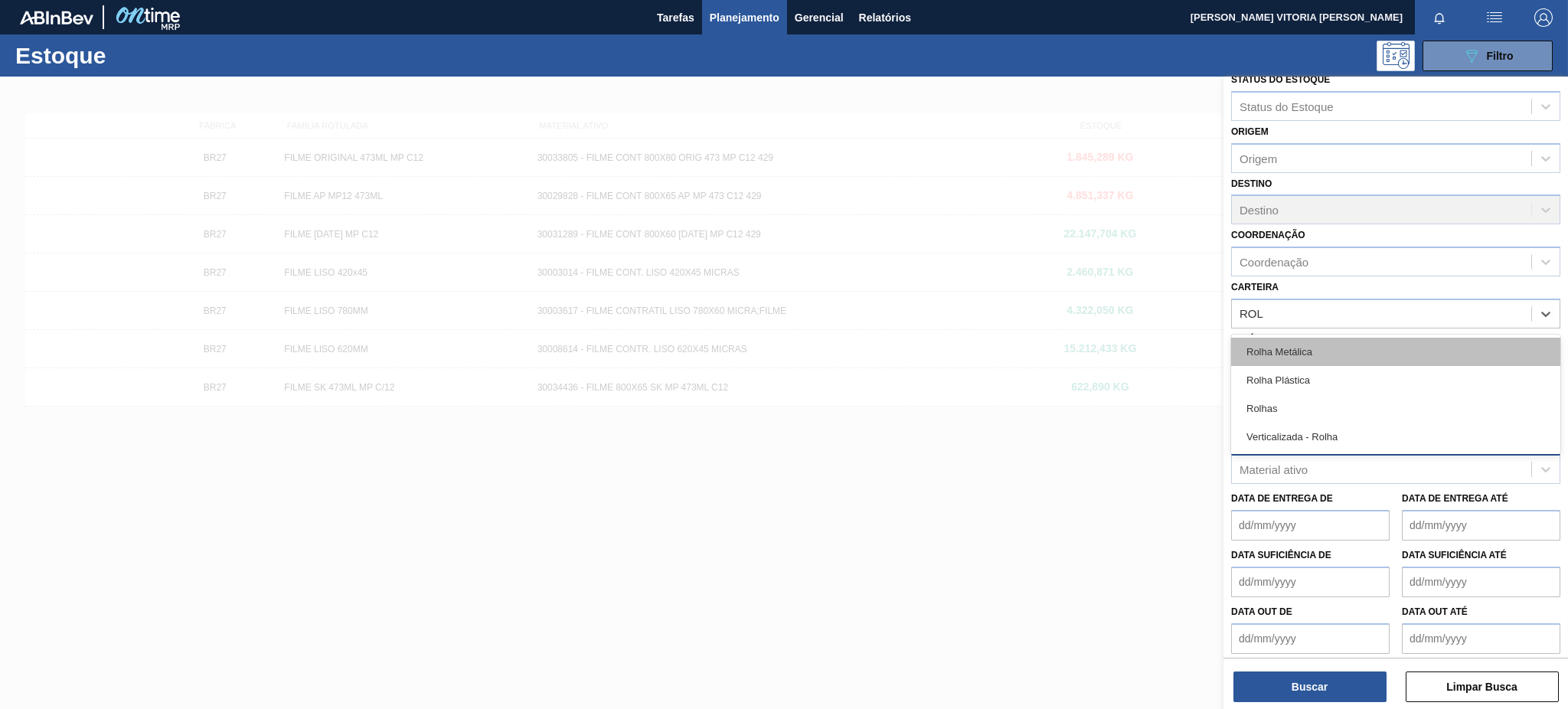
click at [1336, 348] on div "Rolha Metálica" at bounding box center [1395, 352] width 329 height 28
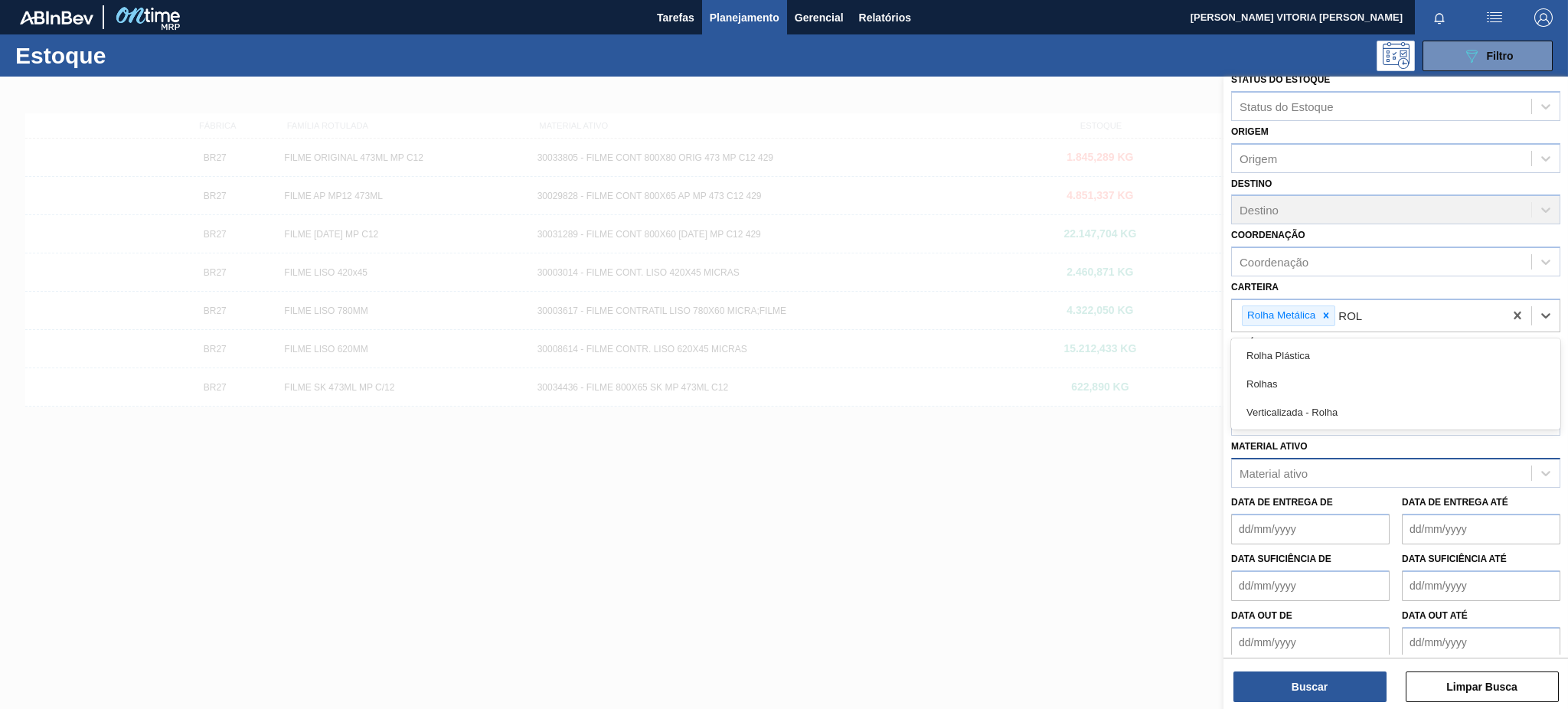
type input "ROL"
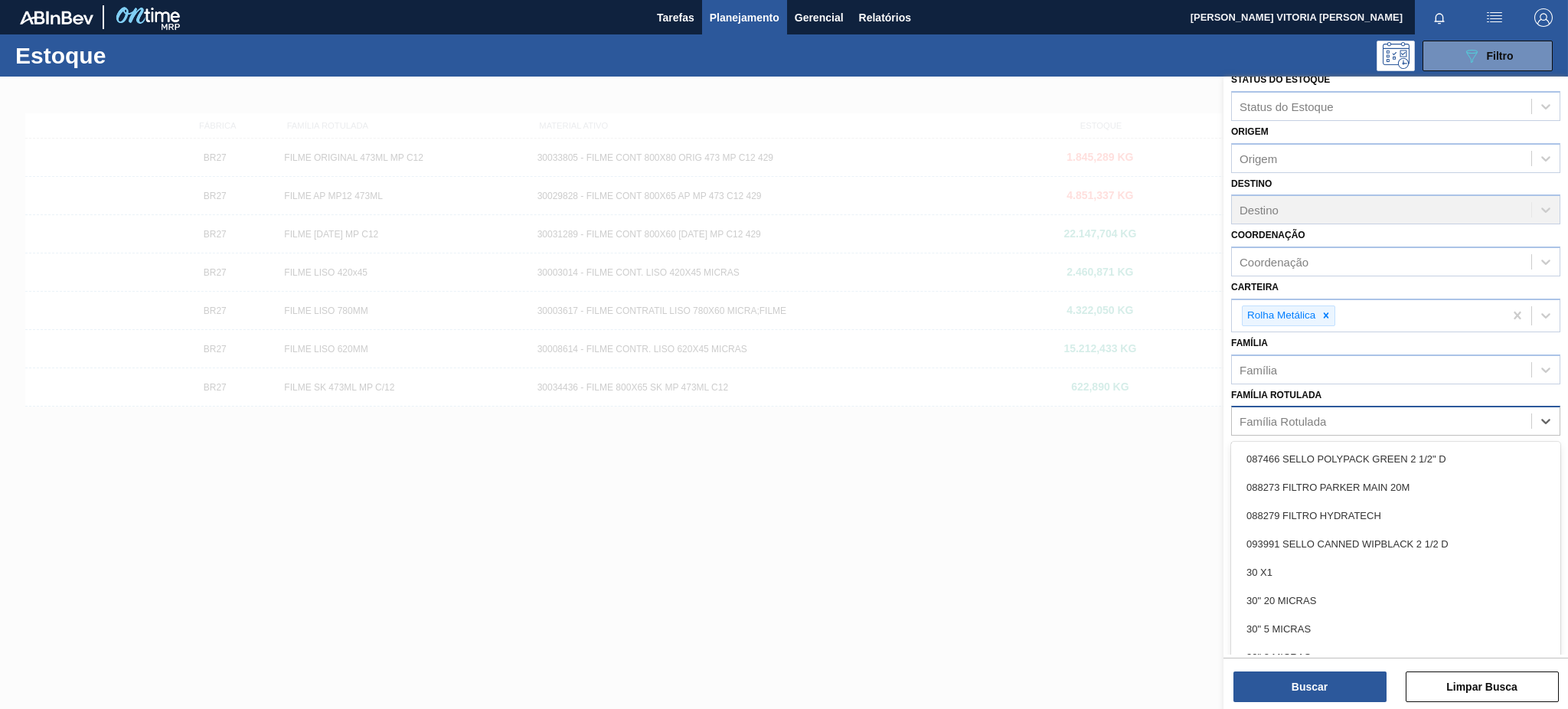
click at [1345, 426] on div "Família Rotulada" at bounding box center [1381, 422] width 299 height 22
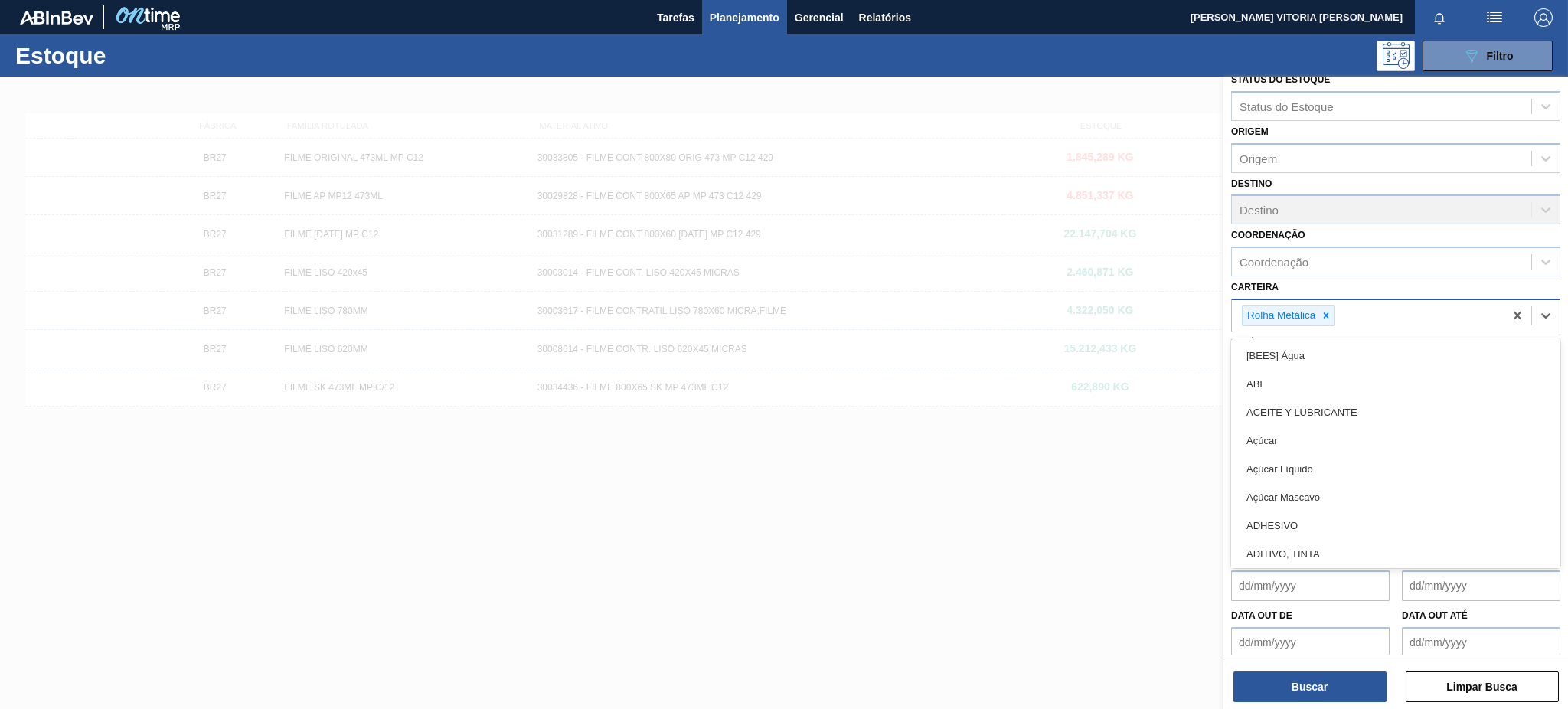
click at [1369, 319] on div "Rolha Metálica" at bounding box center [1368, 316] width 272 height 31
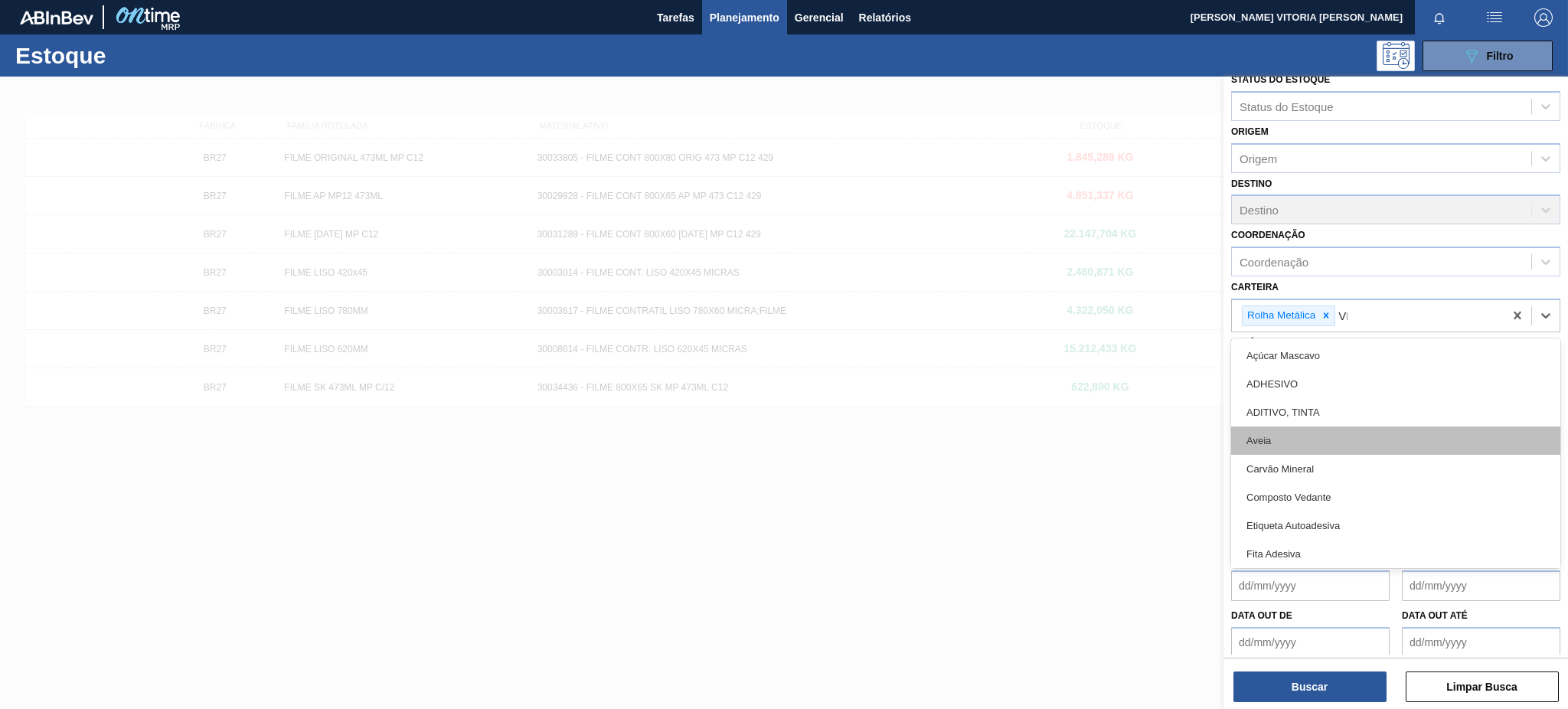
type input "VER"
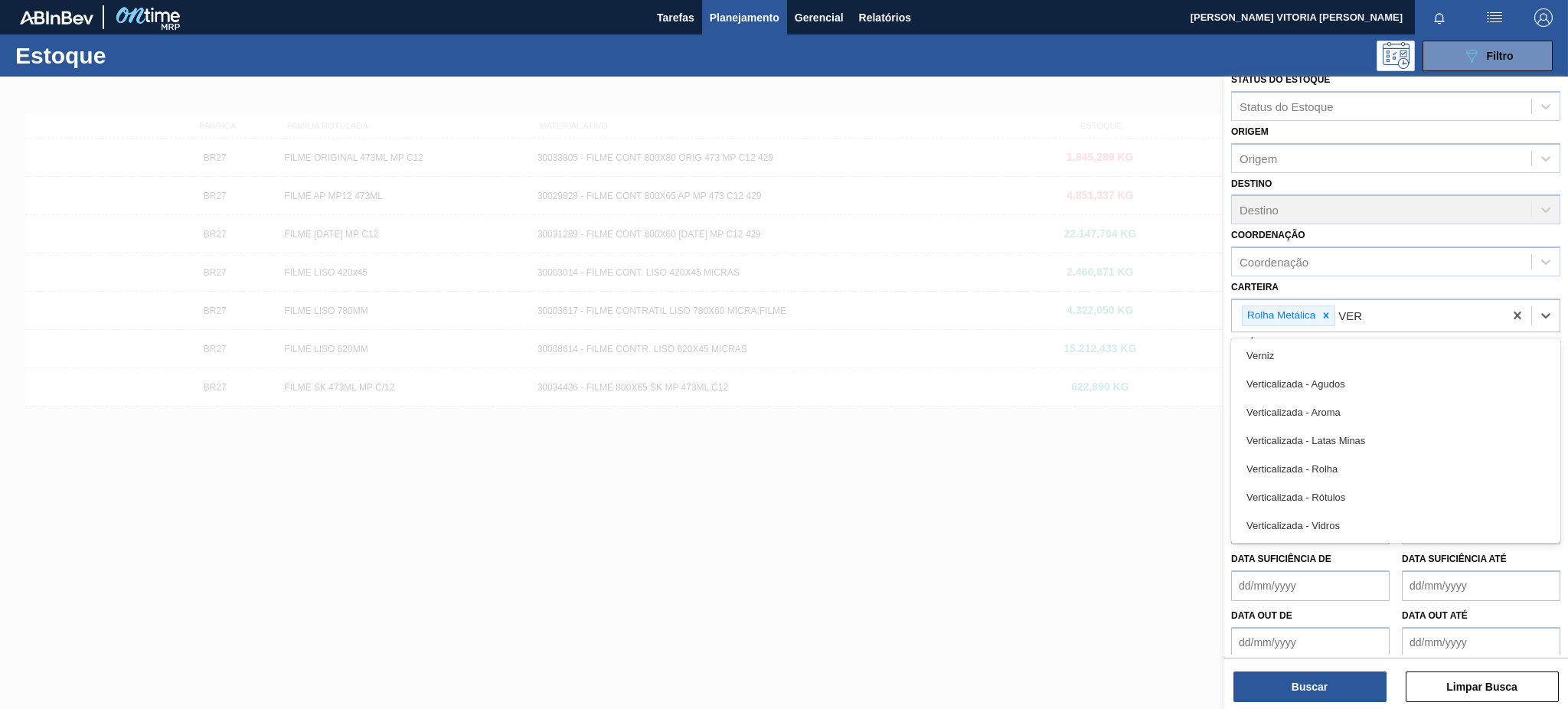
click at [1376, 465] on div "Verticalizada - Rolha" at bounding box center [1395, 469] width 329 height 28
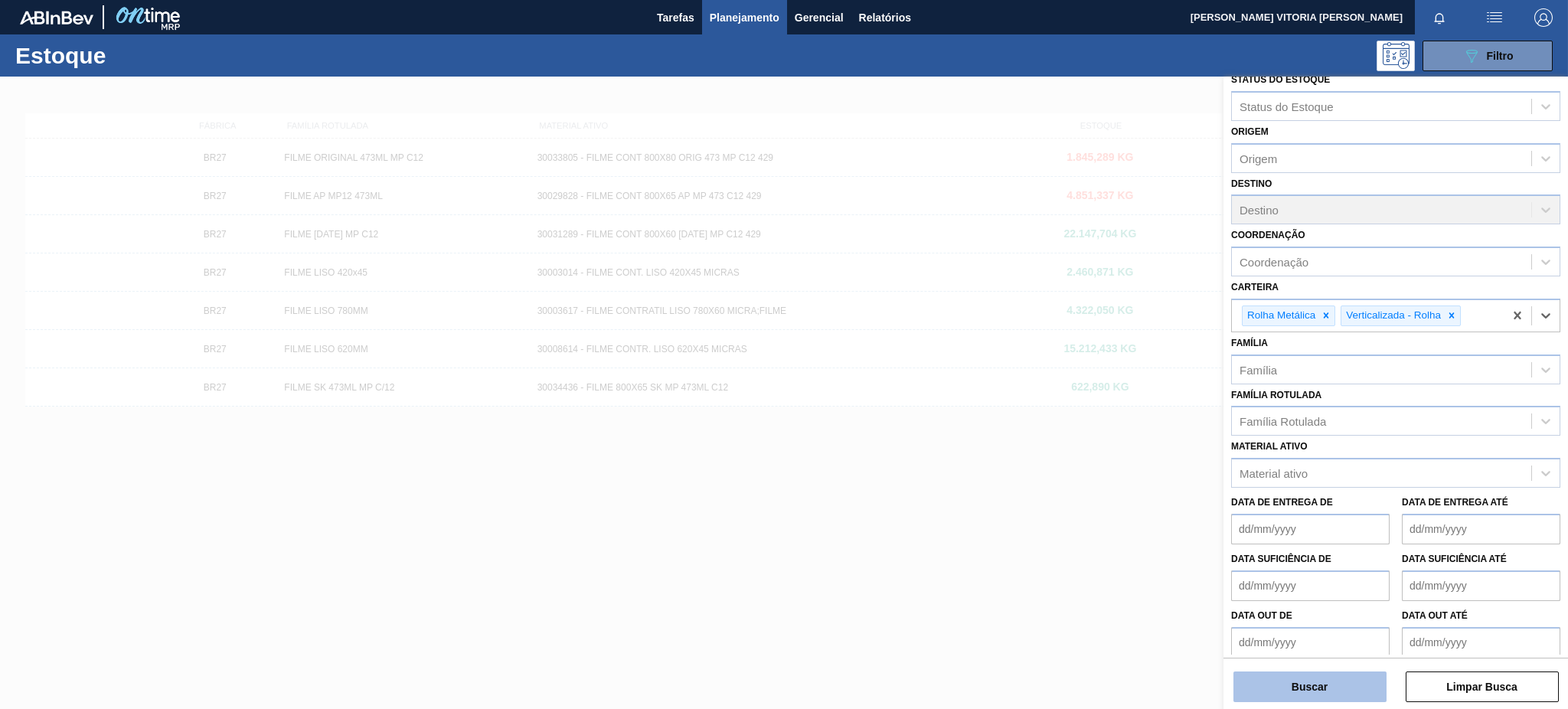
click at [1310, 694] on button "Buscar" at bounding box center [1310, 686] width 153 height 31
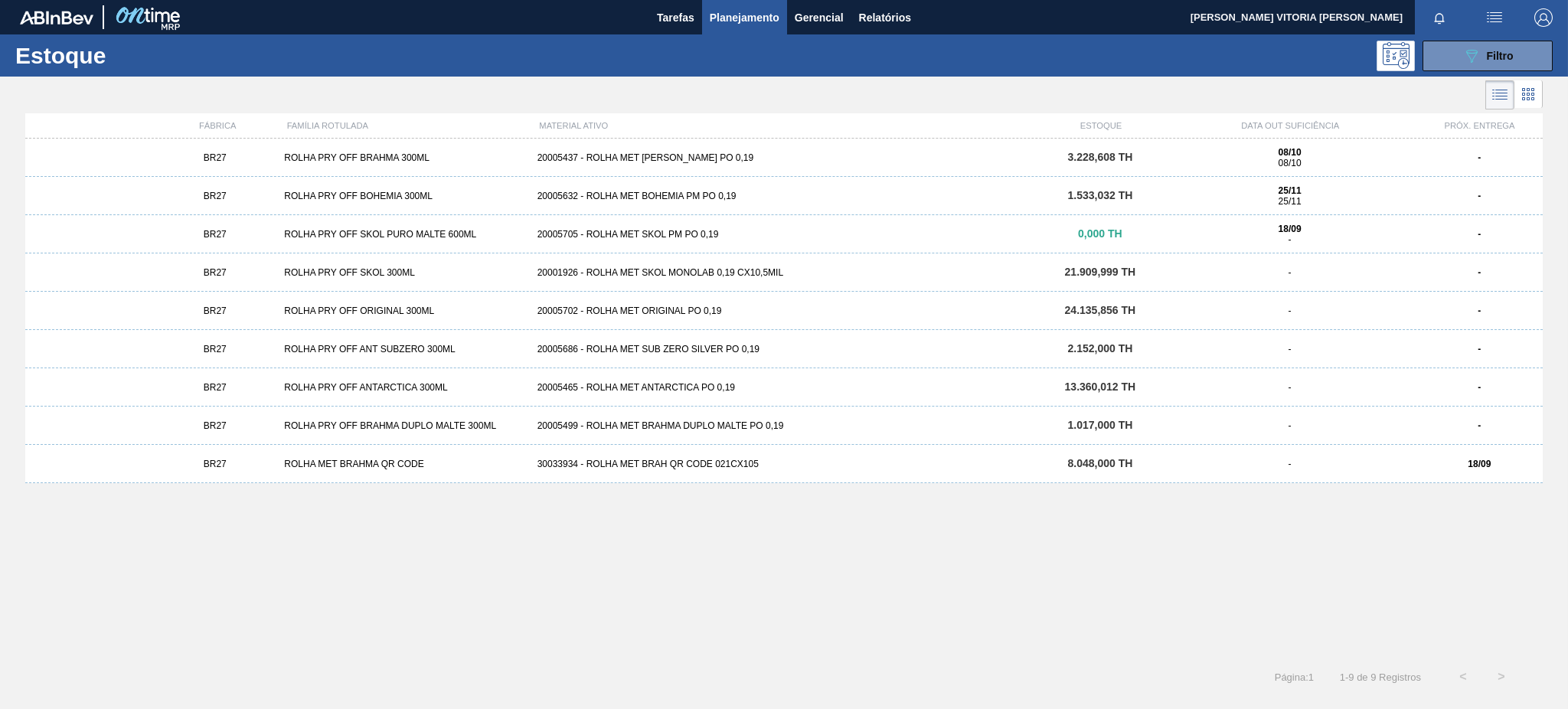
click at [1162, 470] on div "BR27 ROLHA MET BRAHMA QR CODE 30033934 - ROLHA MET BRAH QR CODE 021CX105 8.048,…" at bounding box center [784, 464] width 1518 height 38
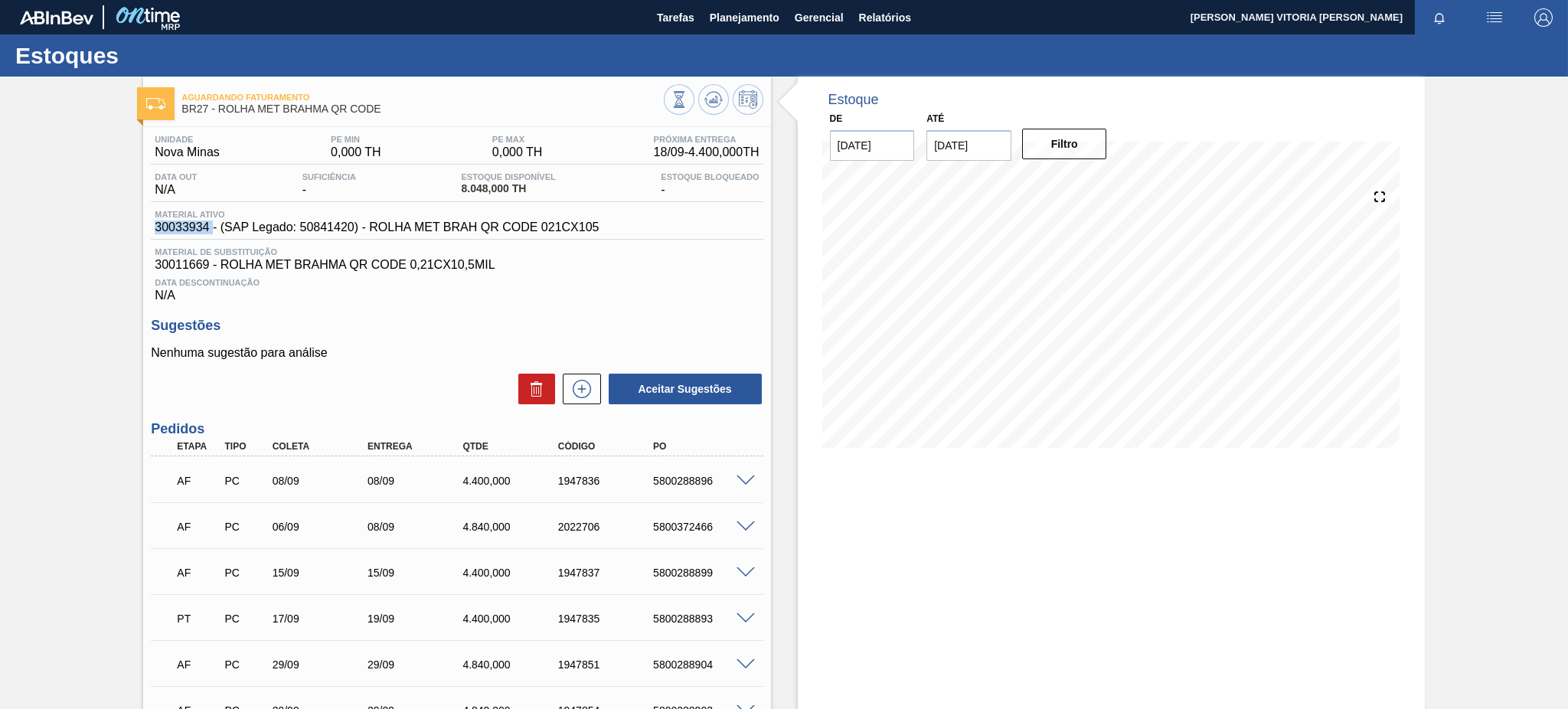
drag, startPoint x: 211, startPoint y: 225, endPoint x: 144, endPoint y: 232, distance: 67.4
click at [144, 232] on div "Unidade Nova Minas PE MIN 0,000 TH PE MAX 0,000 TH Próxima Entrega 18/09 - 4.40…" at bounding box center [456, 627] width 627 height 999
copy span "30033934"
click at [562, 309] on div "Unidade Nova Minas PE MIN 0,000 TH PE MAX 0,000 TH Próxima Entrega 18/09 - 4.40…" at bounding box center [456, 627] width 627 height 999
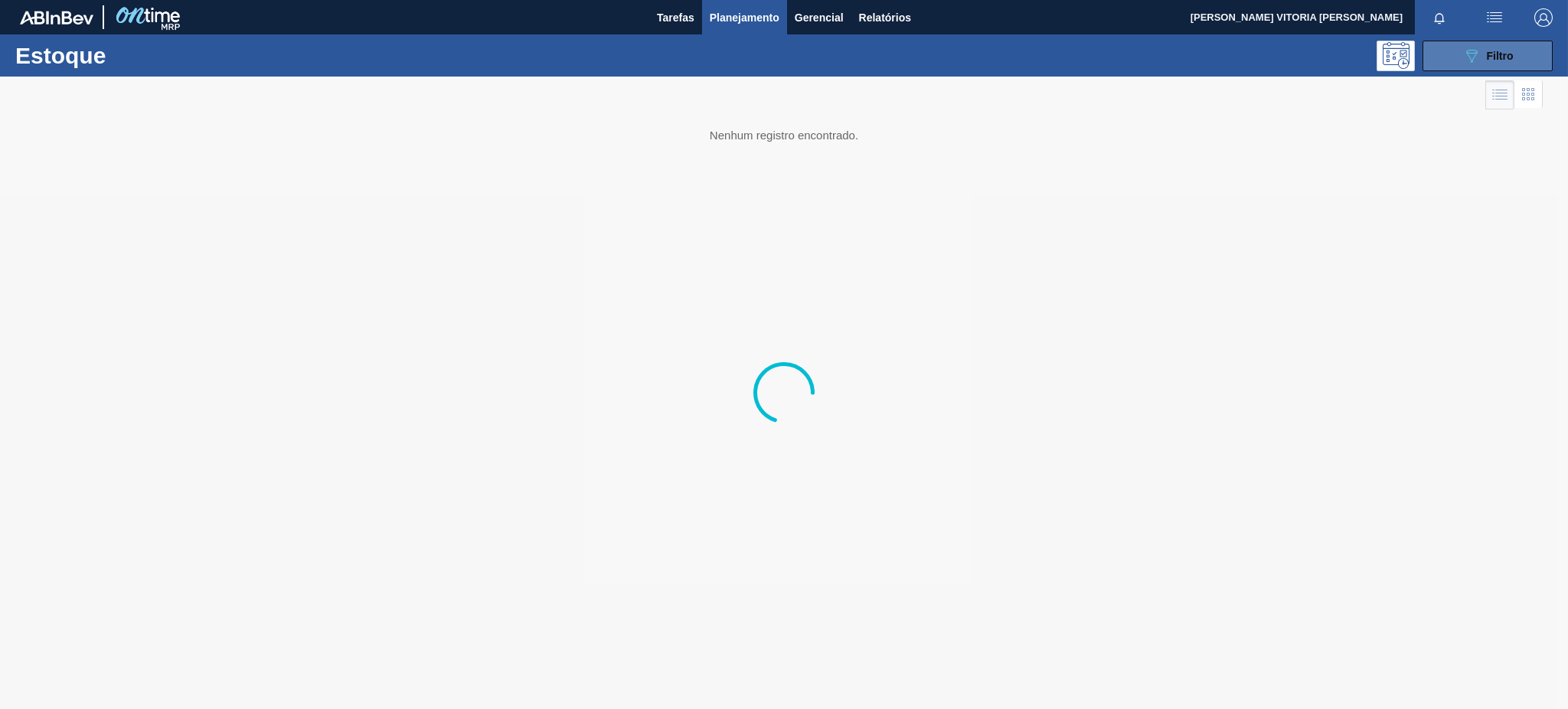
click at [1476, 42] on button "089F7B8B-B2A5-4AFE-B5C0-19BA573D28AC Filtro" at bounding box center [1488, 56] width 130 height 31
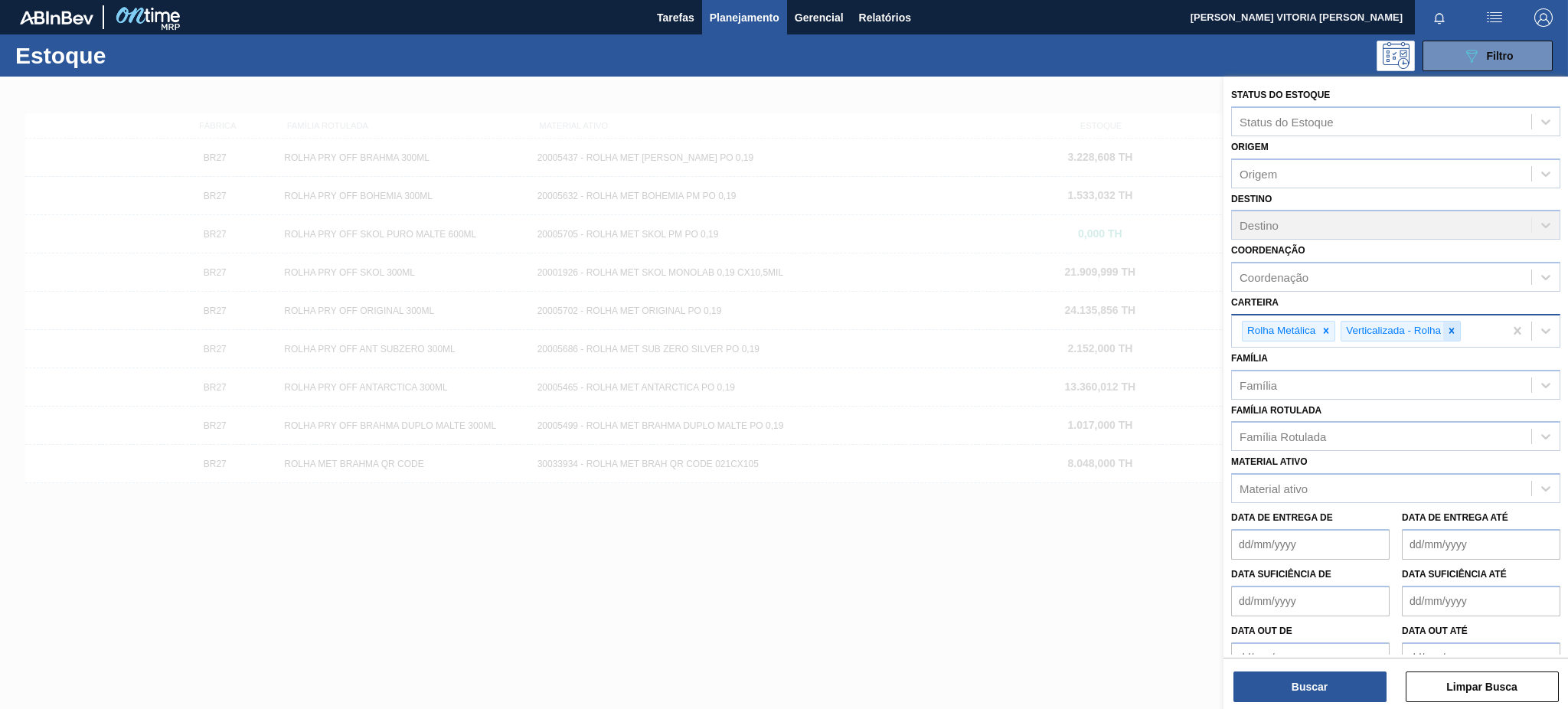
click at [1447, 326] on icon at bounding box center [1452, 331] width 11 height 11
click at [1323, 328] on icon at bounding box center [1326, 331] width 11 height 11
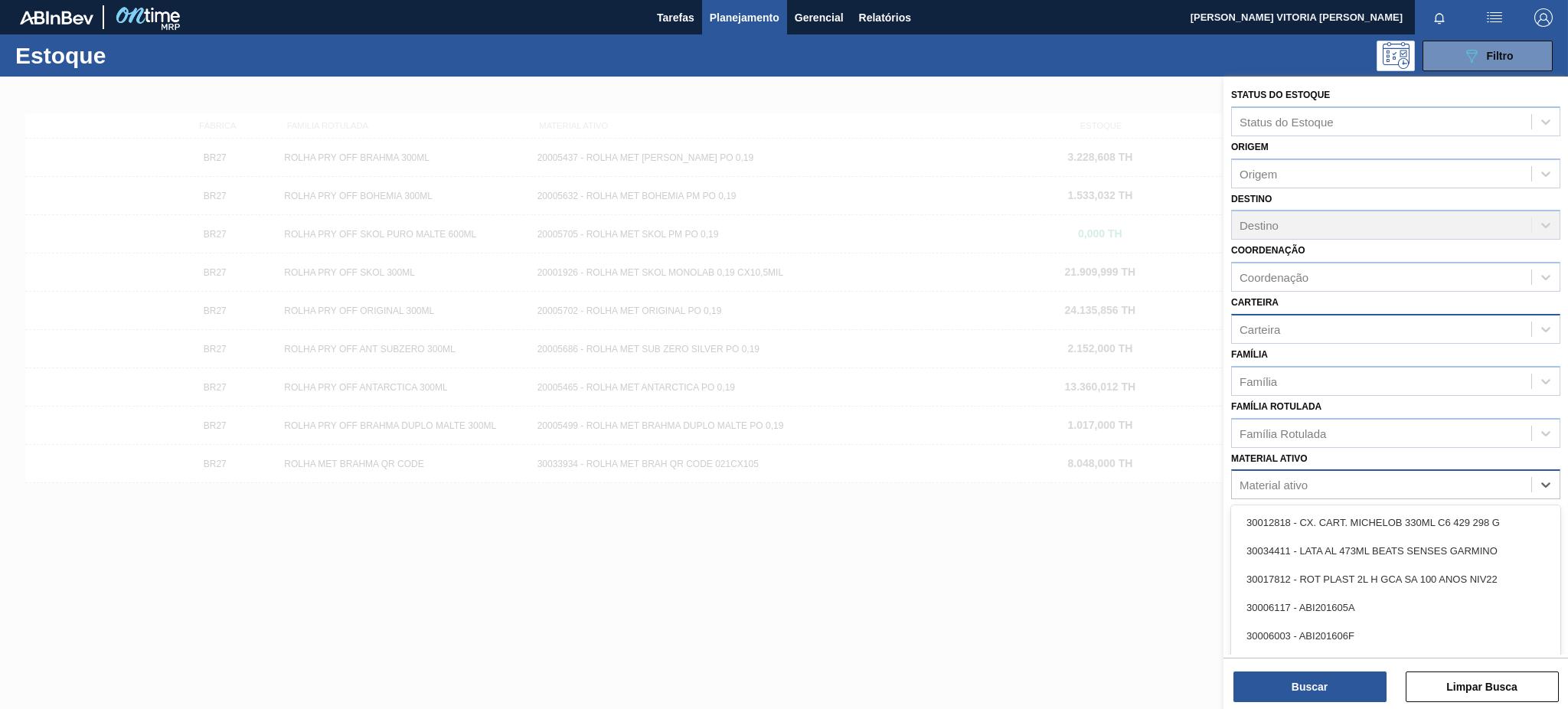
click at [1290, 474] on div "Material ativo" at bounding box center [1381, 485] width 299 height 22
paste ativo "30030784"
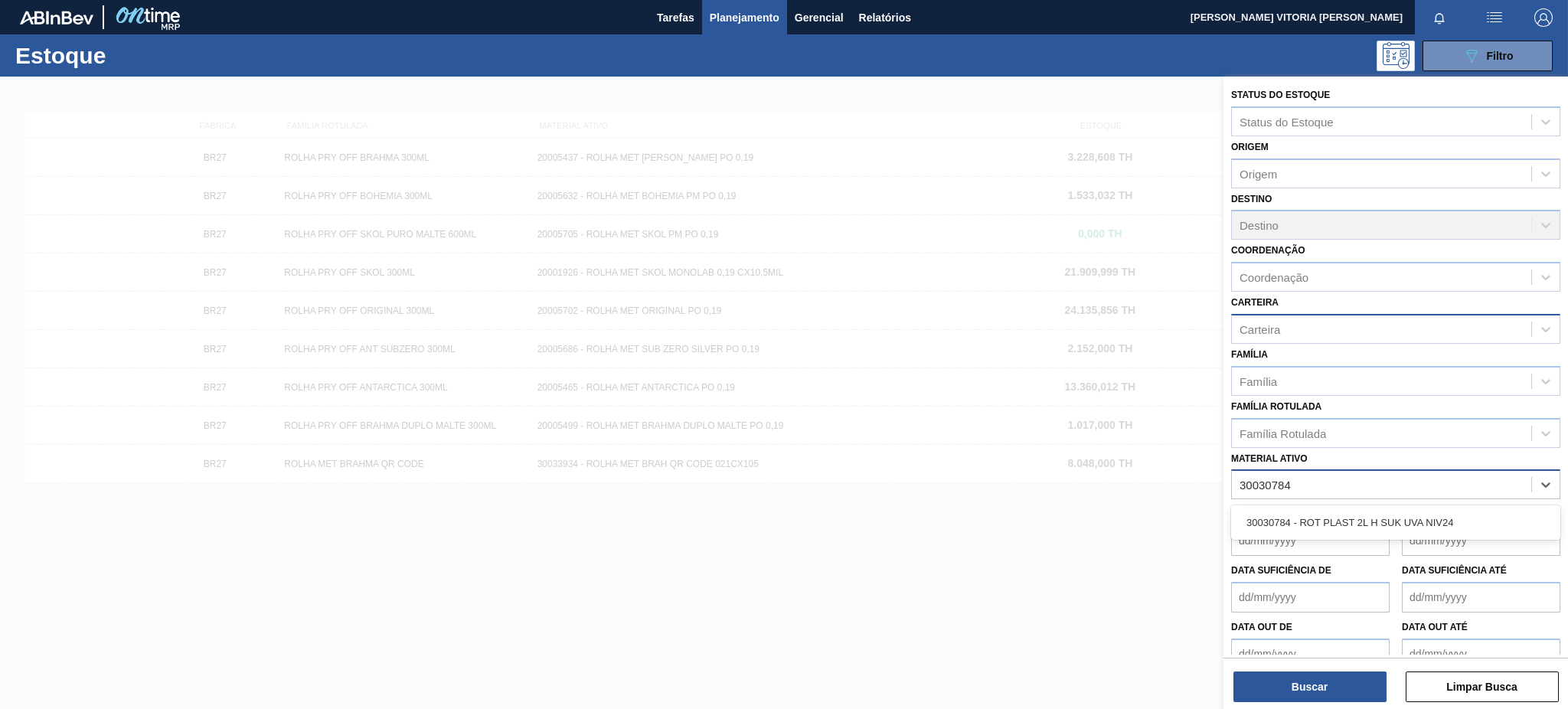
type ativo "30030784"
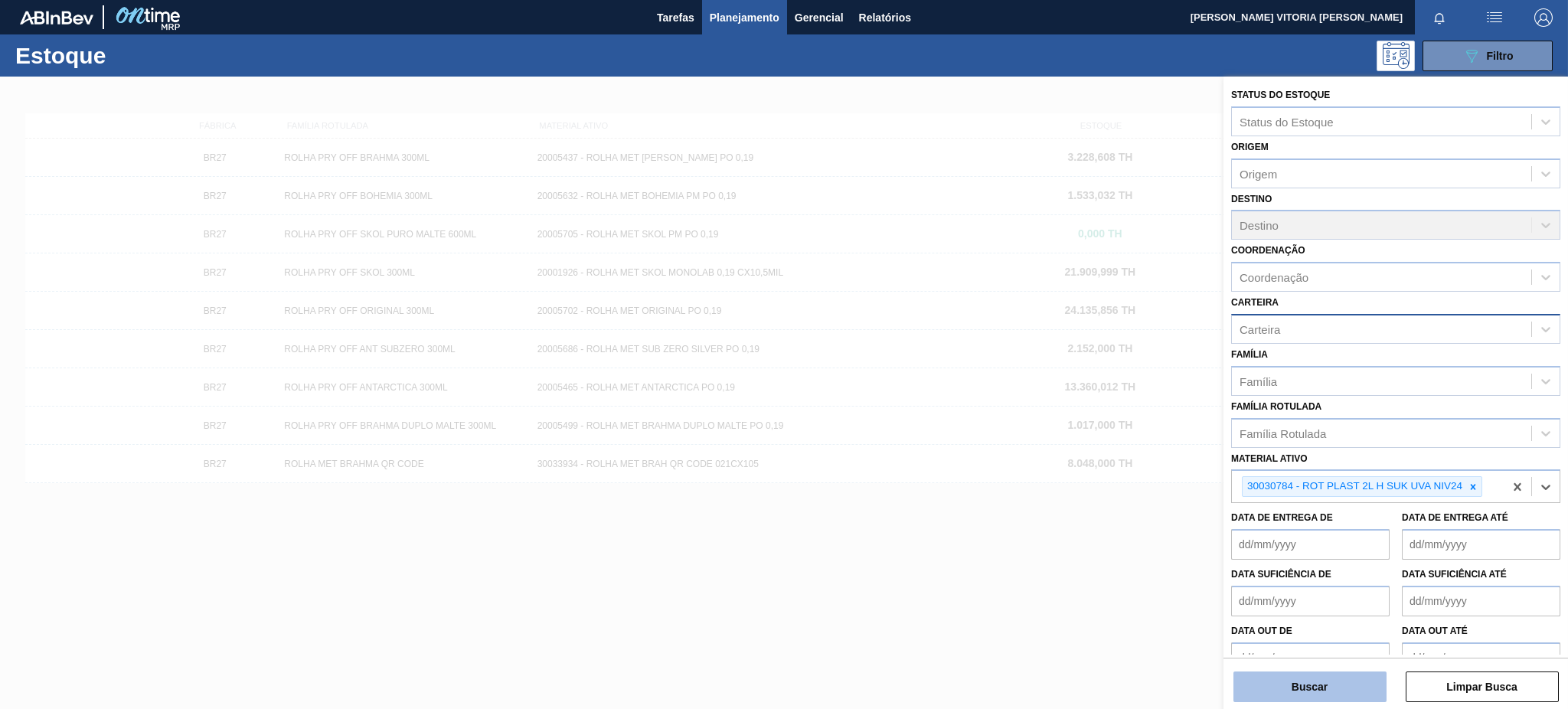
click at [1344, 688] on button "Buscar" at bounding box center [1310, 686] width 153 height 31
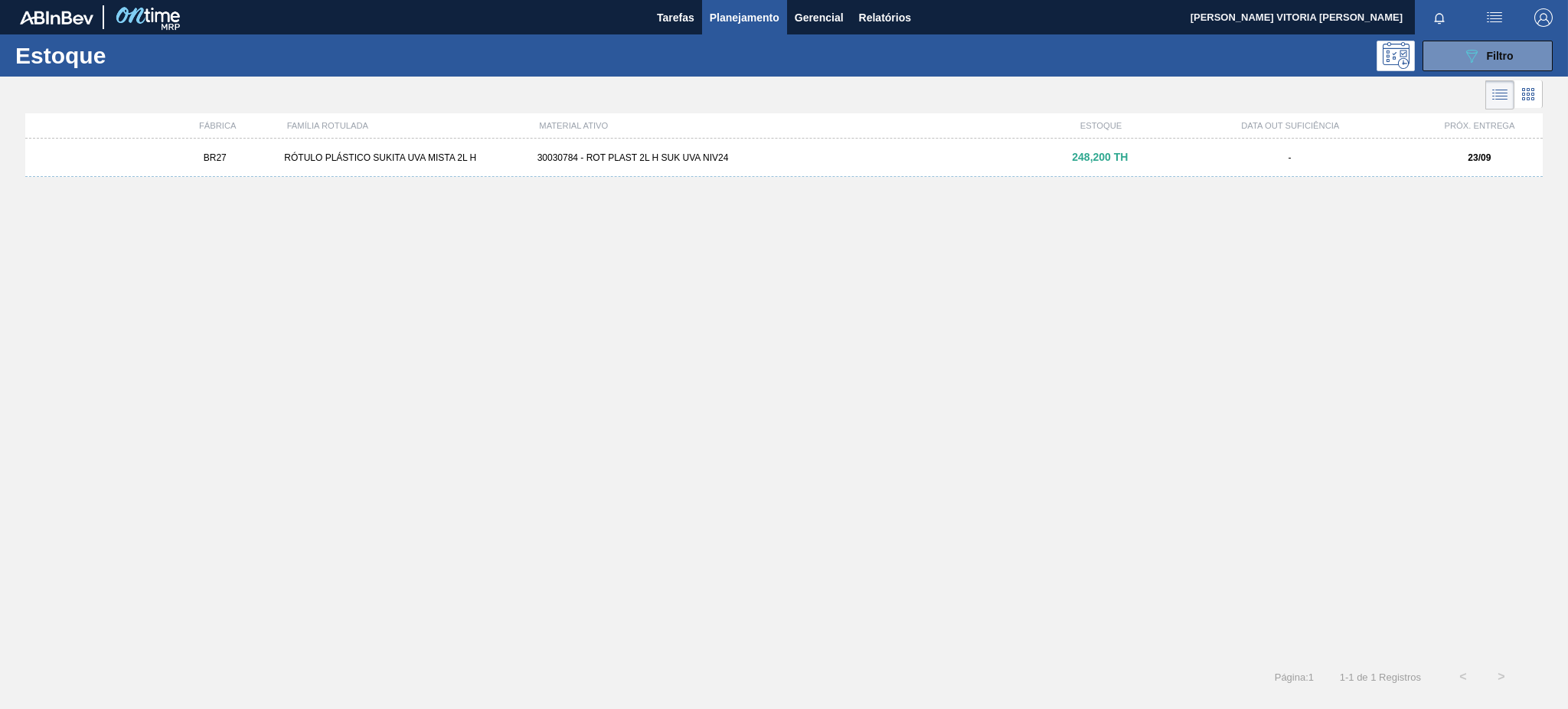
click at [901, 166] on div "BR27 RÓTULO PLÁSTICO SUKITA UVA MISTA 2L H 30030784 - ROT PLAST 2L H SUK UVA NI…" at bounding box center [784, 158] width 1518 height 38
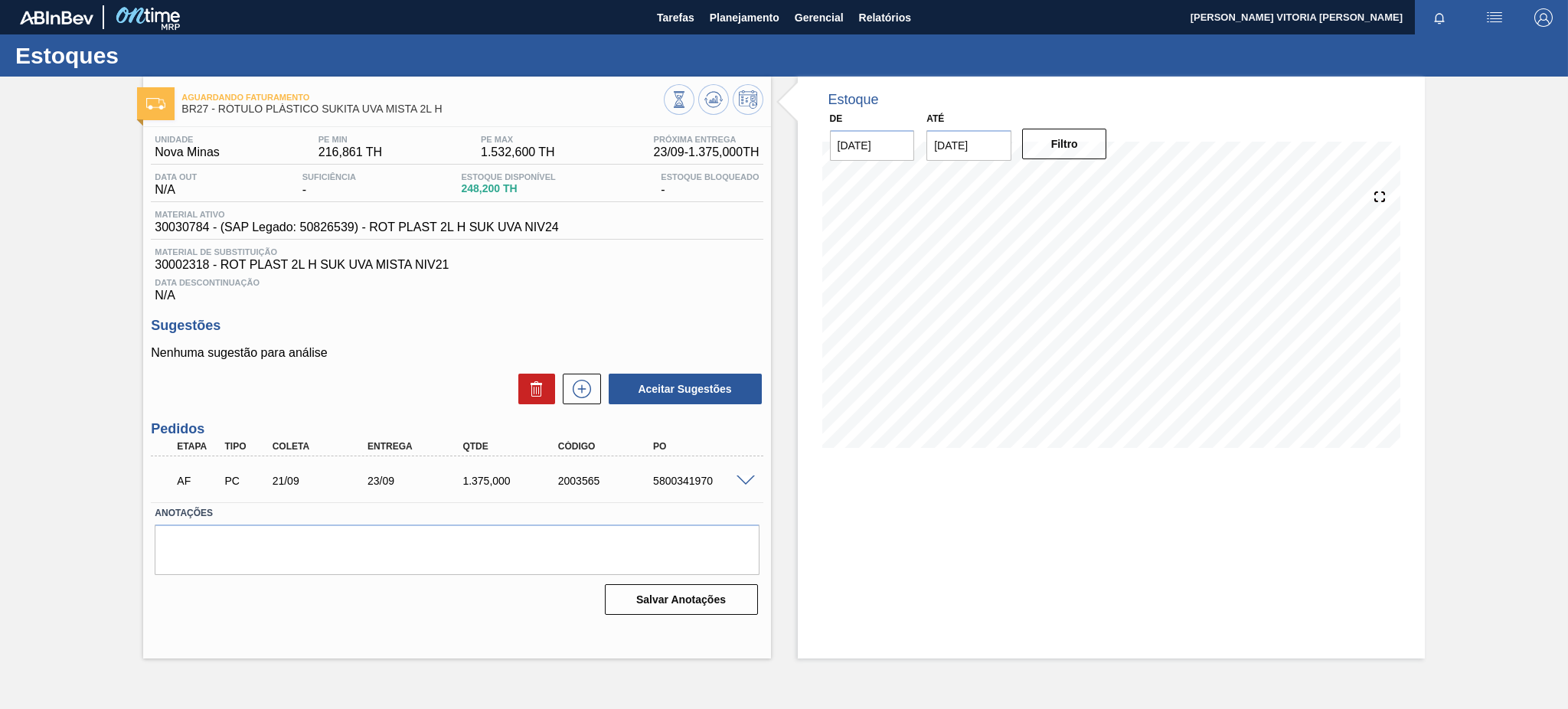
click at [745, 484] on span at bounding box center [745, 481] width 18 height 12
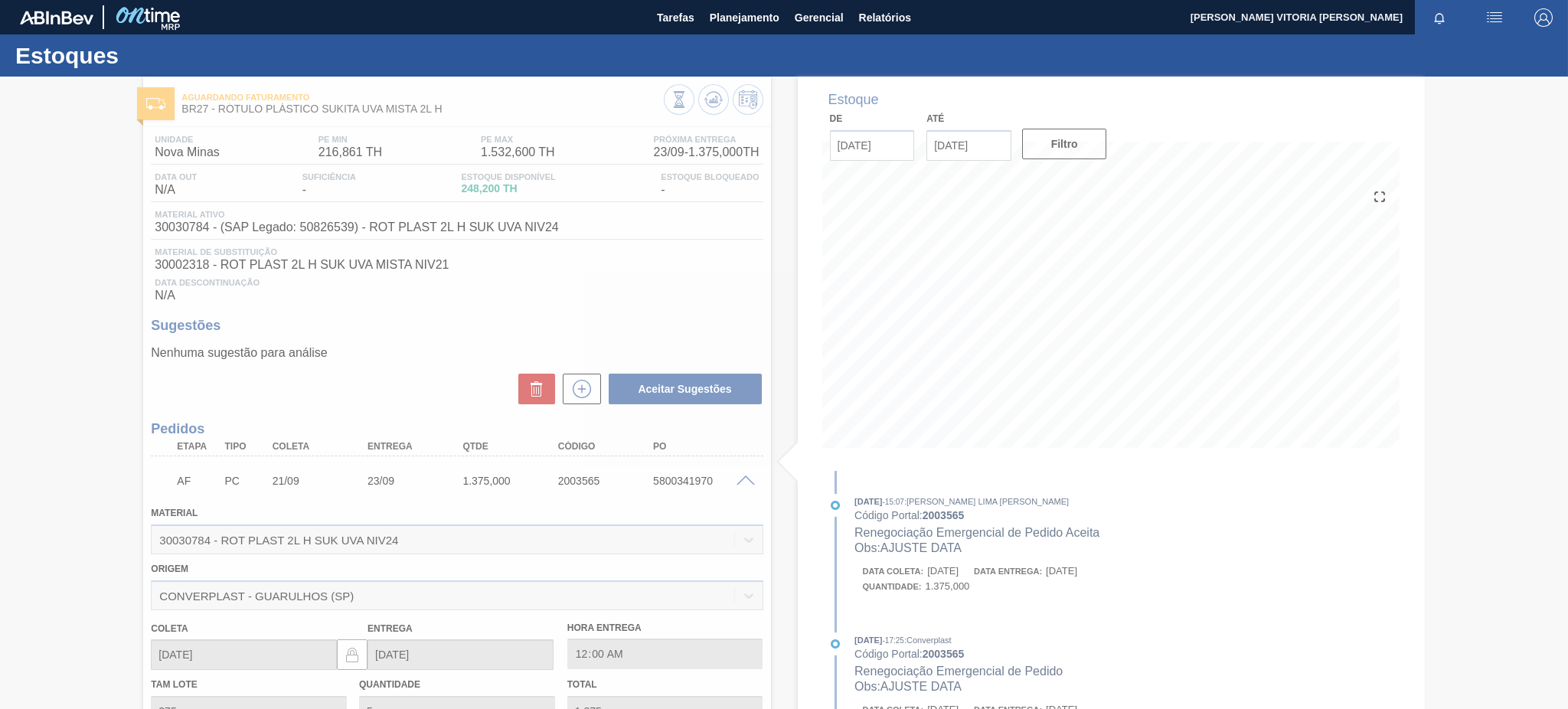
click at [745, 483] on div at bounding box center [784, 393] width 1568 height 633
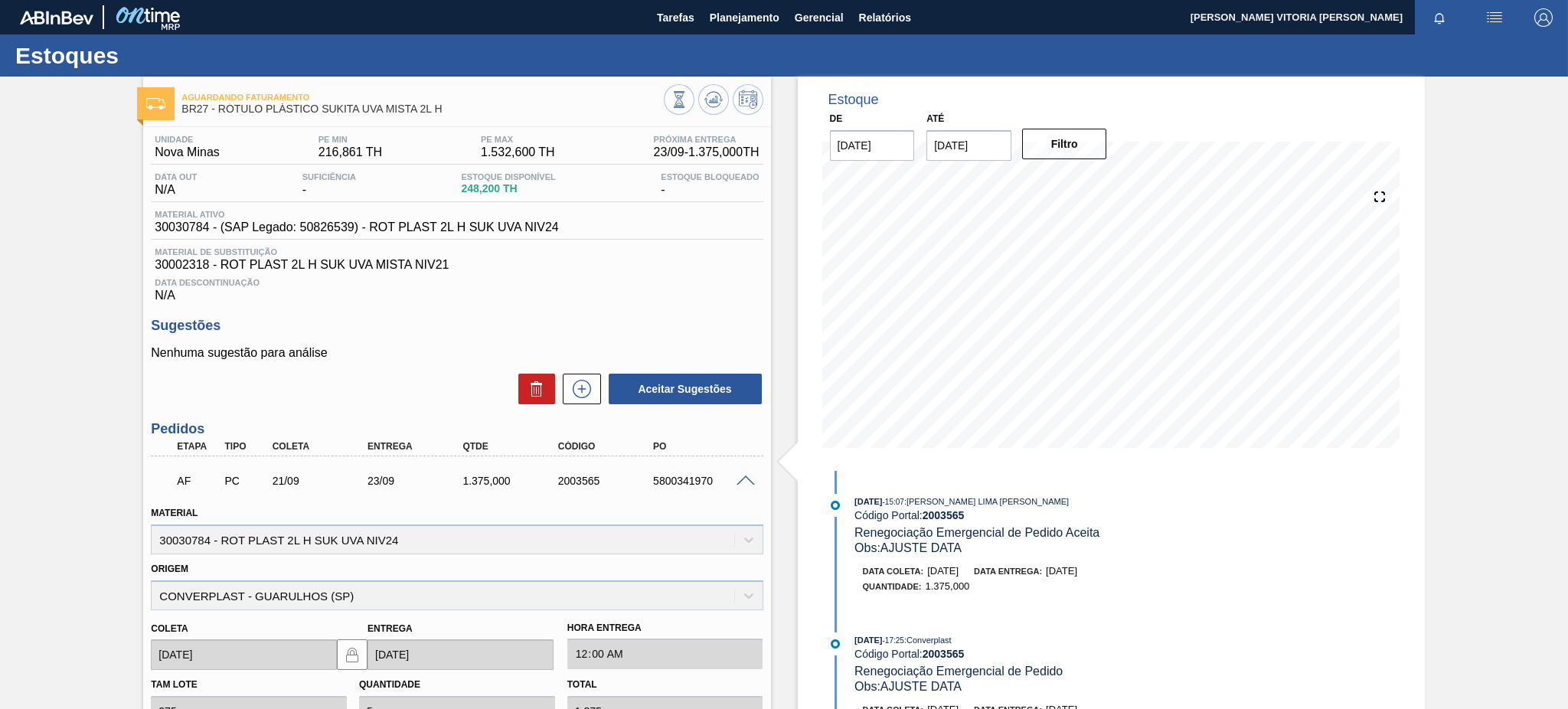
click at [746, 477] on span at bounding box center [745, 481] width 18 height 12
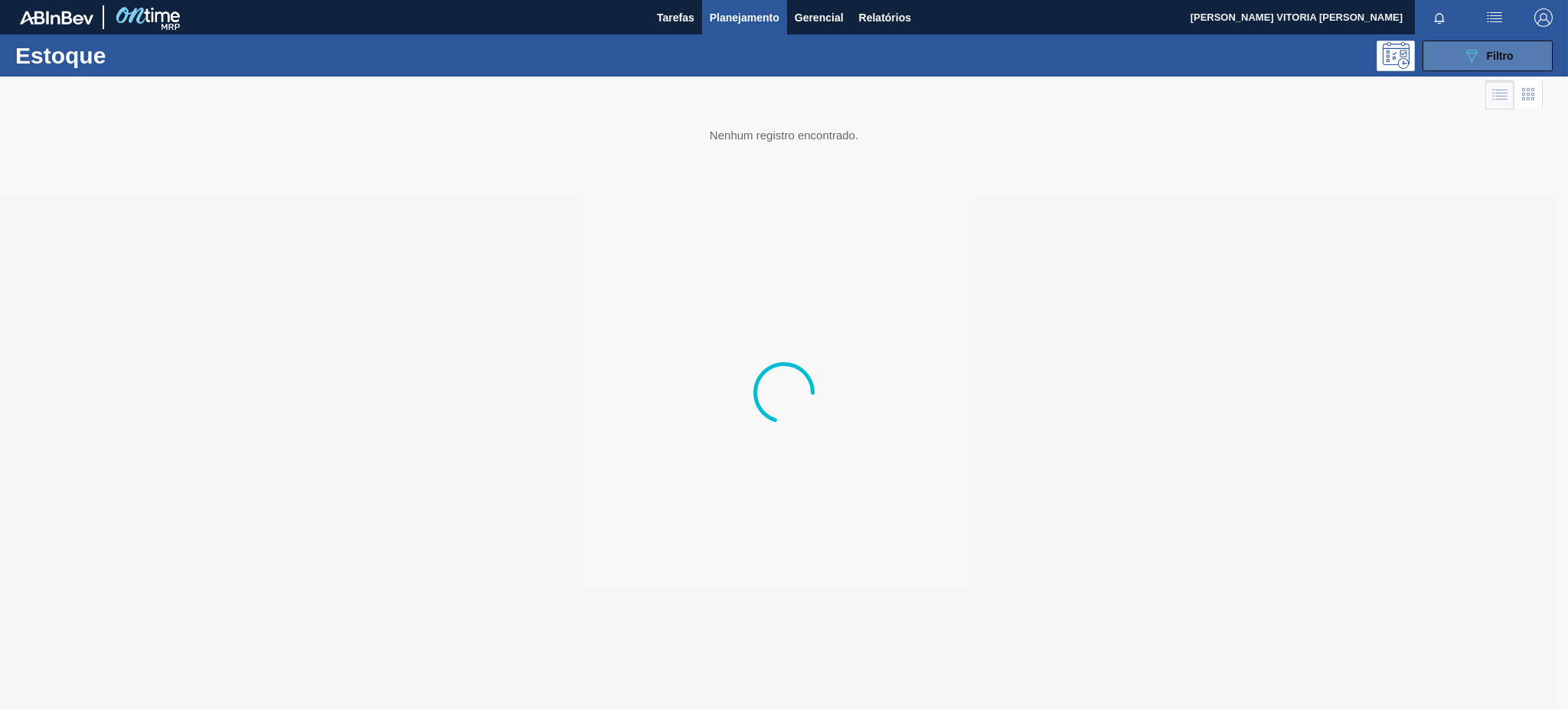
click at [1463, 43] on button "089F7B8B-B2A5-4AFE-B5C0-19BA573D28AC Filtro" at bounding box center [1488, 56] width 130 height 31
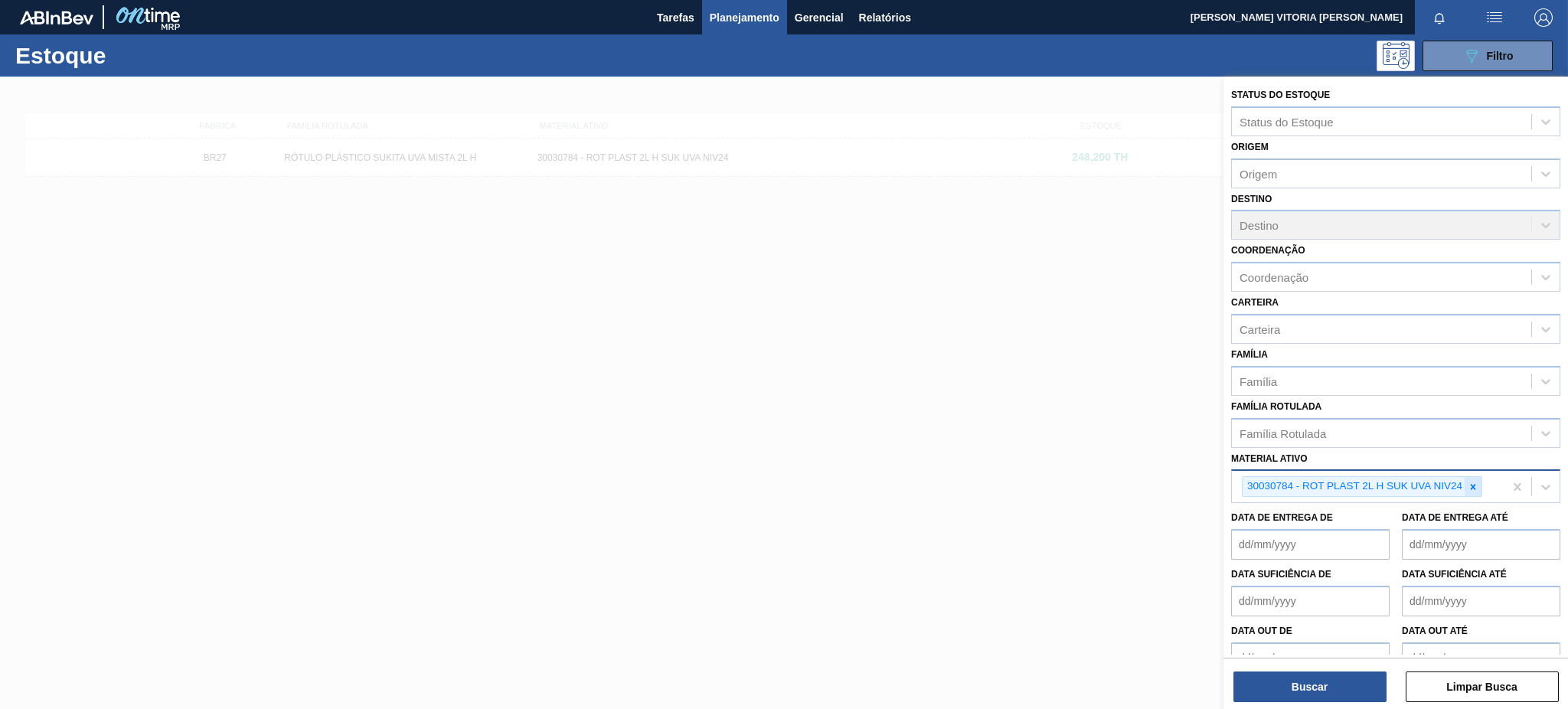
click at [1468, 481] on icon at bounding box center [1474, 487] width 11 height 11
paste ativo "30030870"
type ativo "30030870"
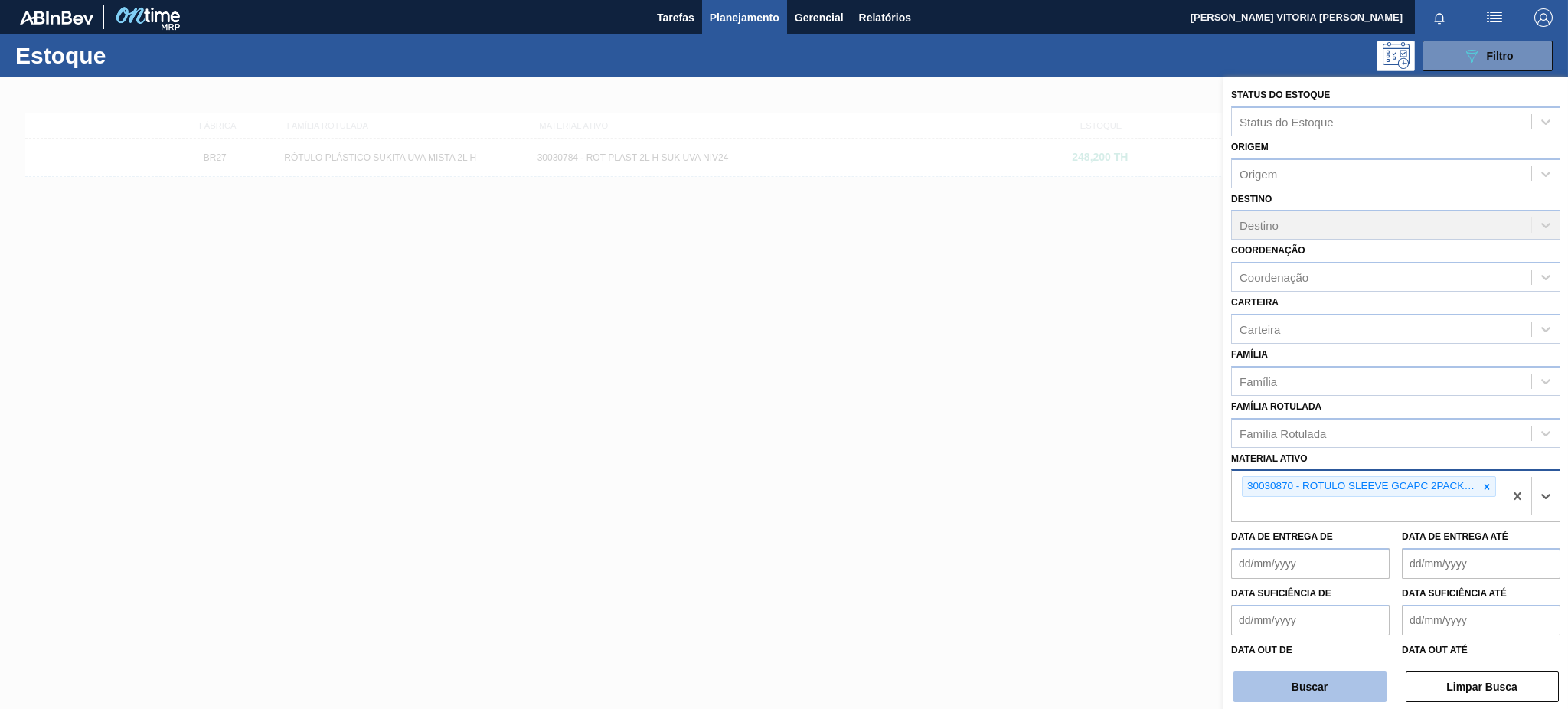
click at [1375, 697] on button "Buscar" at bounding box center [1310, 686] width 153 height 31
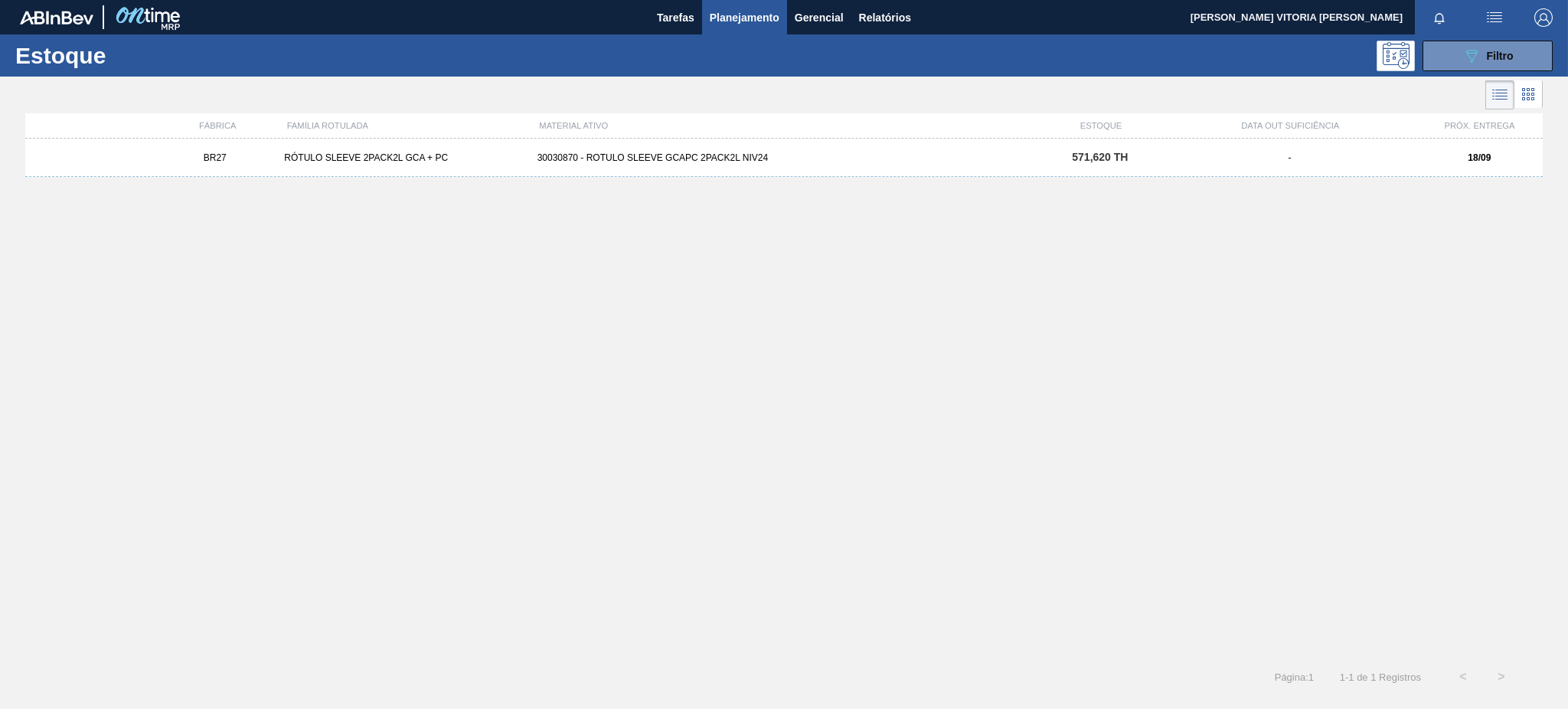
click at [759, 163] on div "BR27 RÓTULO SLEEVE 2PACK2L GCA + PC 30030870 - ROTULO SLEEVE GCAPC 2PACK2L NIV2…" at bounding box center [784, 158] width 1518 height 38
